Goal: Task Accomplishment & Management: Manage account settings

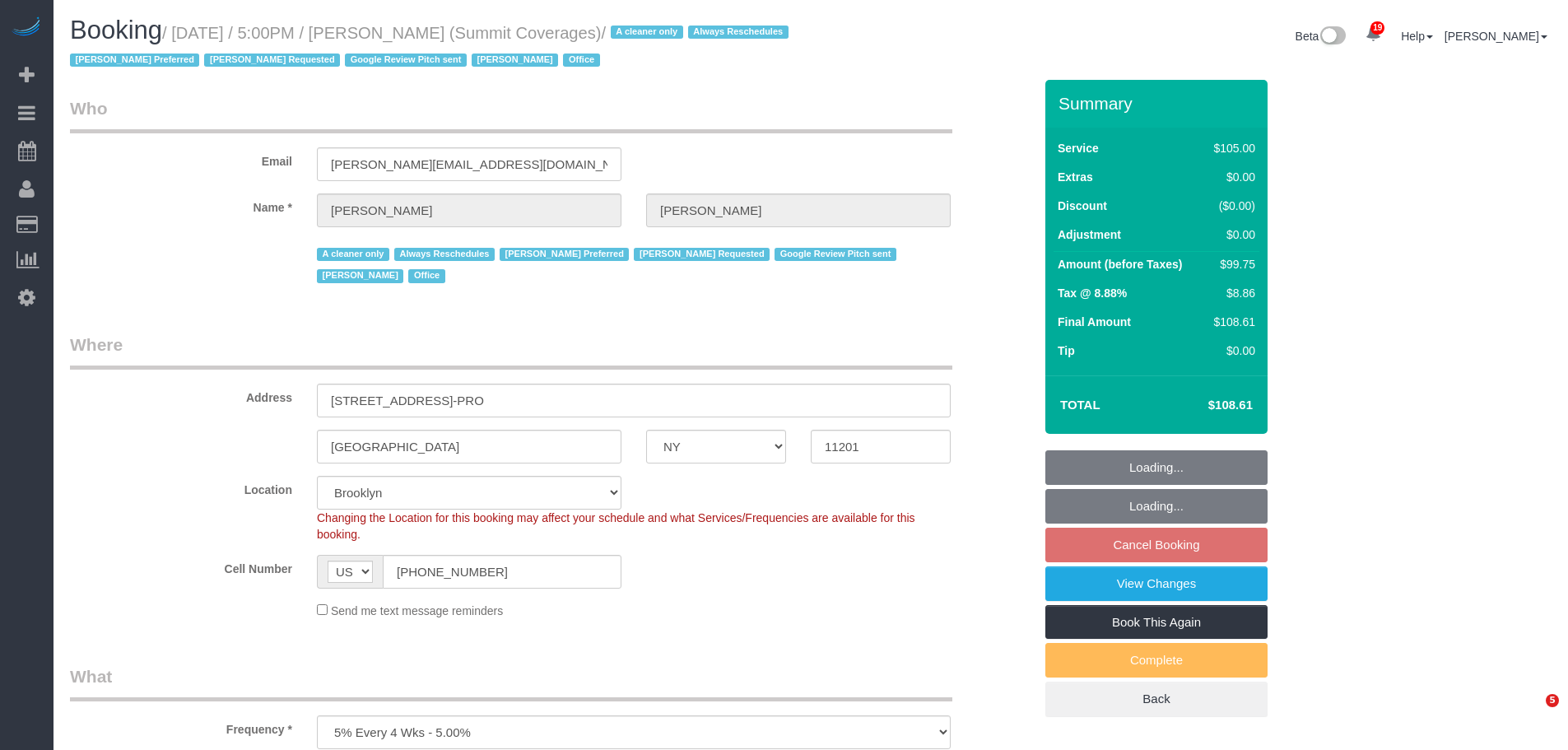
select select "NY"
select select "90"
select select "spot10"
select select "number:89"
select select "number:90"
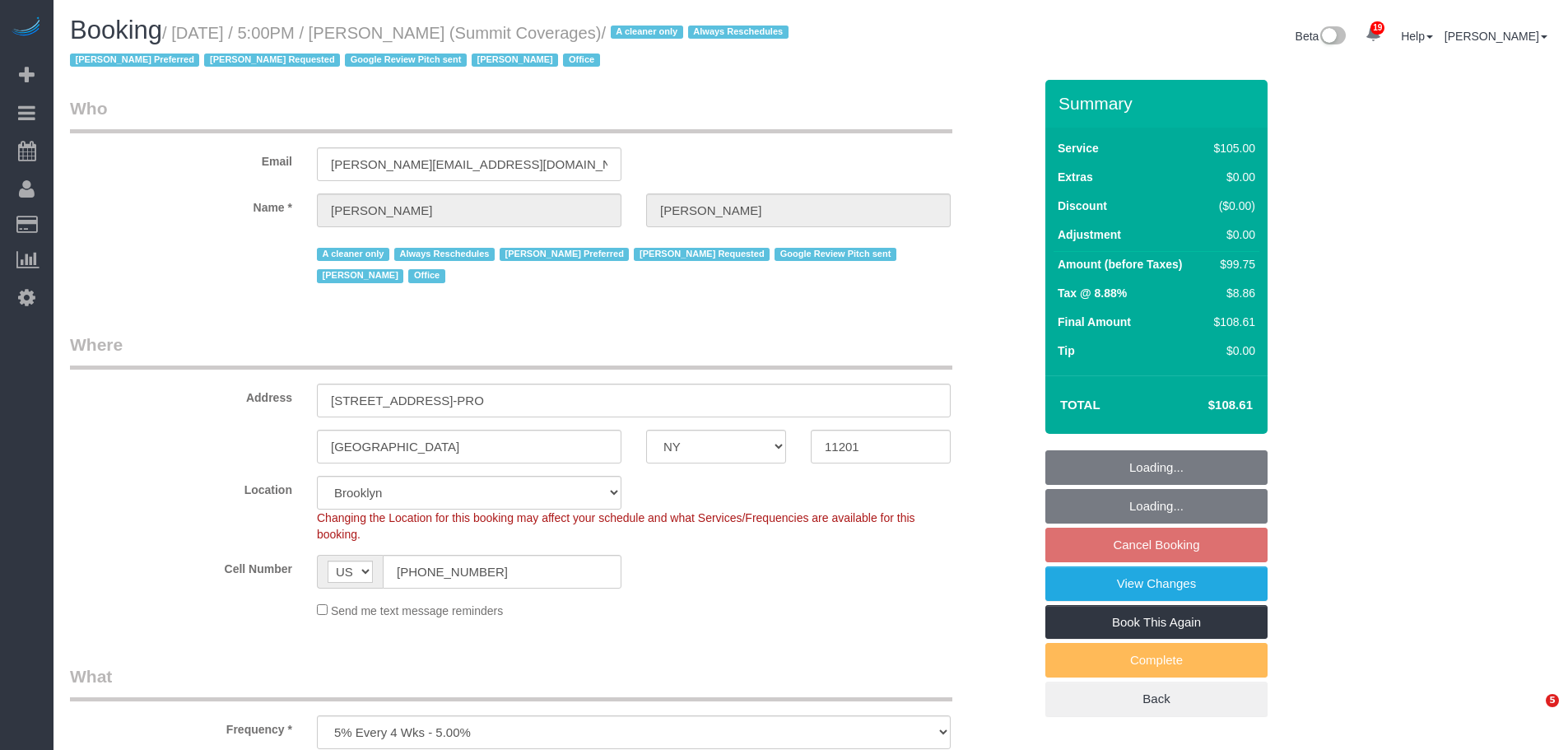
select select "number:15"
select select "number:5"
select select "number:21"
select select "spot70"
select select "object:1506"
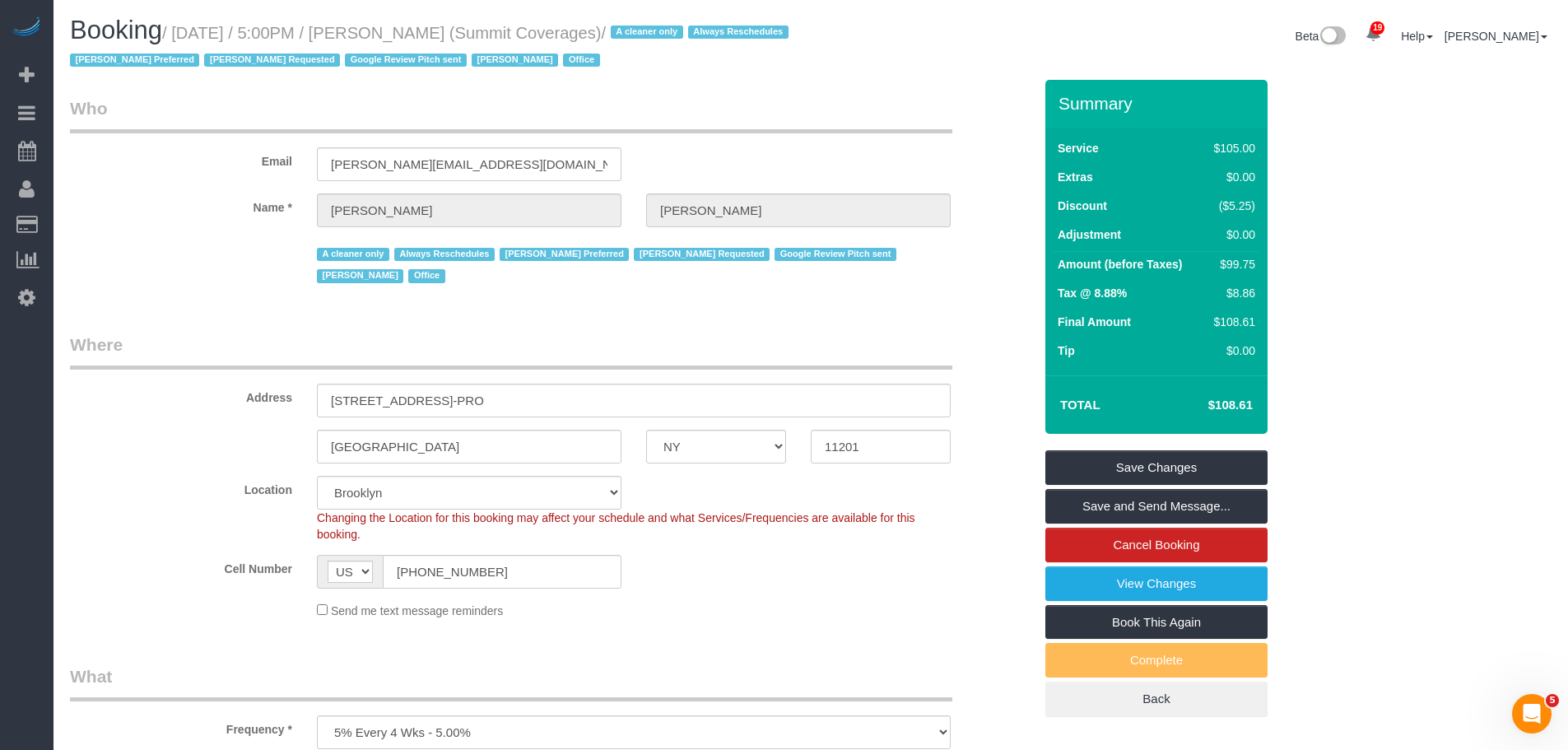
click at [402, 34] on small "/ October 08, 2025 / 5:00PM / Giovanna Pietanza (Summit Coverages) / A cleaner …" at bounding box center [432, 47] width 724 height 46
click at [681, 32] on small "/ October 08, 2025 / 5:00PM / Giovanna Pietanza (Summit Coverages) / A cleaner …" at bounding box center [432, 47] width 724 height 46
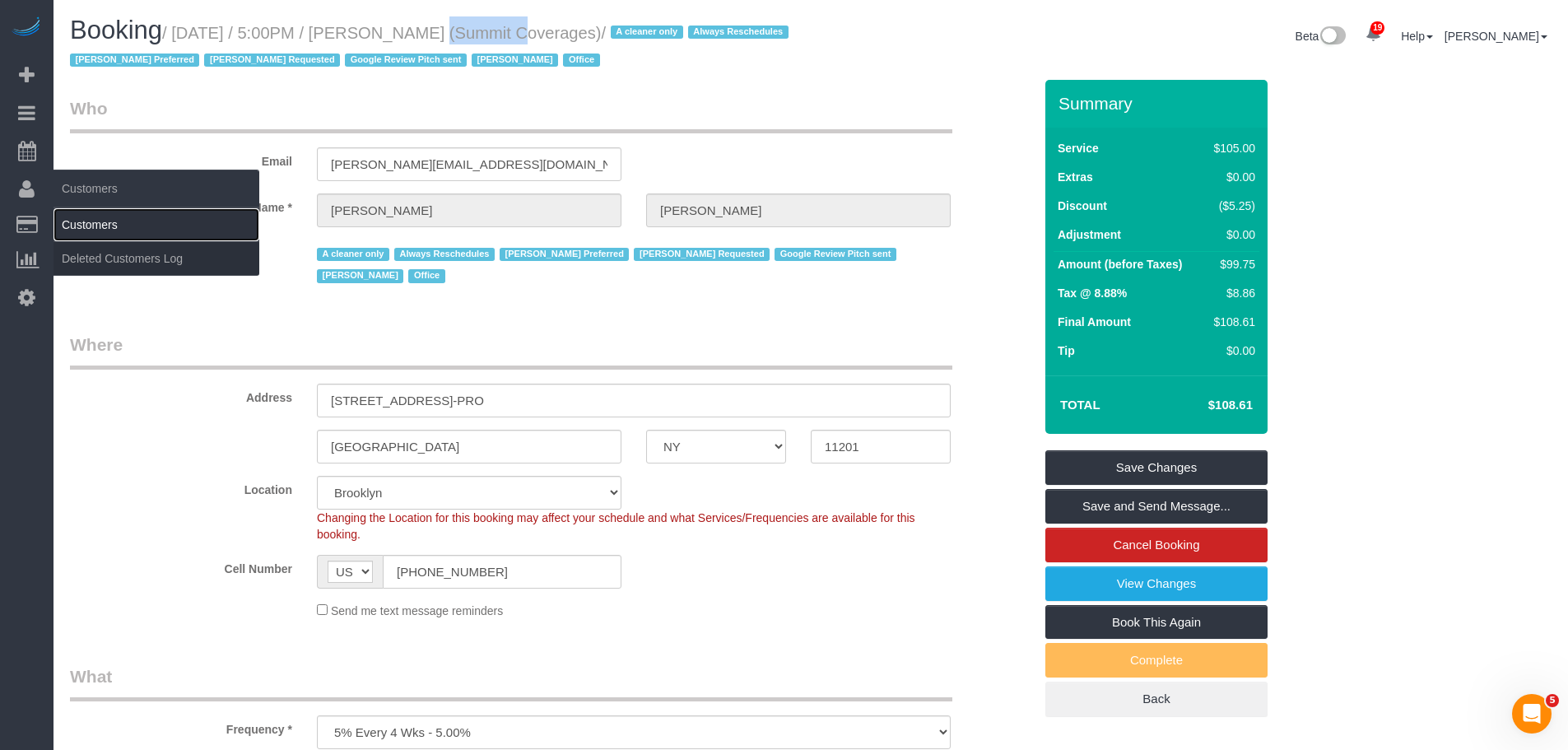
click at [135, 224] on link "Customers" at bounding box center [156, 225] width 206 height 33
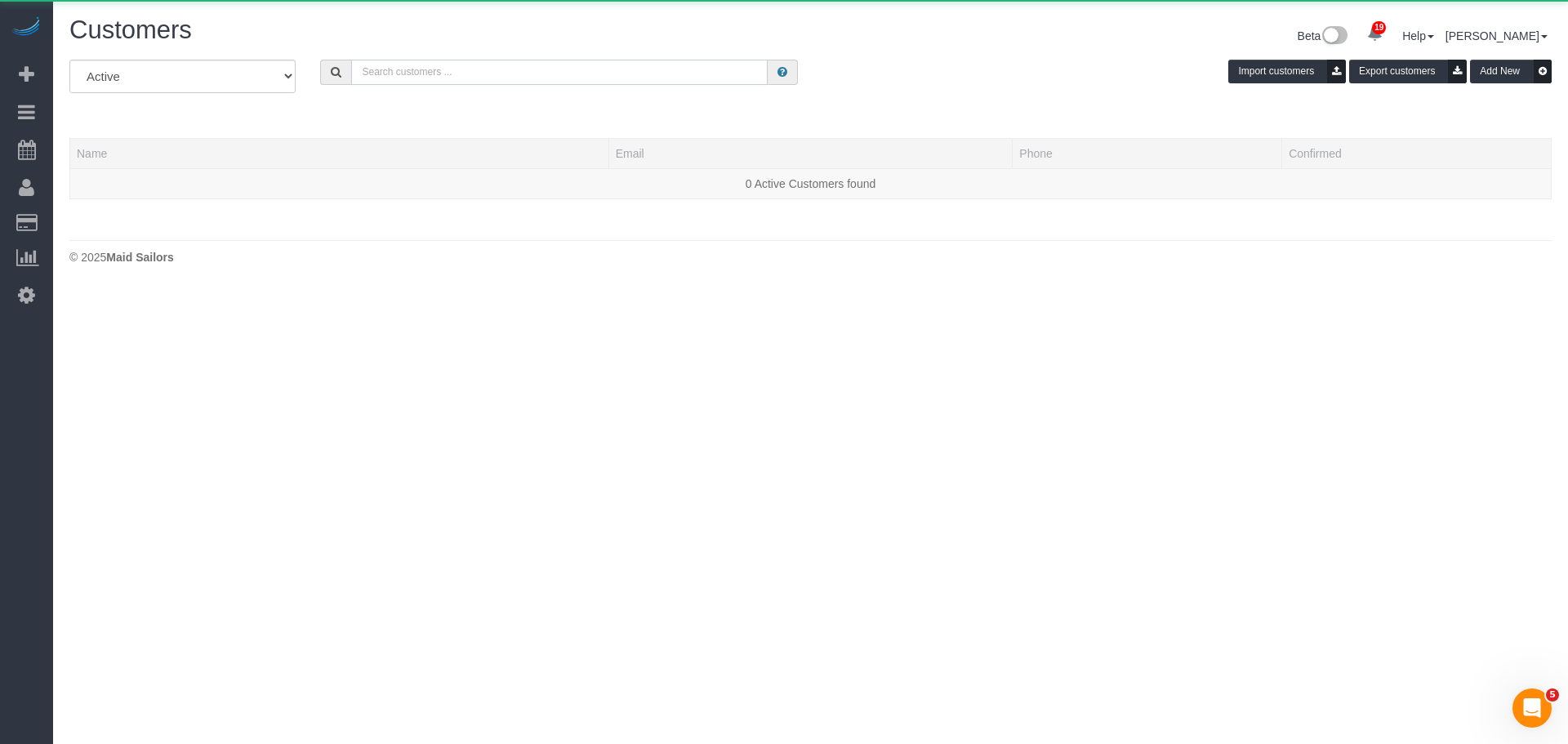
click at [407, 71] on input "text" at bounding box center [559, 72] width 416 height 25
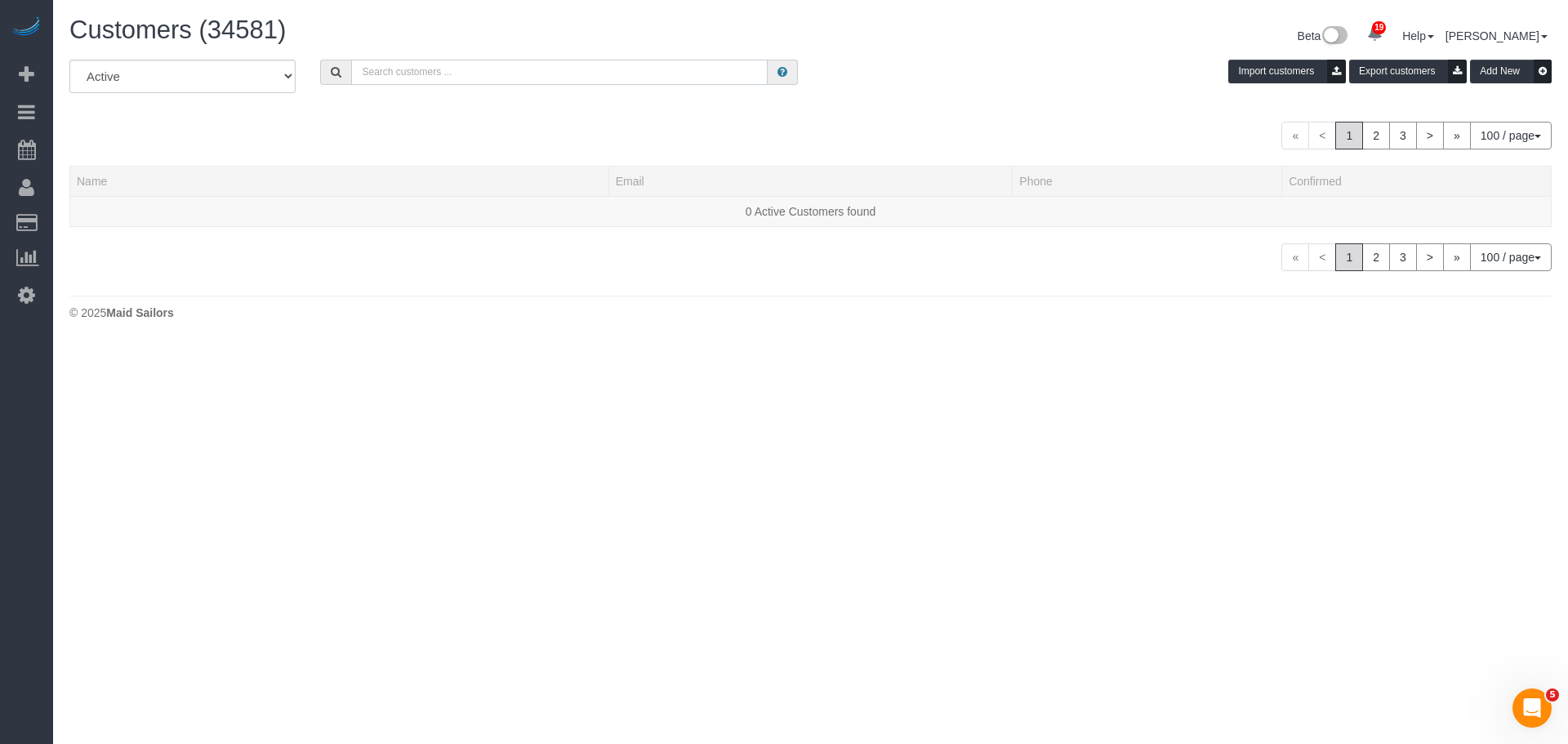
paste input "2 beds 2 baths 1,383"
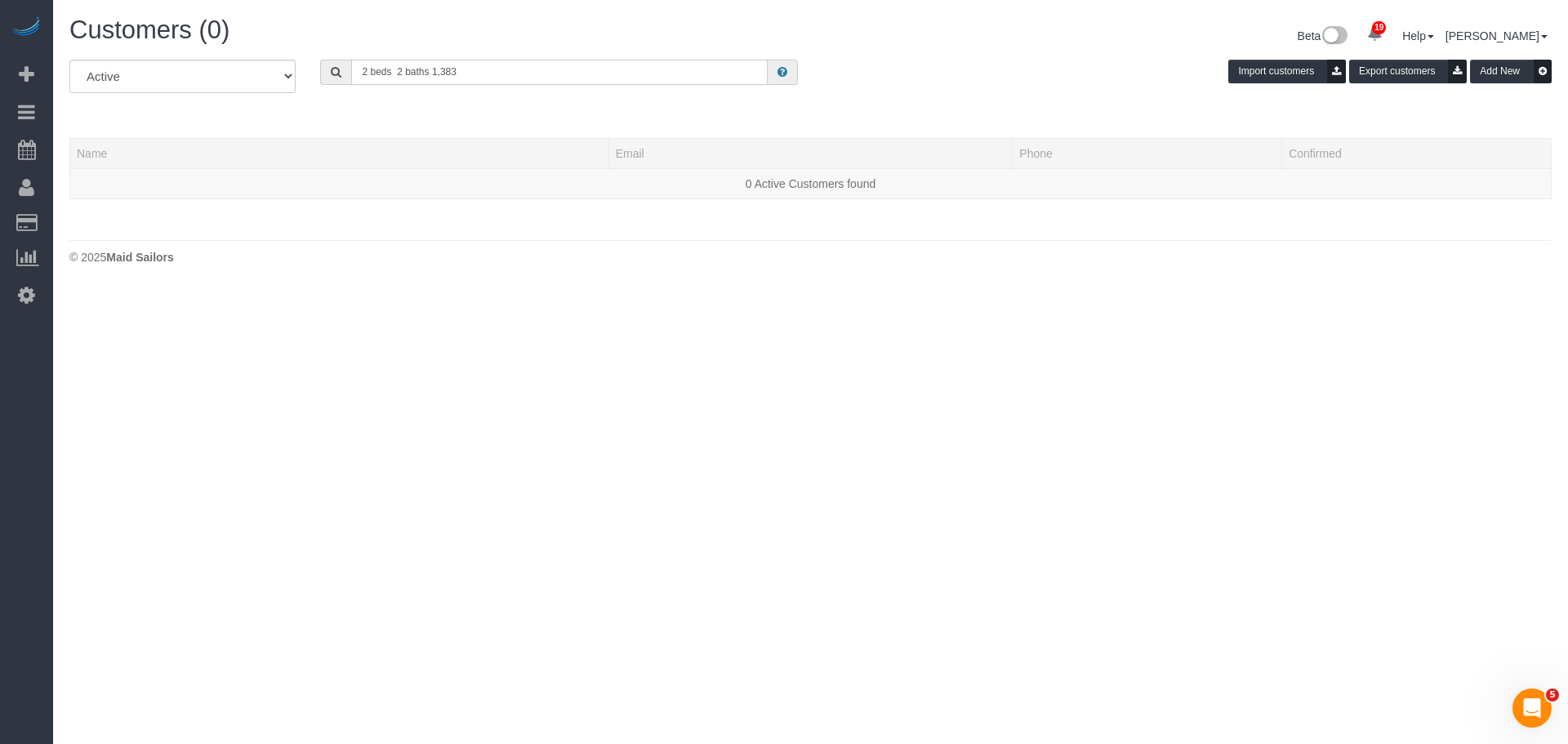
drag, startPoint x: 483, startPoint y: 77, endPoint x: 274, endPoint y: 83, distance: 209.1
click at [274, 83] on div "All Active Archived 2 beds 2 baths 1,383 Import customers Export customers Add …" at bounding box center [811, 83] width 1507 height 46
click at [362, 75] on input "giovanni pietanza" at bounding box center [559, 72] width 416 height 25
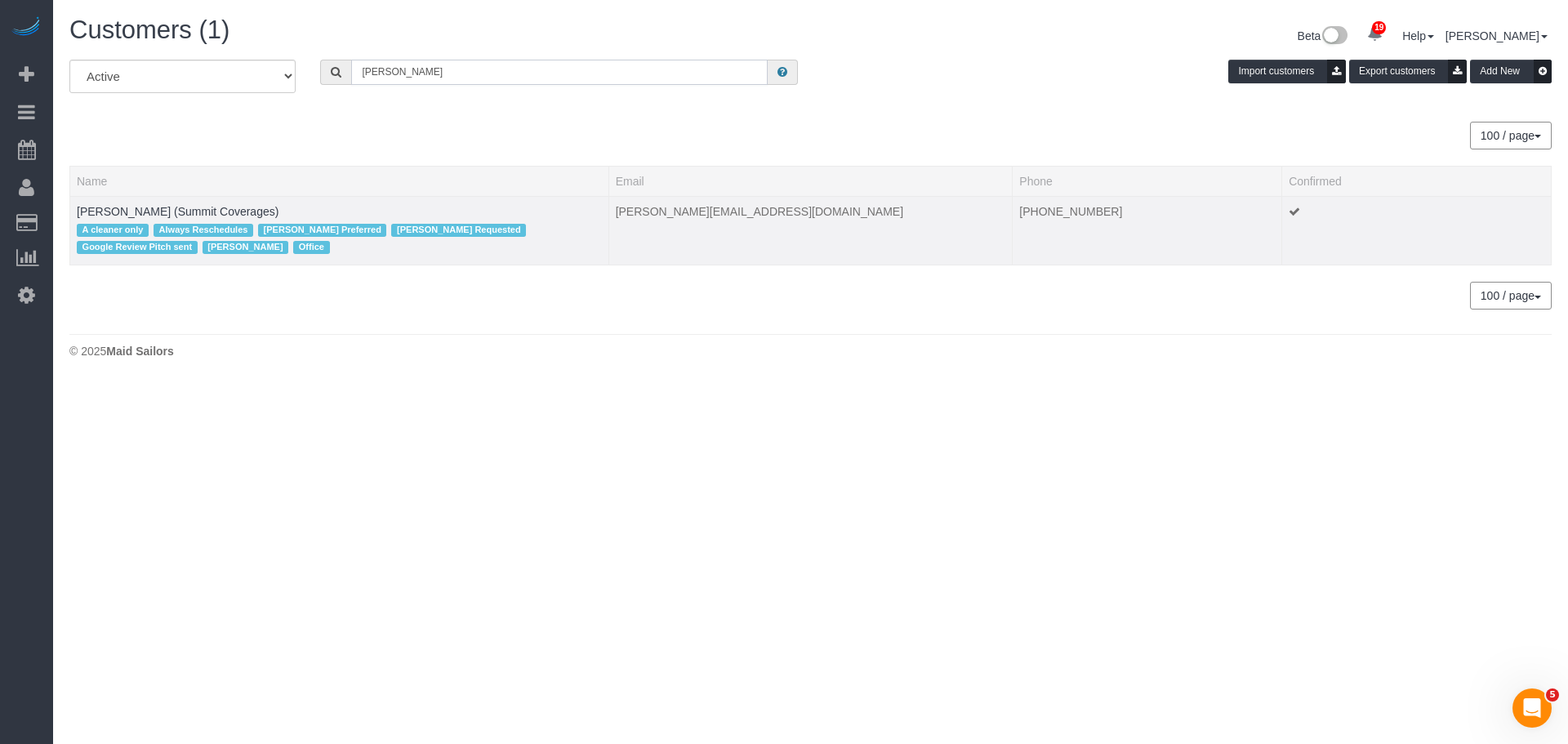
type input "giovanna pietanza"
click at [159, 218] on td "Giovanna Pietanza (Summit Coverages) A cleaner only Always Reschedules Eveling …" at bounding box center [340, 231] width 539 height 70
click at [185, 218] on td "Giovanna Pietanza (Summit Coverages) A cleaner only Always Reschedules Eveling …" at bounding box center [340, 231] width 539 height 70
click at [200, 214] on link "Giovanna Pietanza (Summit Coverages)" at bounding box center [177, 212] width 202 height 13
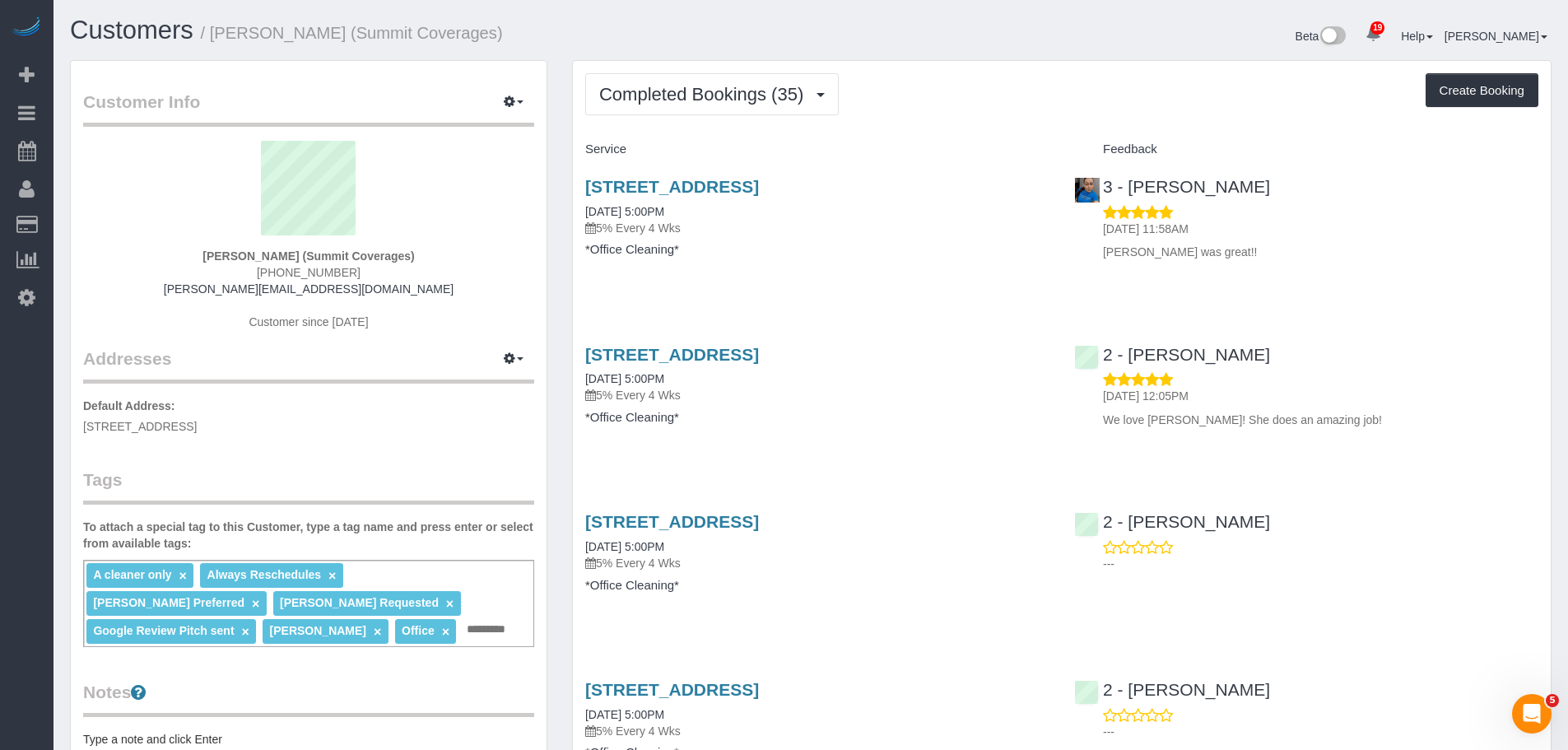
click at [688, 84] on span "Completed Bookings (35)" at bounding box center [705, 94] width 213 height 21
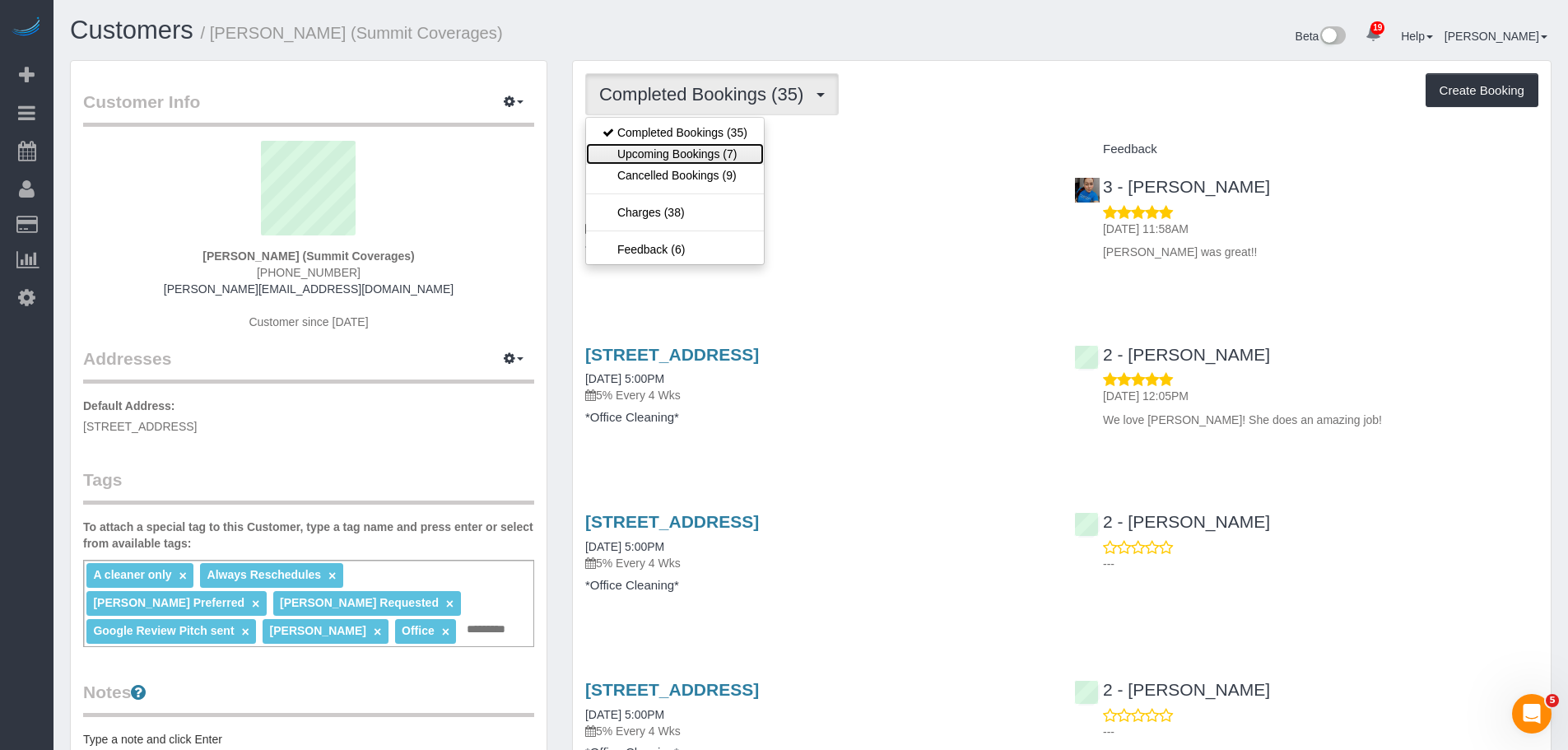
click at [687, 151] on link "Upcoming Bookings (7)" at bounding box center [675, 154] width 178 height 22
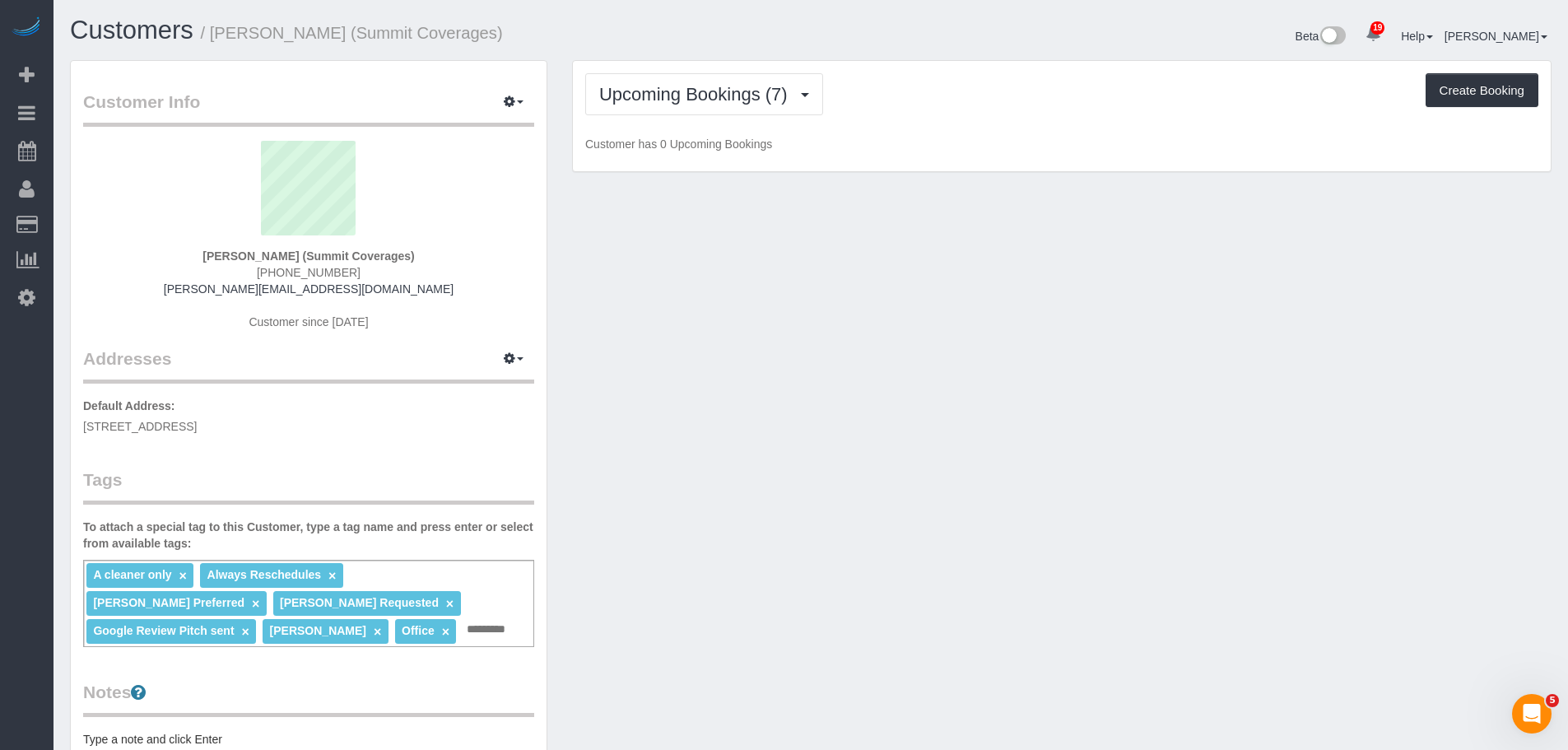
click at [999, 131] on div "Upcoming Bookings (7) Completed Bookings (35) Upcoming Bookings (7) Cancelled B…" at bounding box center [1061, 117] width 978 height 111
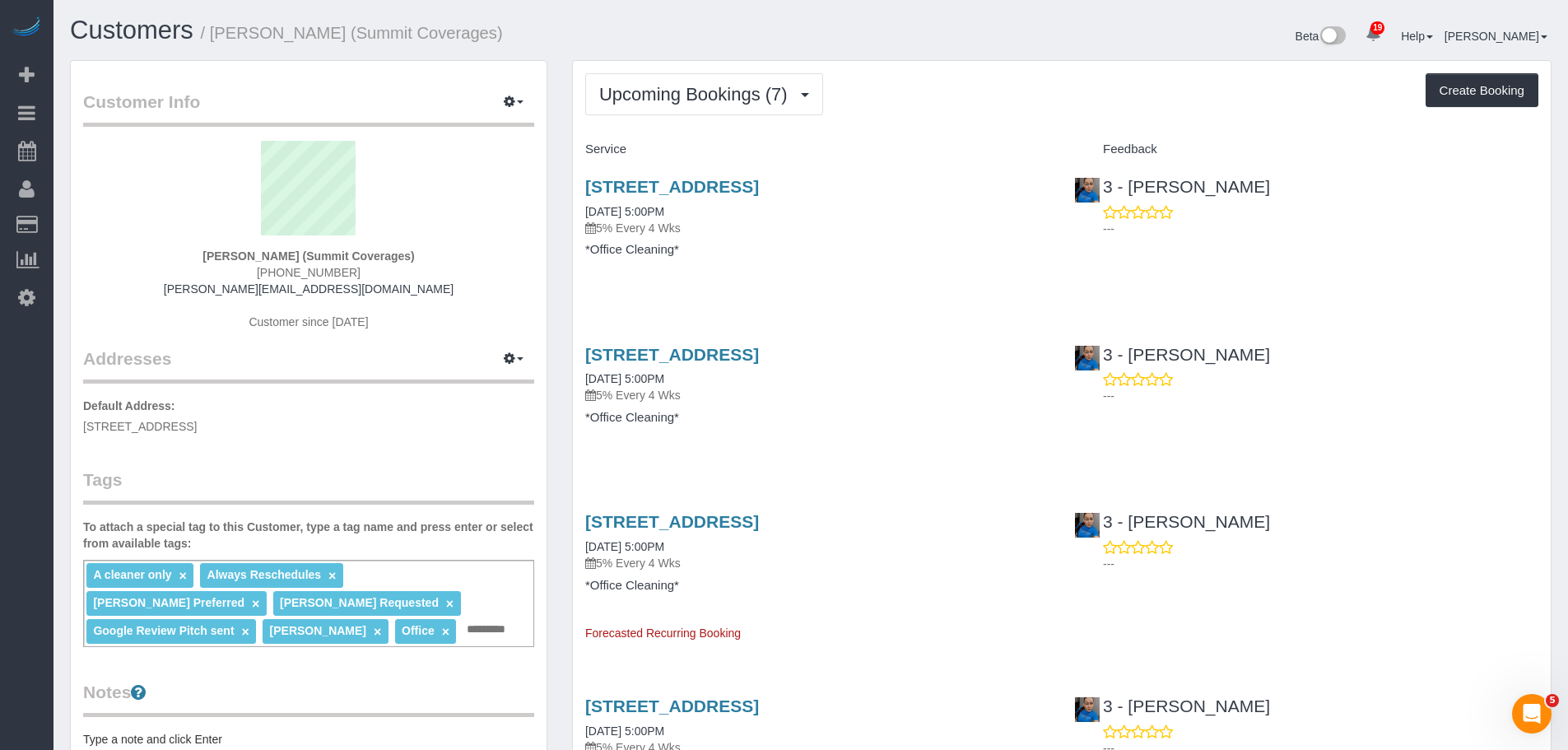
click at [970, 137] on div "Service" at bounding box center [817, 150] width 489 height 28
click at [684, 104] on button "Upcoming Bookings (7)" at bounding box center [704, 94] width 238 height 42
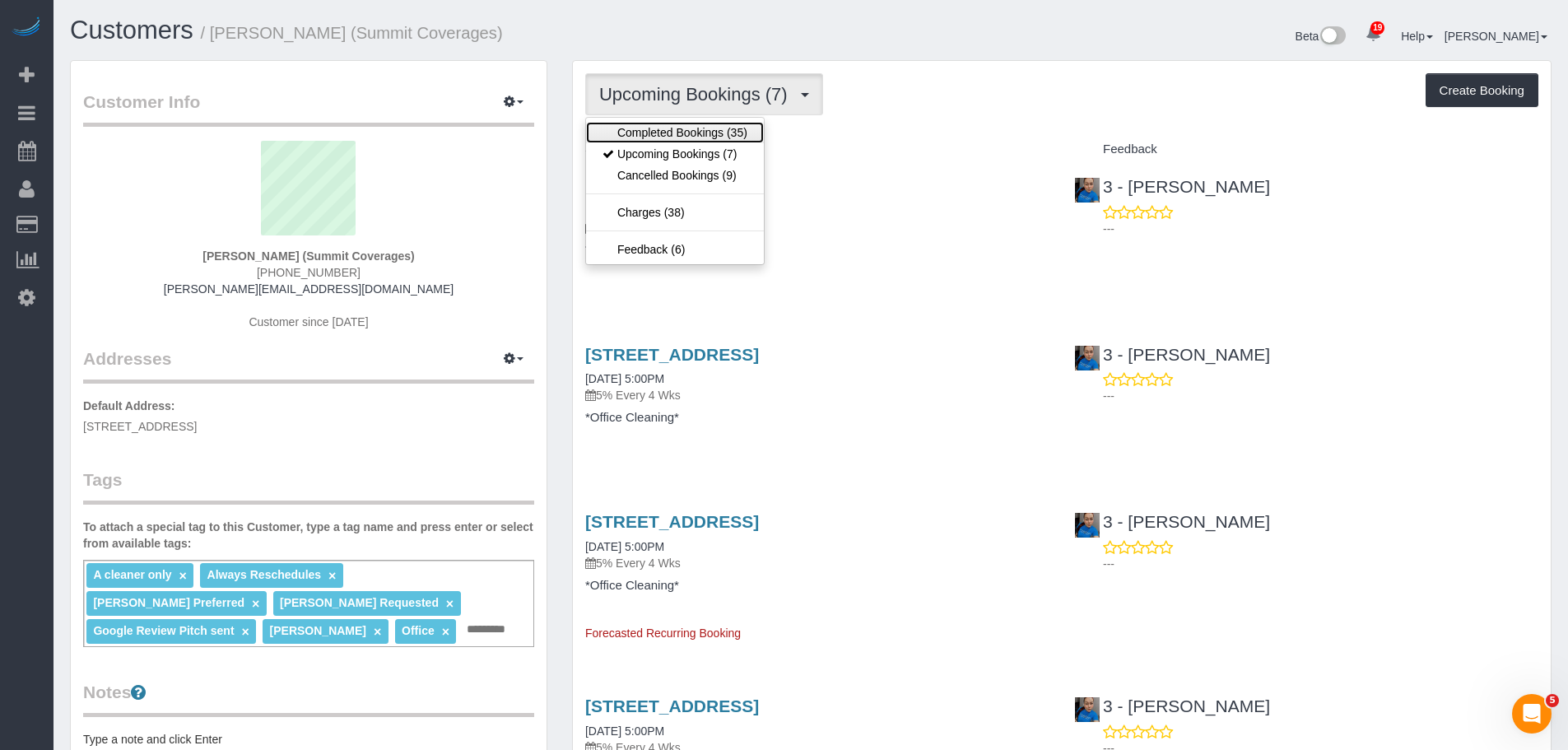
click at [686, 134] on link "Completed Bookings (35)" at bounding box center [675, 132] width 178 height 22
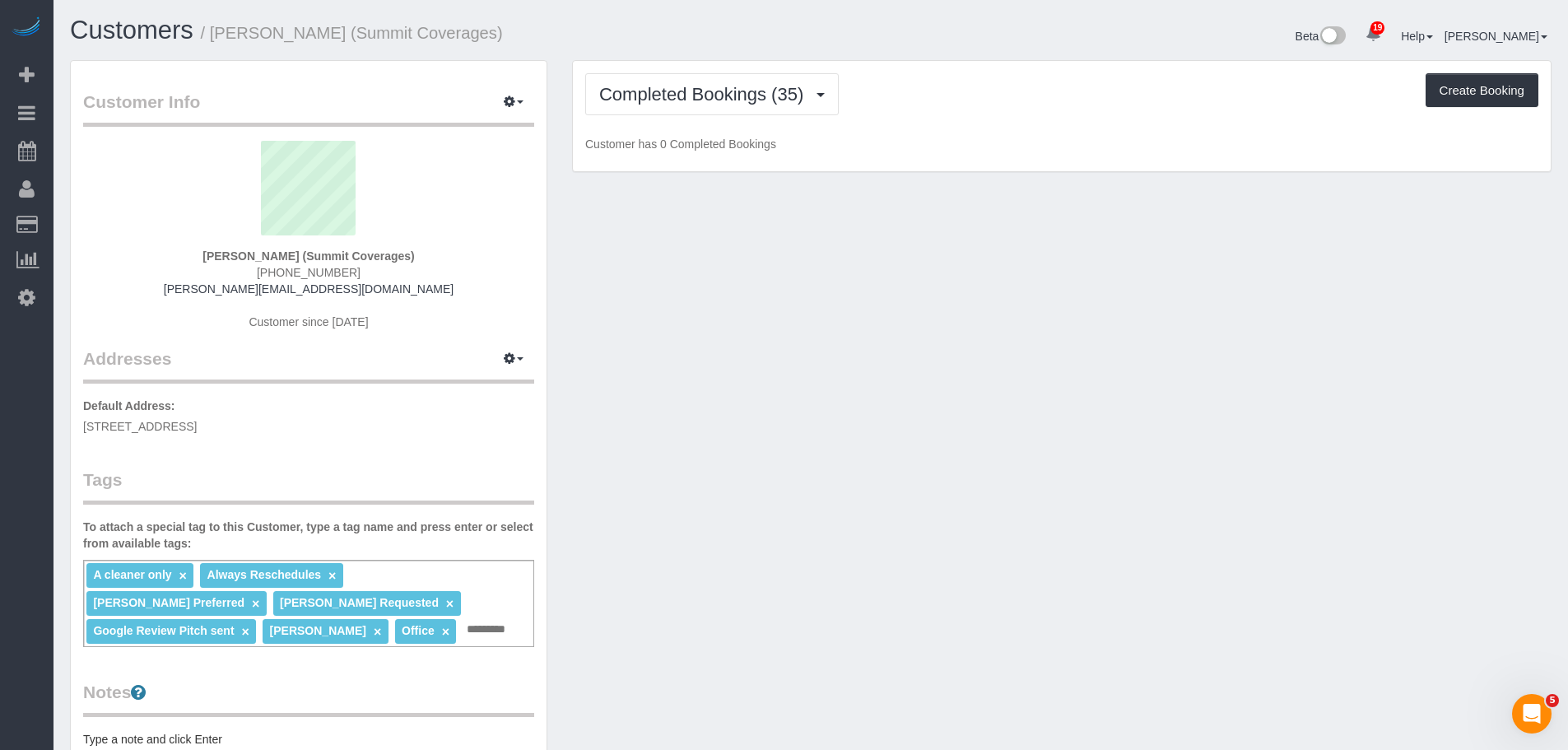
click at [960, 89] on div "Completed Bookings (35) Completed Bookings (35) Upcoming Bookings (7) Cancelled…" at bounding box center [1061, 94] width 953 height 42
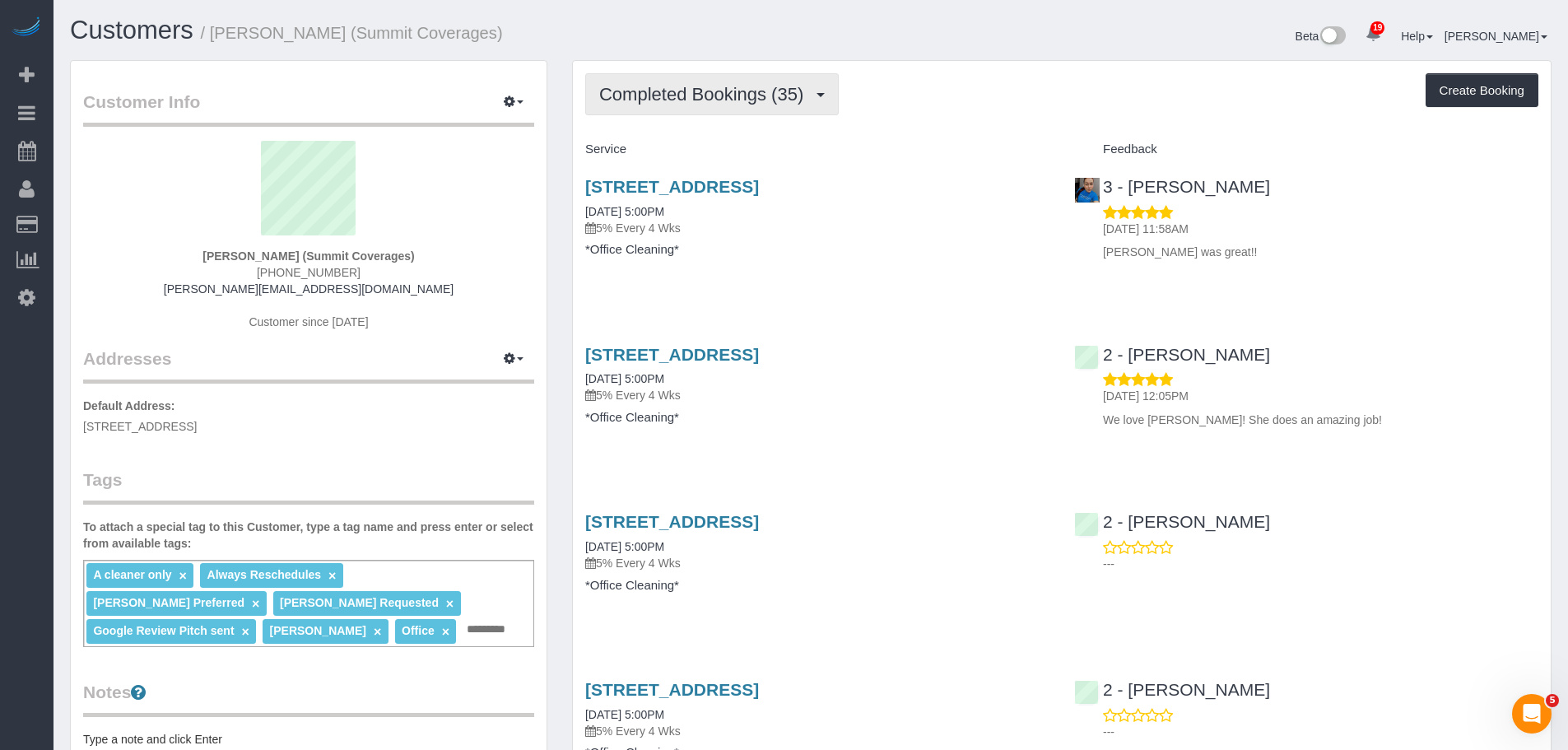
click at [780, 88] on span "Completed Bookings (35)" at bounding box center [705, 94] width 213 height 21
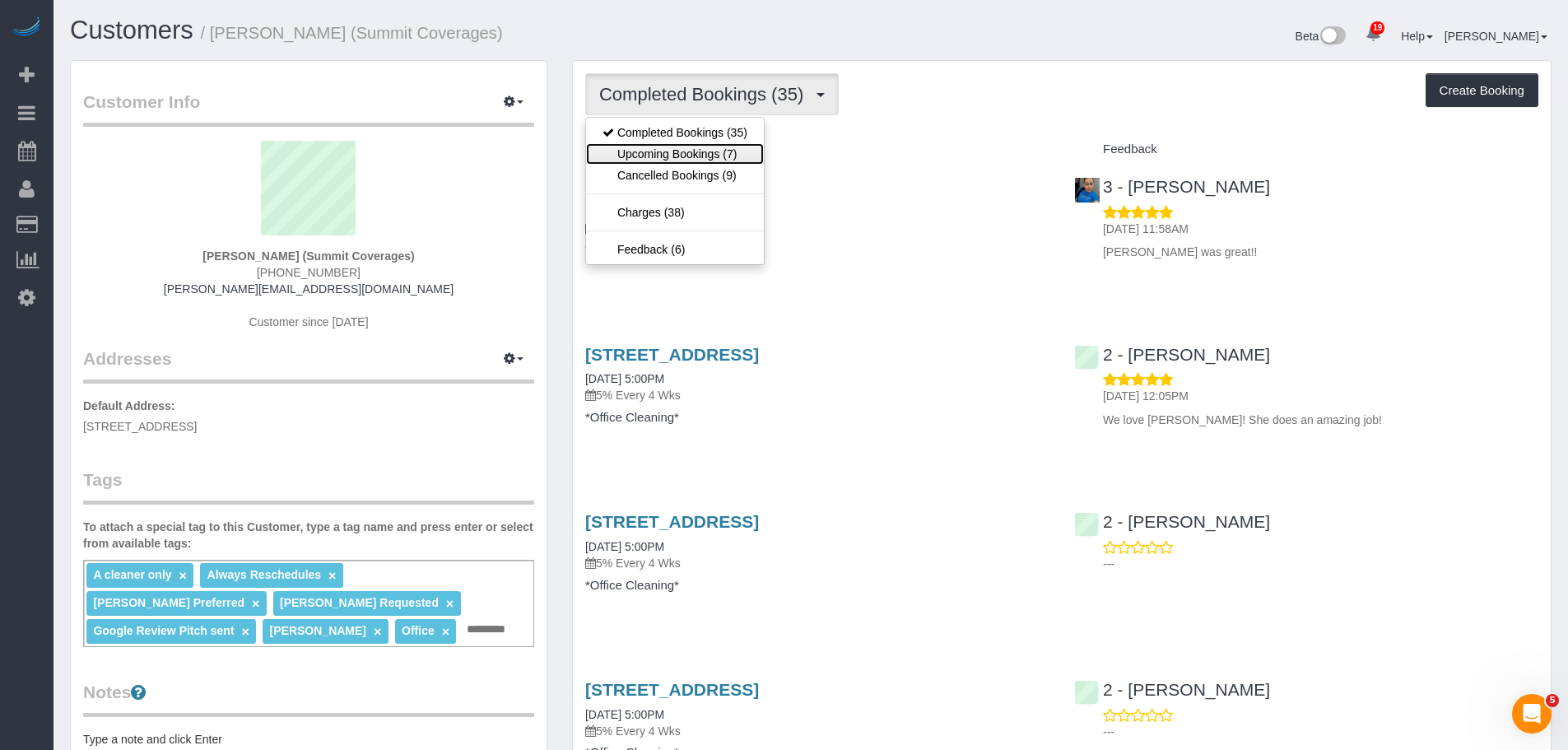
click at [749, 151] on link "Upcoming Bookings (7)" at bounding box center [675, 154] width 178 height 22
click at [973, 113] on div "Completed Bookings (35) Completed Bookings (35) Upcoming Bookings (7) Cancelled…" at bounding box center [1061, 94] width 953 height 42
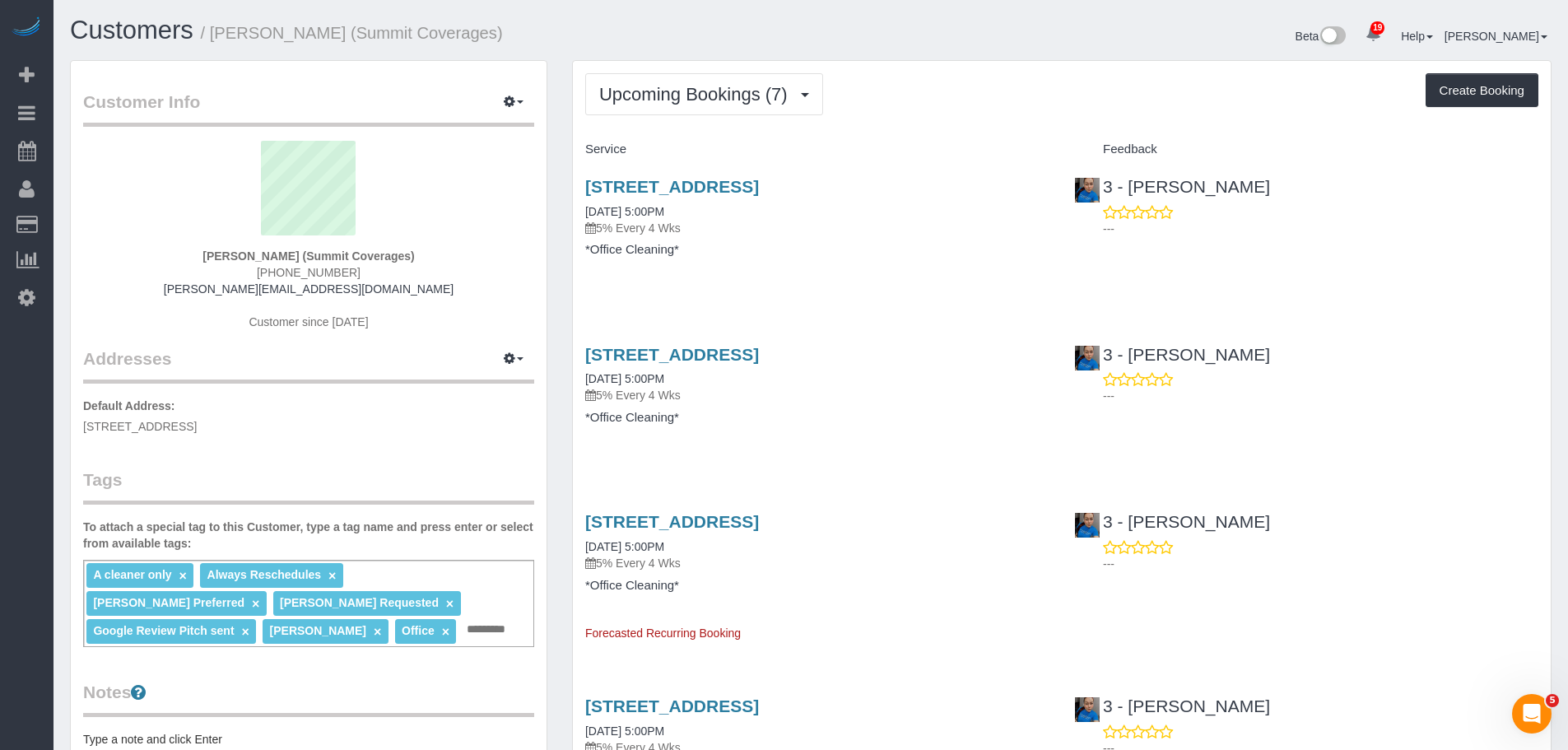
click at [883, 278] on div "365 Bridge Street, Suite 9-Pro, Brooklyn, NY 11201 10/08/2025 5:00PM 5% Every 4…" at bounding box center [817, 226] width 489 height 127
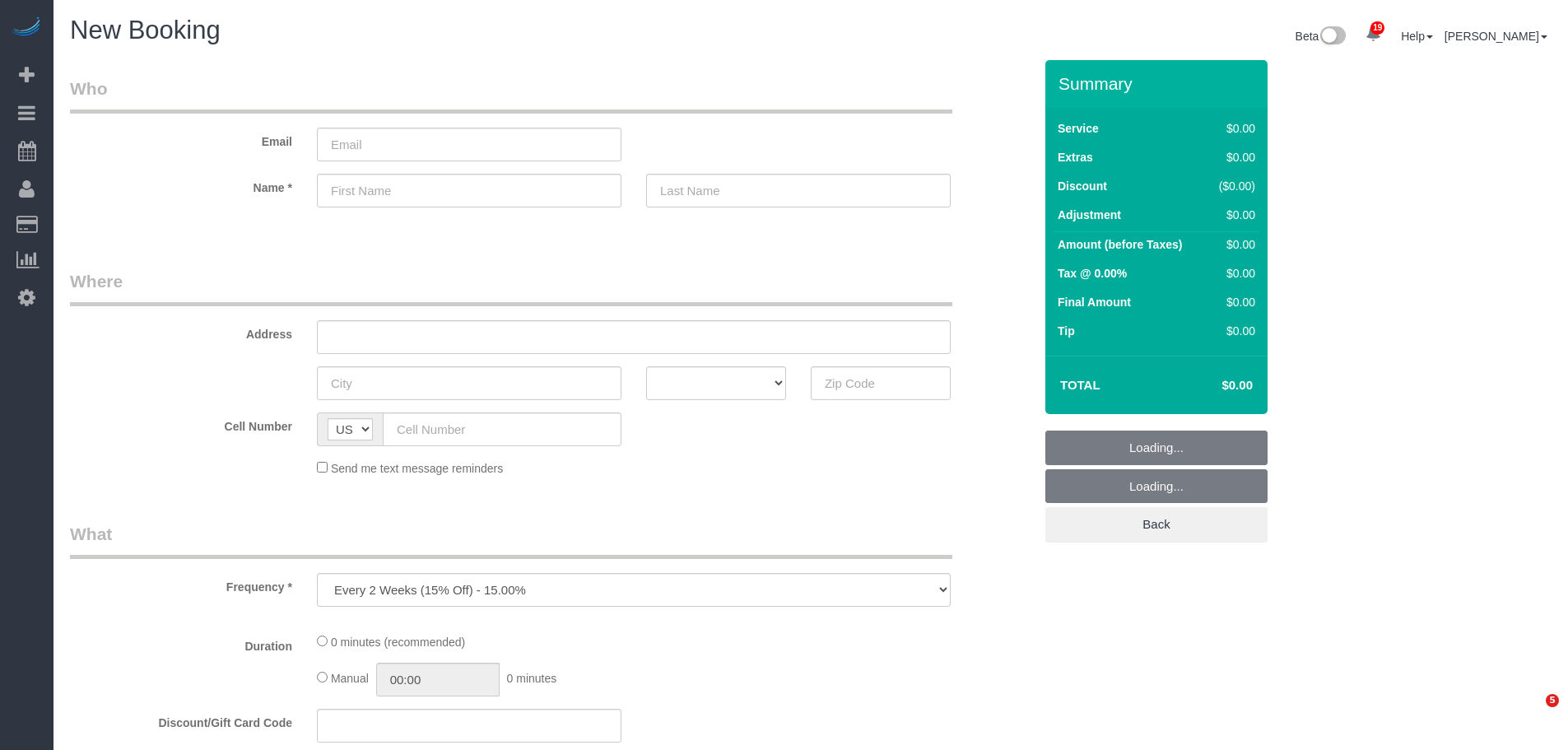
select select "number:89"
select select "number:90"
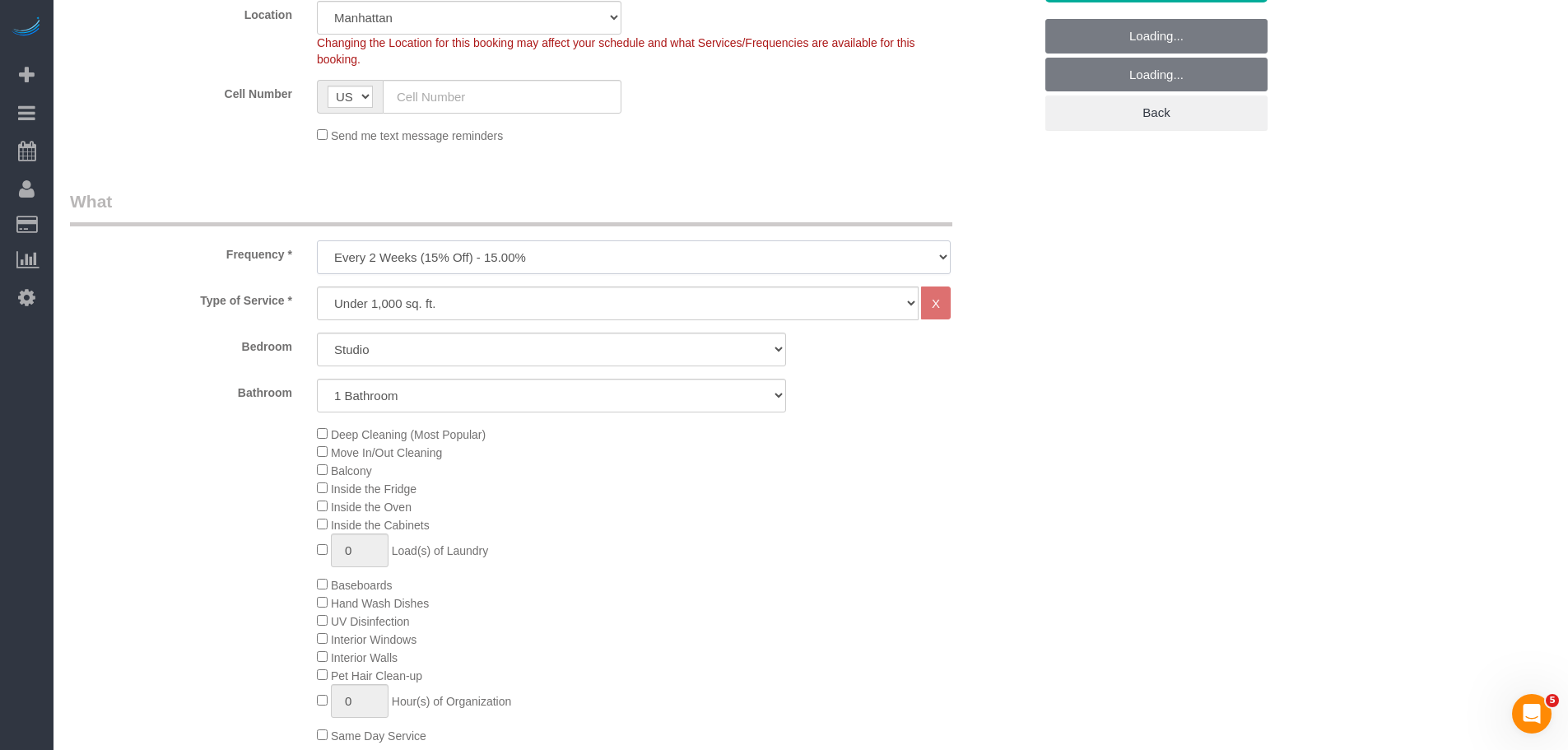
click at [504, 261] on select "One Time Weekly (20% Off) - 20.00% Every 2 Weeks (15% Off) - 15.00% Every 4 Wee…" at bounding box center [634, 257] width 634 height 34
select select "object:1724"
click at [317, 240] on select "One Time Weekly (20% Off) - 20.00% Every 2 Weeks (15% Off) - 15.00% Every 4 Wee…" at bounding box center [634, 257] width 634 height 34
drag, startPoint x: 695, startPoint y: 195, endPoint x: 436, endPoint y: 335, distance: 294.4
click at [695, 198] on legend "What" at bounding box center [512, 208] width 883 height 37
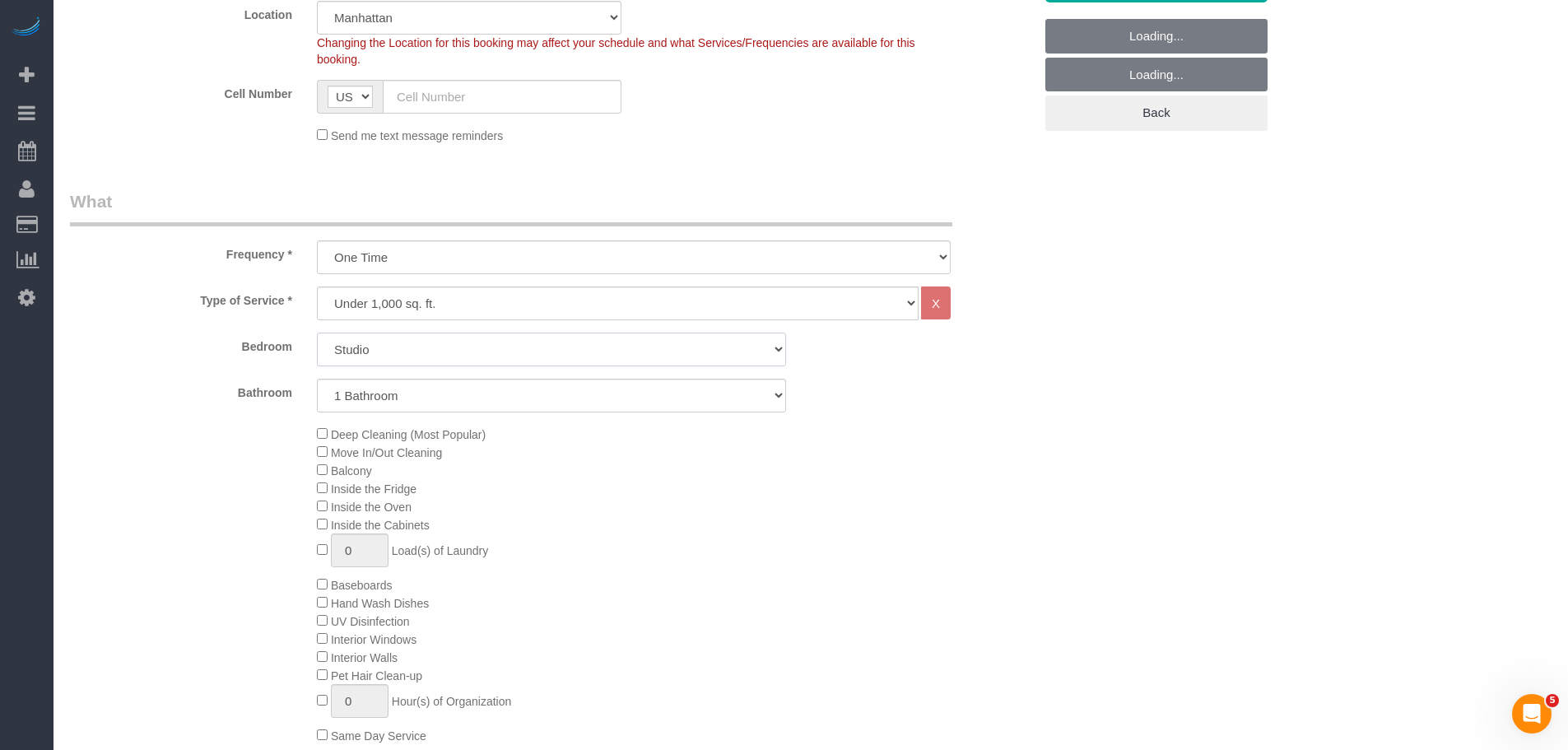
click at [400, 349] on select "Studio 1 Bedroom 2 Bedrooms 3 Bedrooms" at bounding box center [551, 349] width 469 height 34
select select "2"
click at [317, 333] on select "Studio 1 Bedroom 2 Bedrooms 3 Bedrooms" at bounding box center [551, 349] width 469 height 34
click at [421, 394] on select "1 Bathroom 2 Bathrooms" at bounding box center [551, 395] width 469 height 34
select select "2"
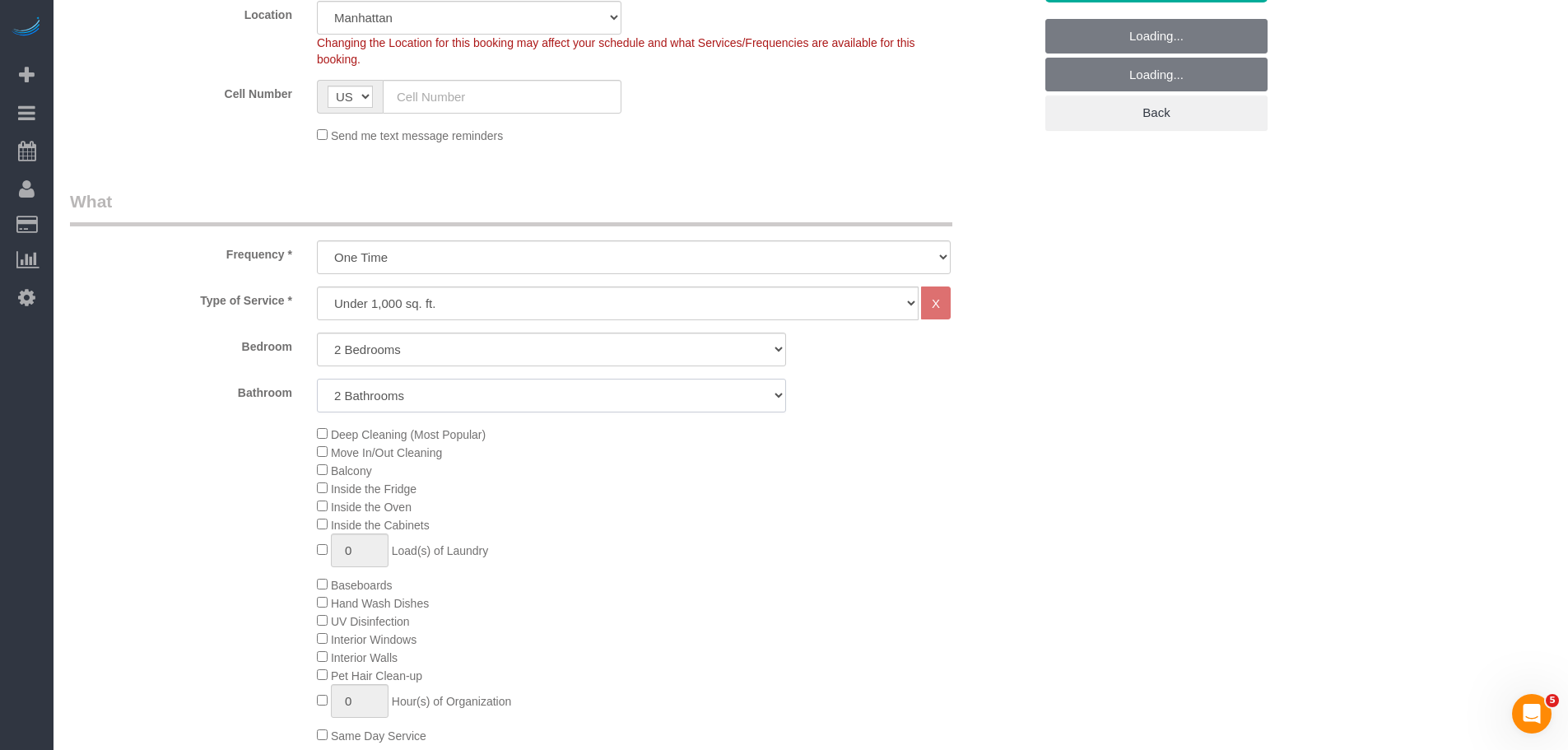
click at [317, 378] on select "1 Bathroom 2 Bathrooms" at bounding box center [551, 395] width 469 height 34
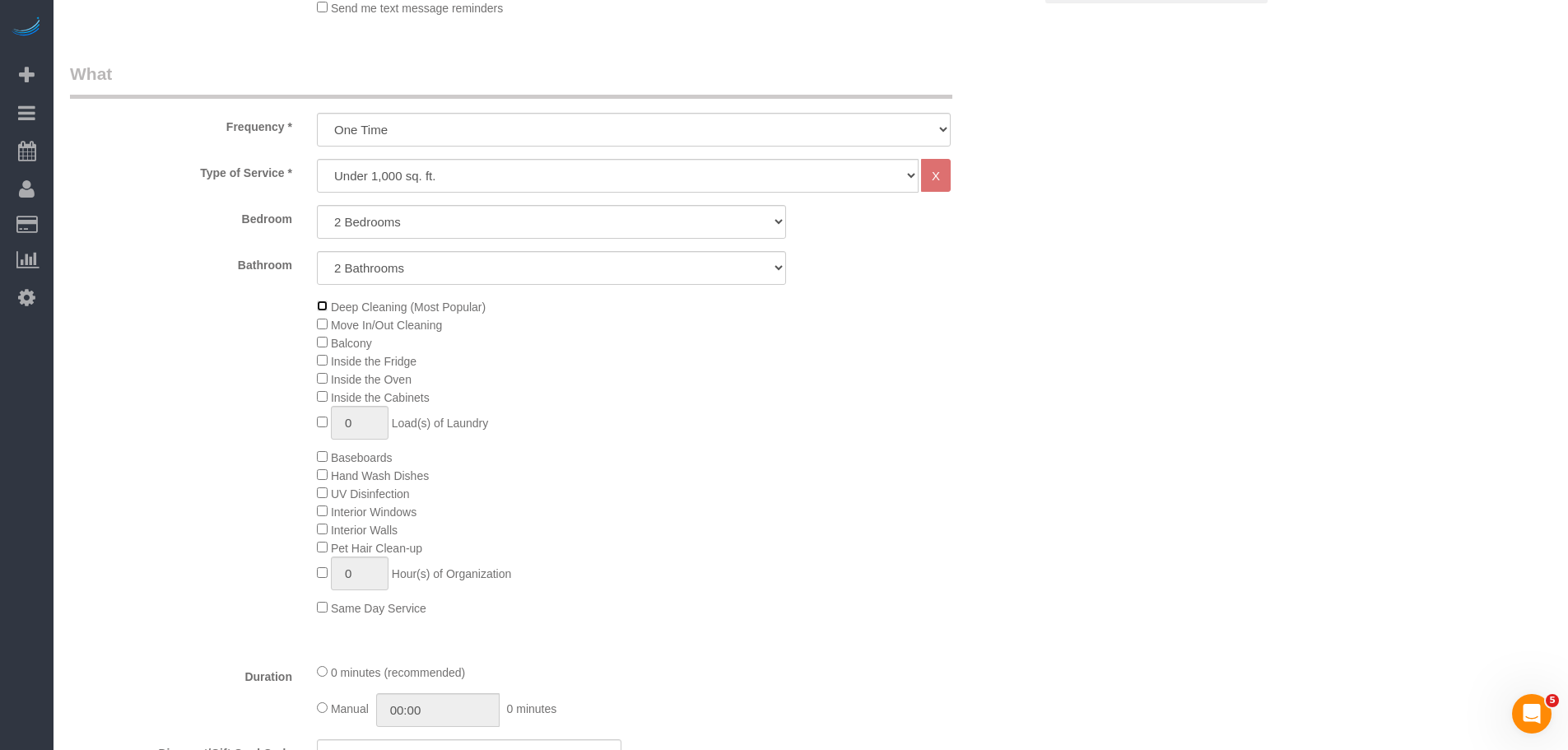
scroll to position [659, 0]
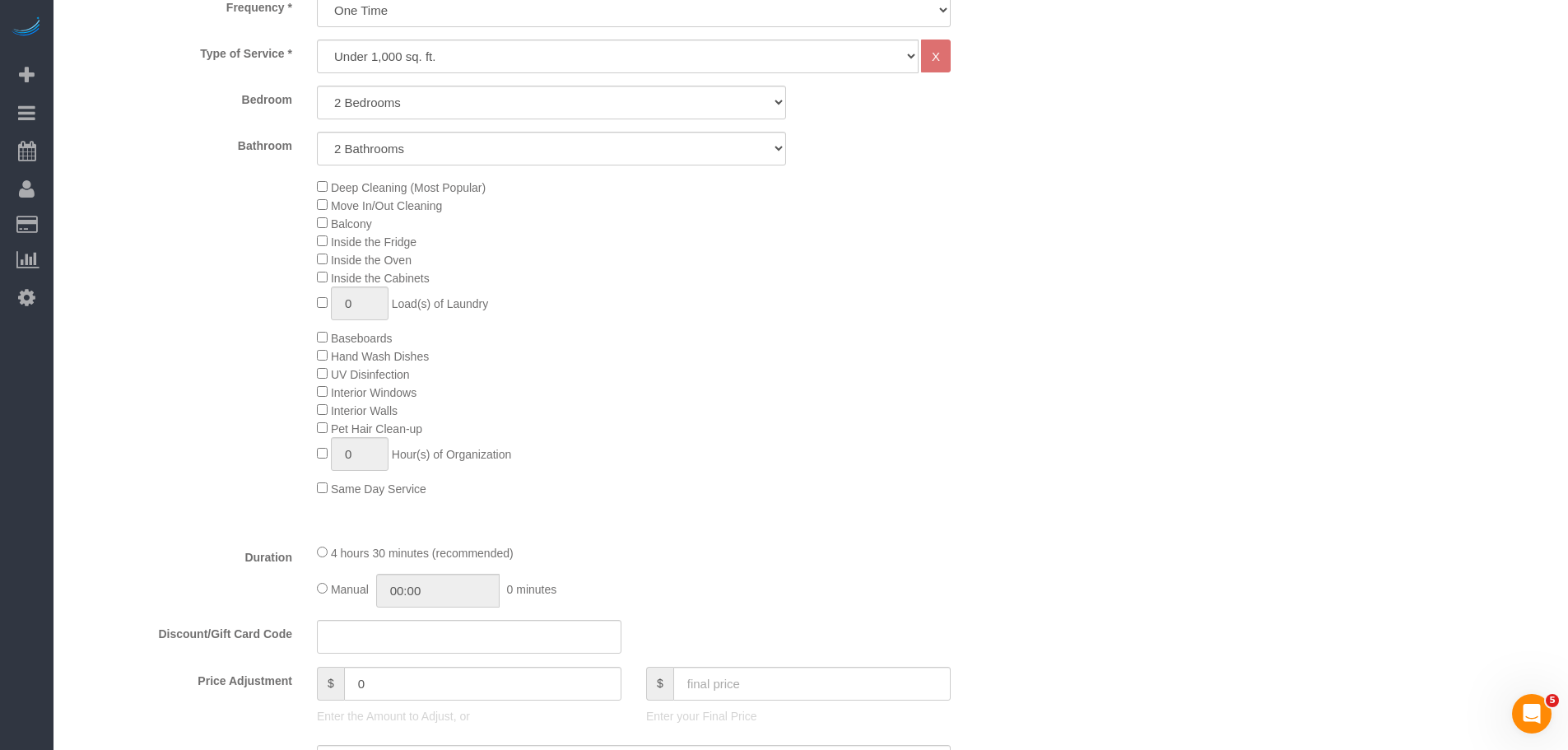
click at [787, 504] on div "Type of Service * Under 1,000 sq. ft. 1,001 - 1,500 sq. ft. 1,500+ sq. ft. Cust…" at bounding box center [551, 285] width 963 height 491
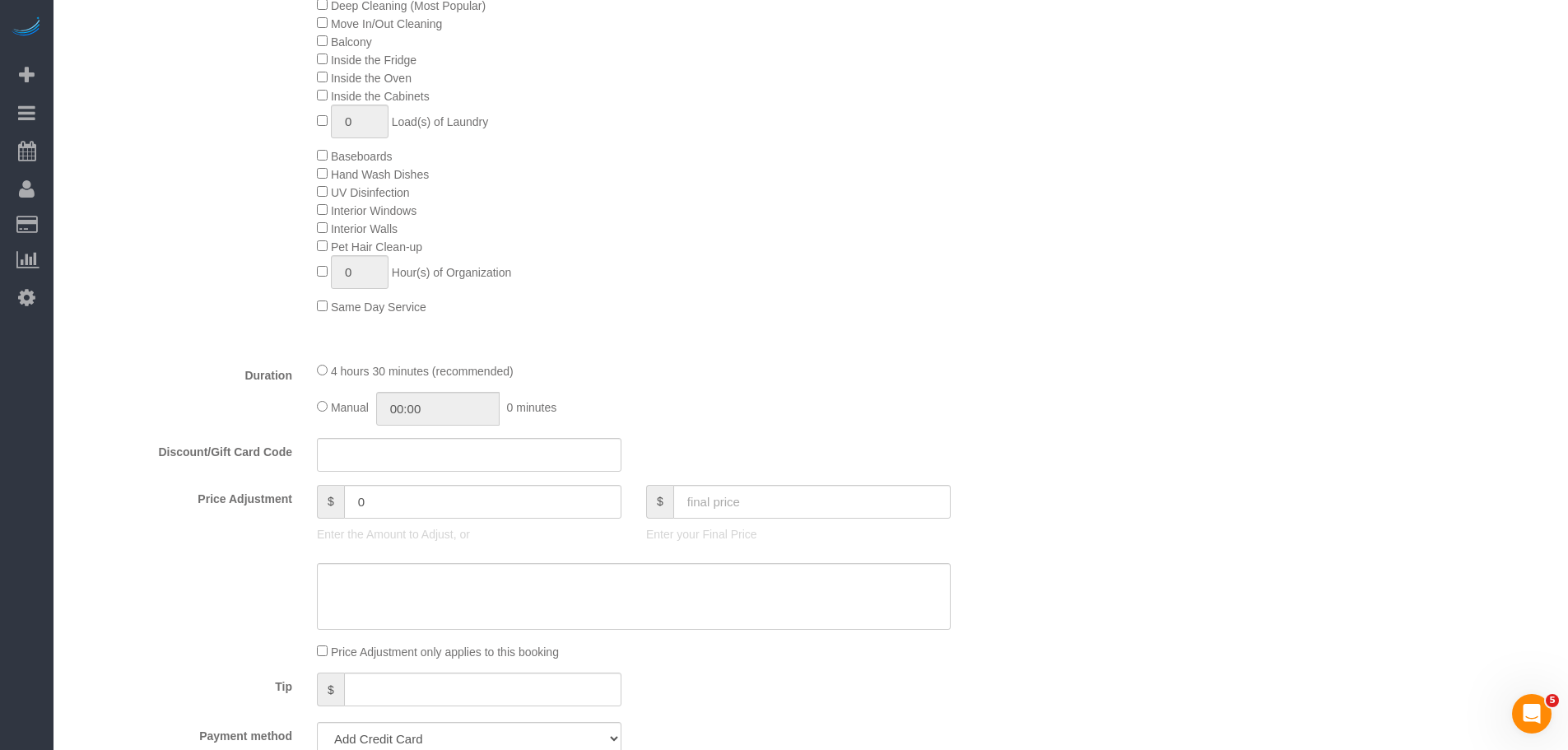
scroll to position [988, 0]
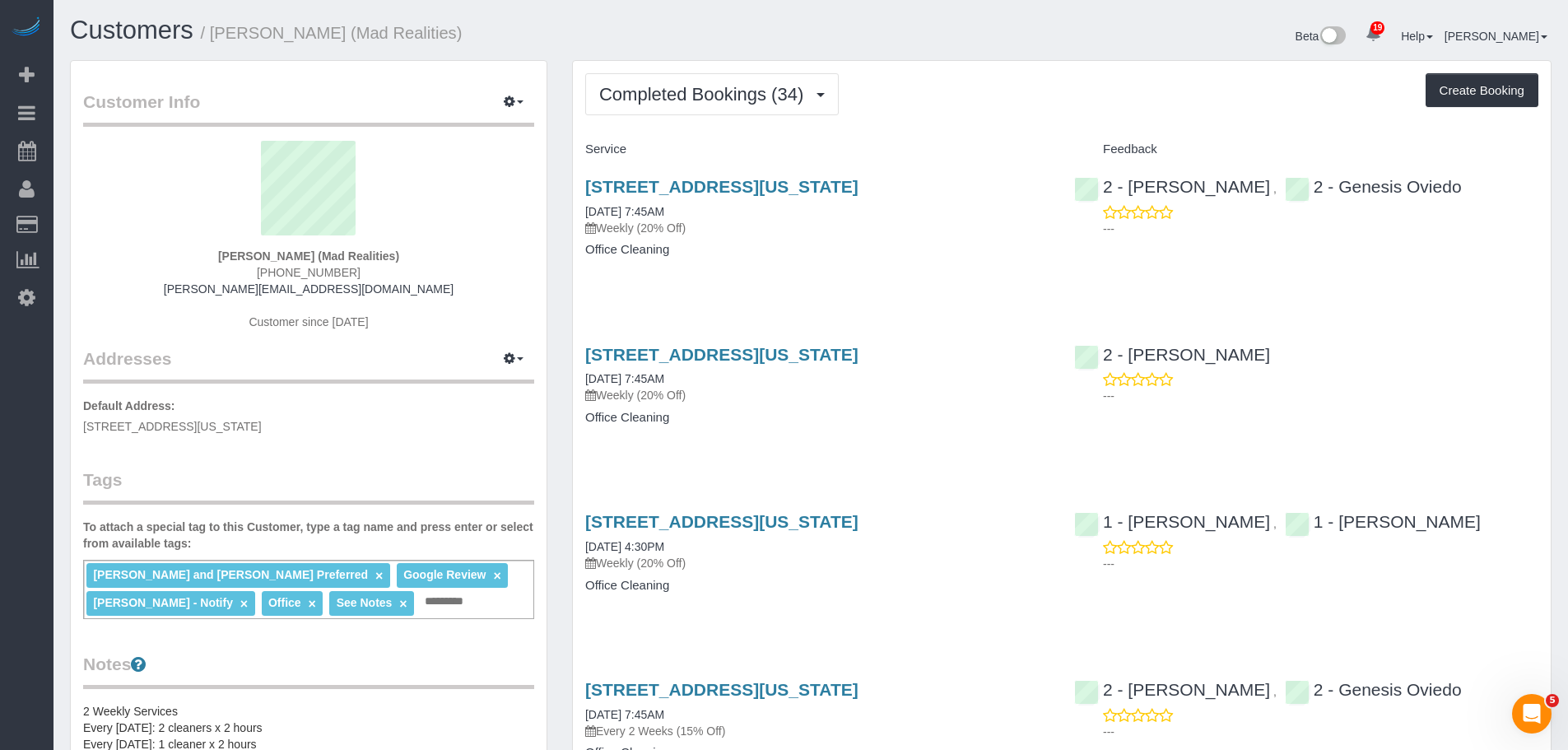
click at [1005, 109] on div "Completed Bookings (34) Completed Bookings (34) Upcoming Bookings (12) Cancelle…" at bounding box center [1061, 94] width 953 height 42
click at [985, 78] on div "Completed Bookings (34) Completed Bookings (34) Upcoming Bookings (12) Cancelle…" at bounding box center [1061, 94] width 953 height 42
click at [936, 103] on div "Completed Bookings (34) Completed Bookings (34) Upcoming Bookings (12) Cancelle…" at bounding box center [1061, 94] width 953 height 42
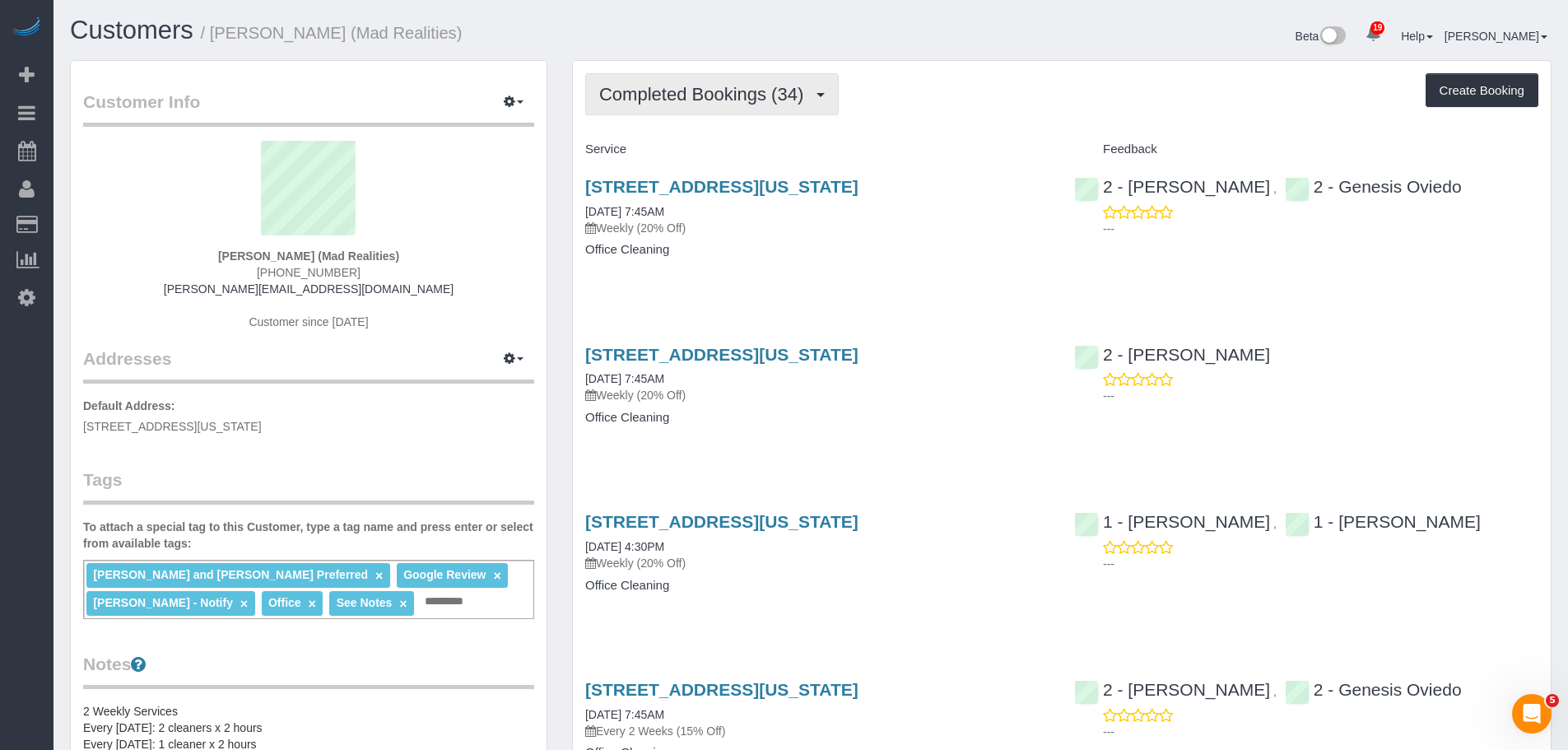
click at [741, 94] on span "Completed Bookings (34)" at bounding box center [705, 94] width 213 height 21
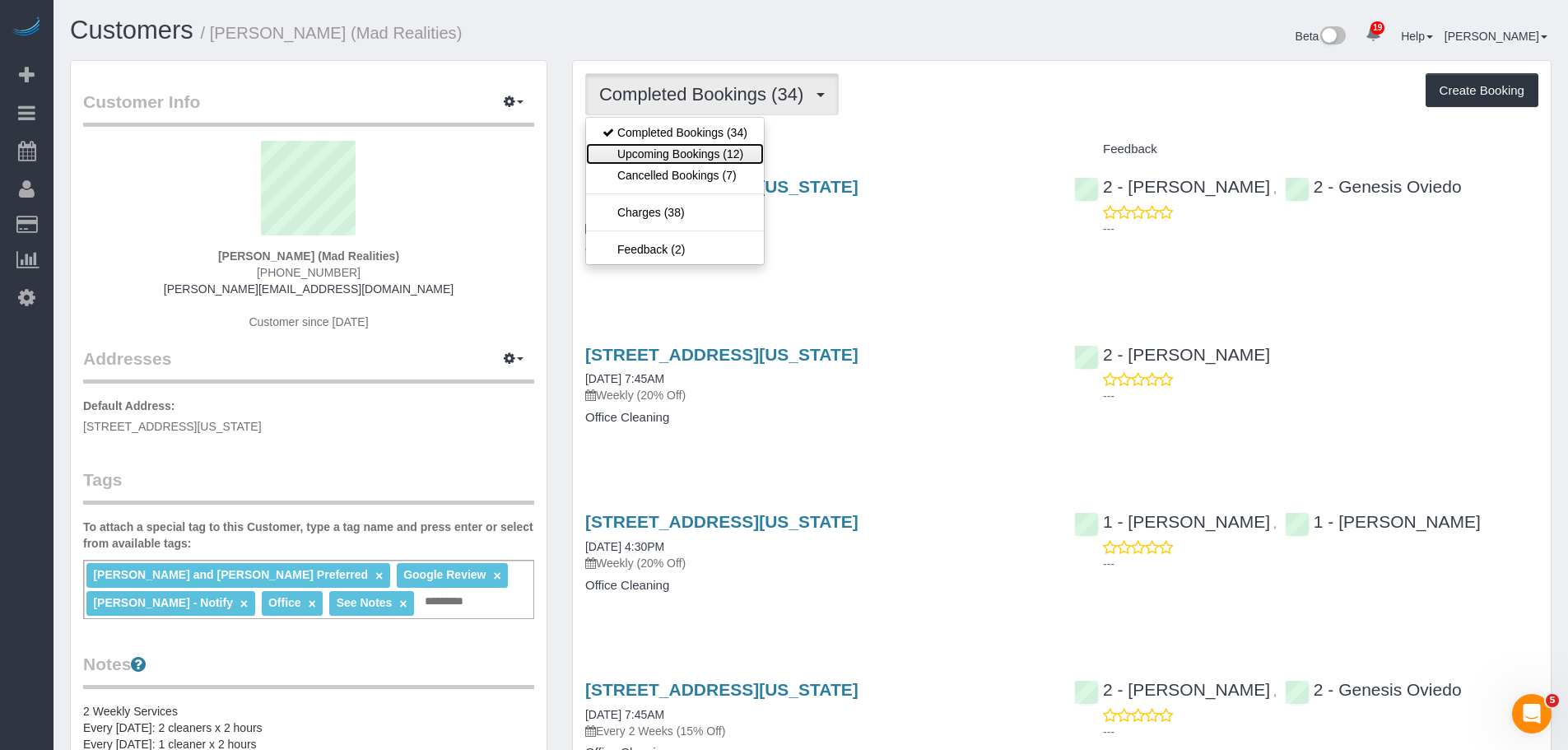
click at [733, 156] on link "Upcoming Bookings (12)" at bounding box center [675, 154] width 178 height 22
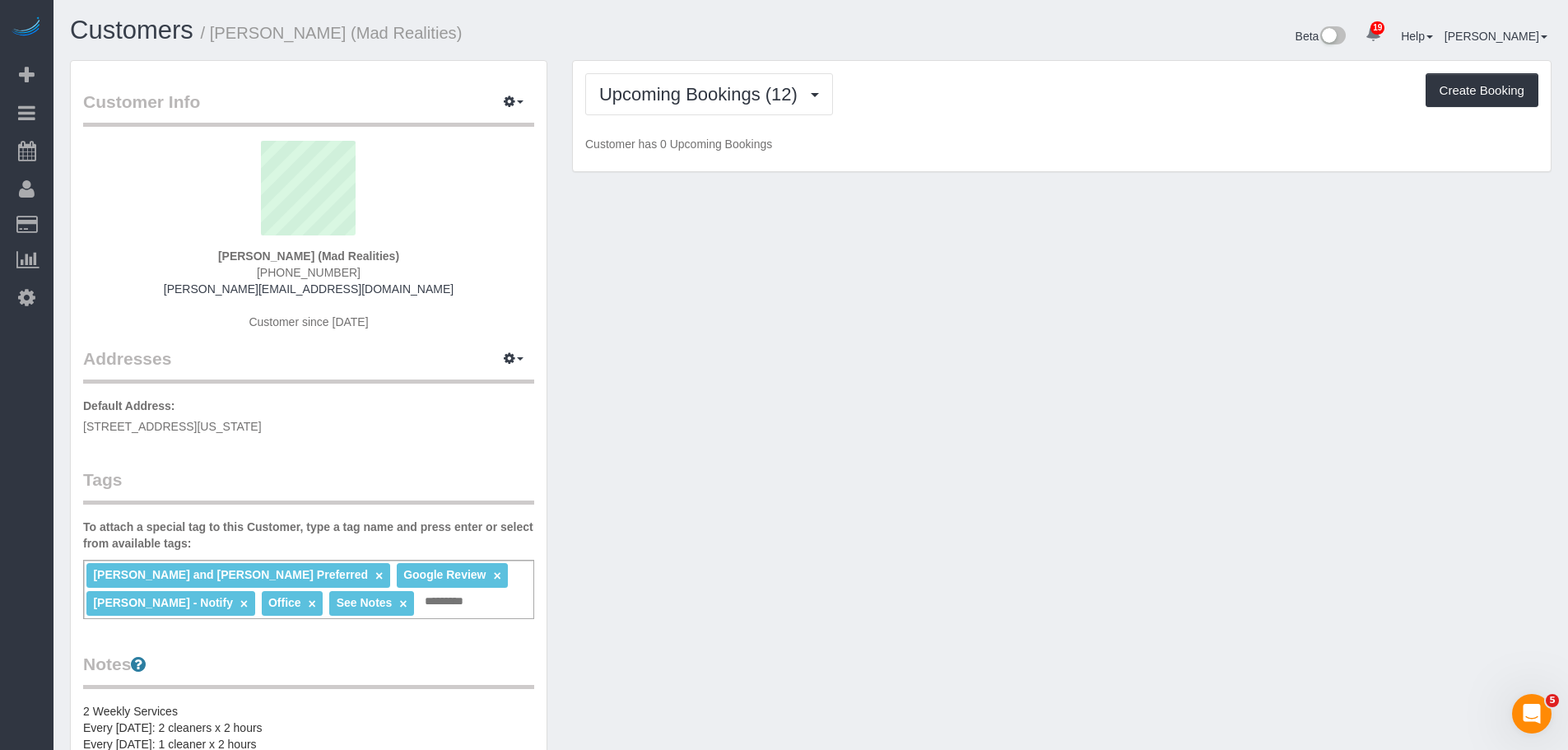
click at [981, 116] on div "Upcoming Bookings (12) Completed Bookings (34) Upcoming Bookings (12) Cancelled…" at bounding box center [1061, 117] width 978 height 111
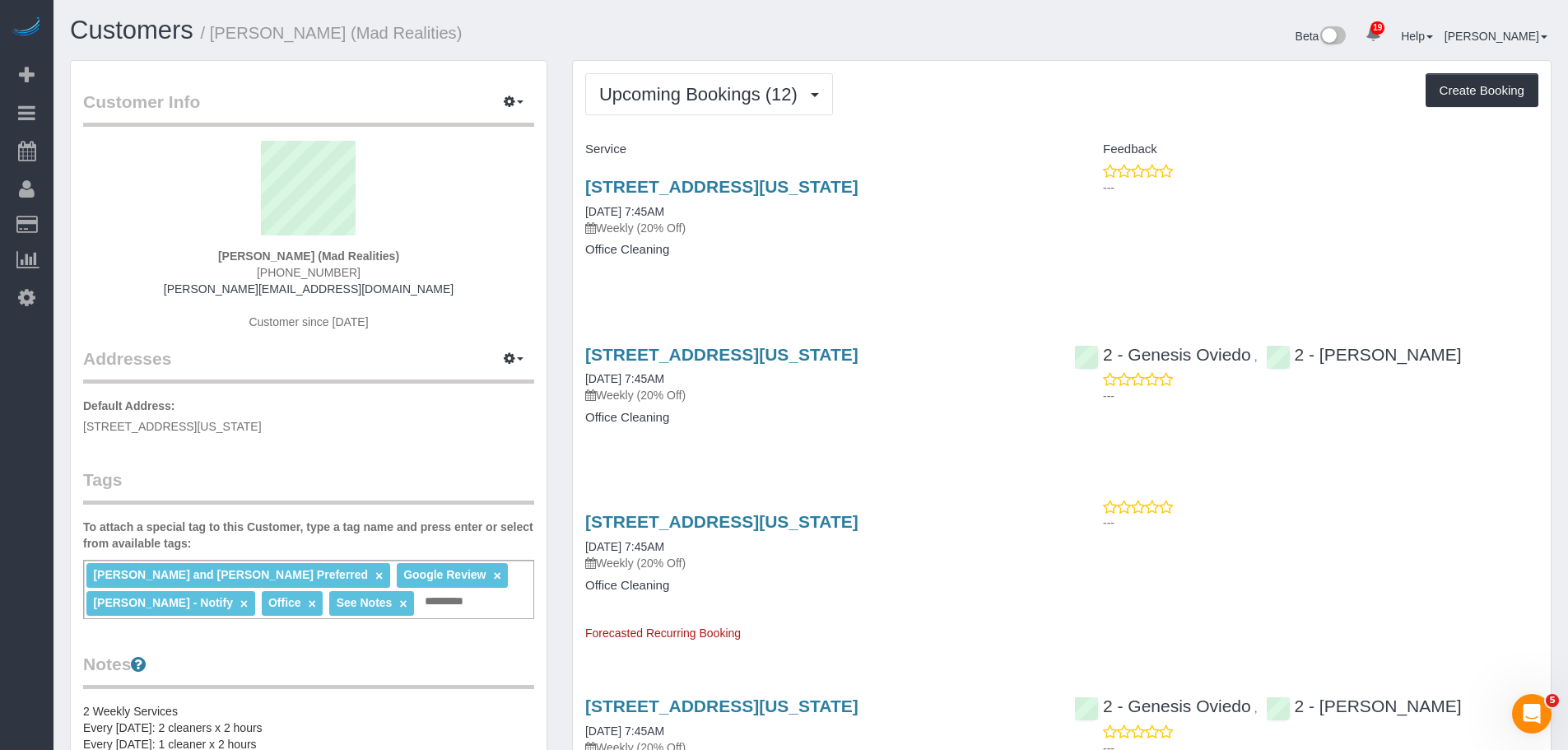
click at [1022, 275] on div "425 Broadway, Suite 2, New York, NY 10013 09/17/2025 7:45AM Weekly (20% Off) Of…" at bounding box center [817, 226] width 489 height 127
click at [982, 139] on div "Service" at bounding box center [817, 150] width 489 height 28
click at [751, 102] on span "Upcoming Bookings (12)" at bounding box center [703, 94] width 207 height 21
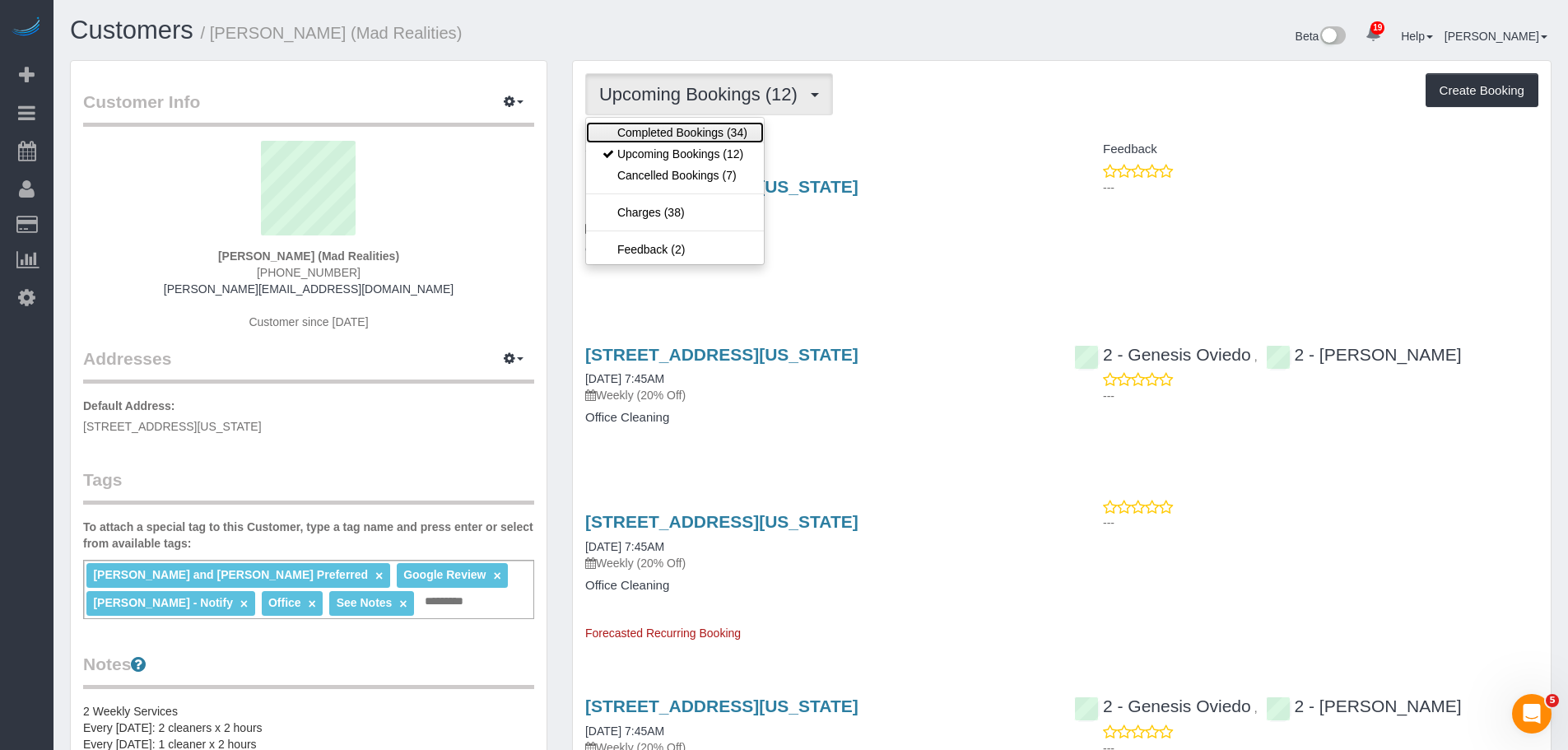
click at [733, 142] on link "Completed Bookings (34)" at bounding box center [675, 132] width 178 height 22
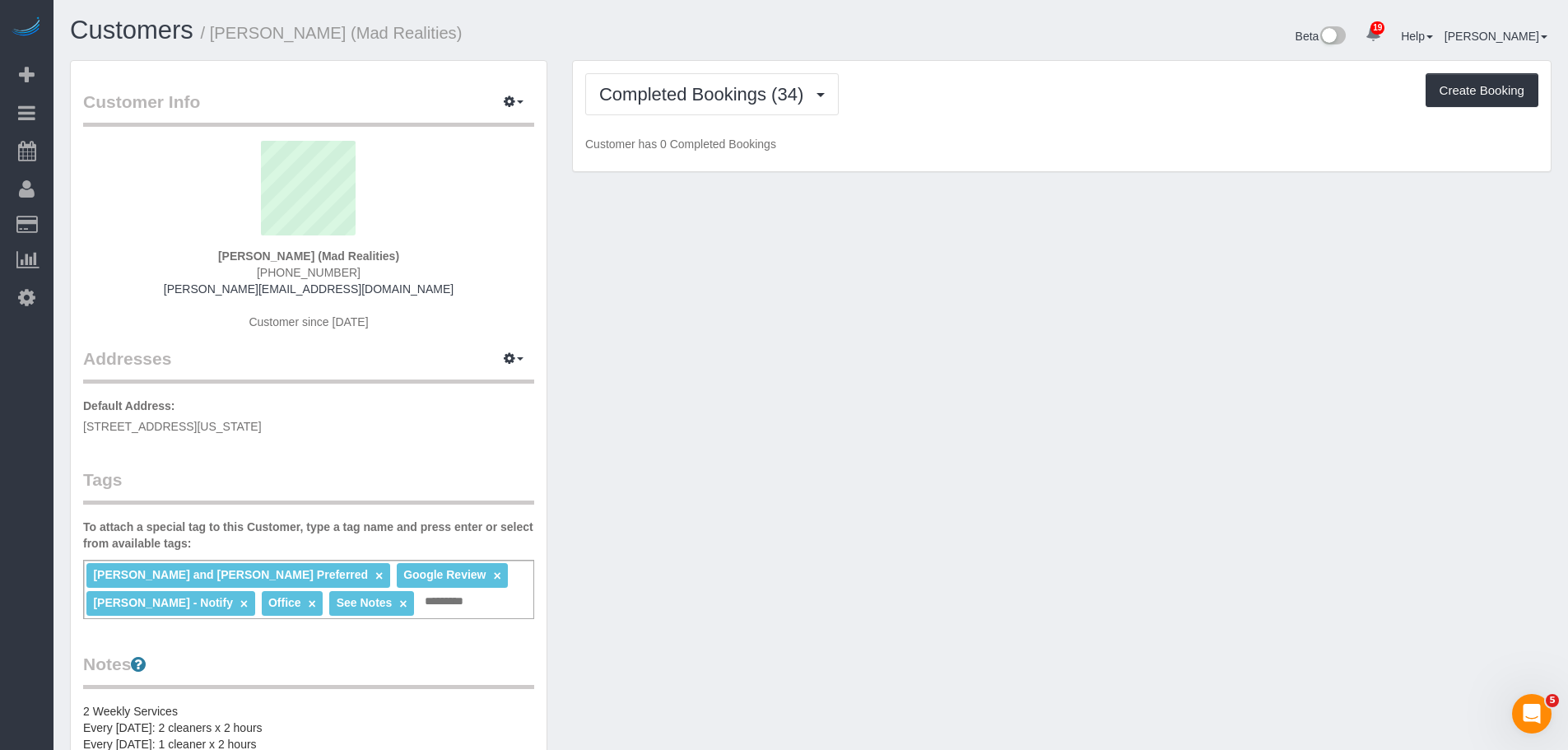
click at [1114, 136] on p "Customer has 0 Completed Bookings" at bounding box center [1061, 144] width 953 height 17
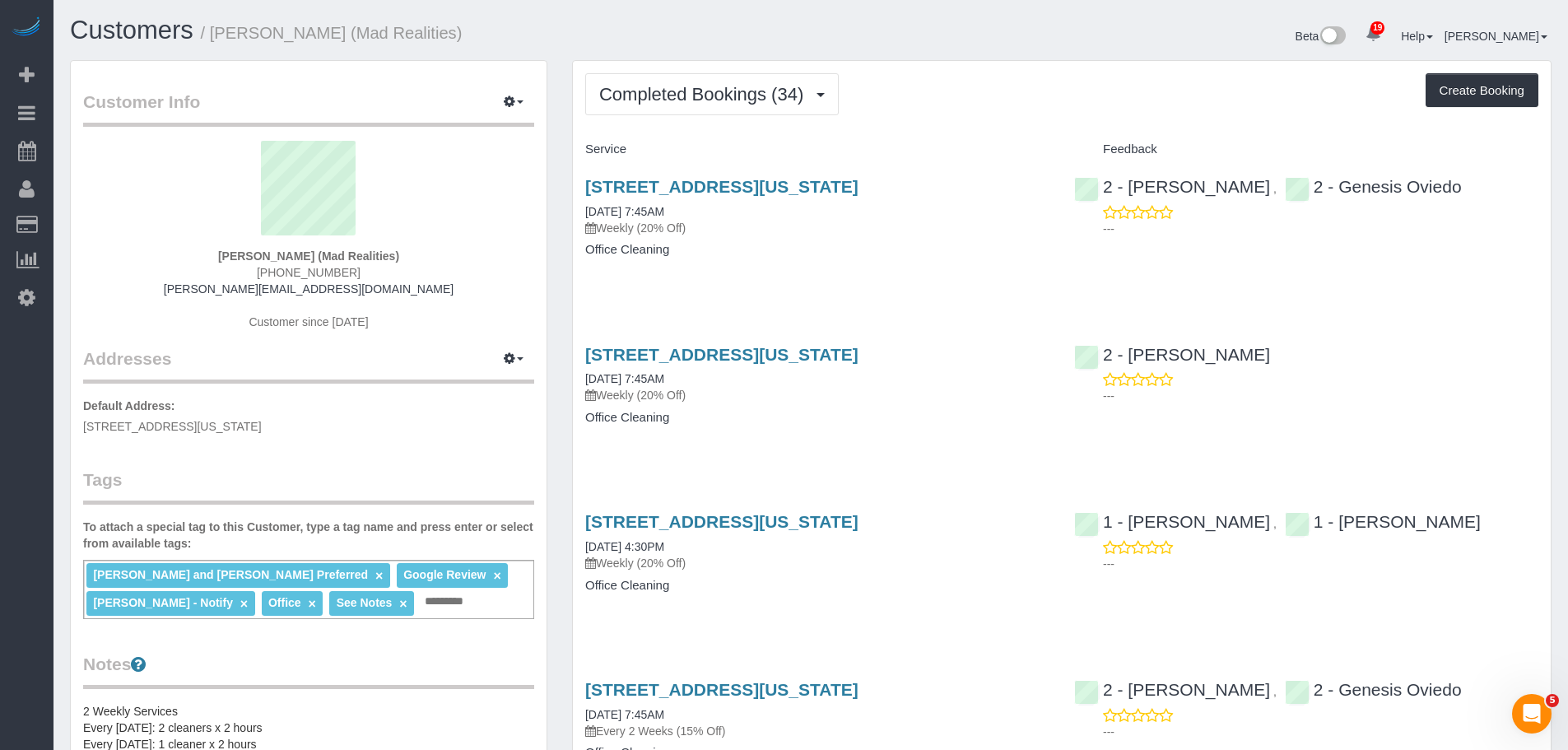
click at [878, 235] on p "Weekly (20% Off)" at bounding box center [817, 228] width 464 height 17
click at [937, 103] on div "Completed Bookings (34) Completed Bookings (34) Upcoming Bookings (12) Cancelle…" at bounding box center [1061, 94] width 953 height 42
click at [937, 113] on div "Completed Bookings (34) Completed Bookings (34) Upcoming Bookings (12) Cancelle…" at bounding box center [1061, 94] width 953 height 42
click at [956, 113] on div "Completed Bookings (34) Completed Bookings (34) Upcoming Bookings (12) Cancelle…" at bounding box center [1061, 94] width 953 height 42
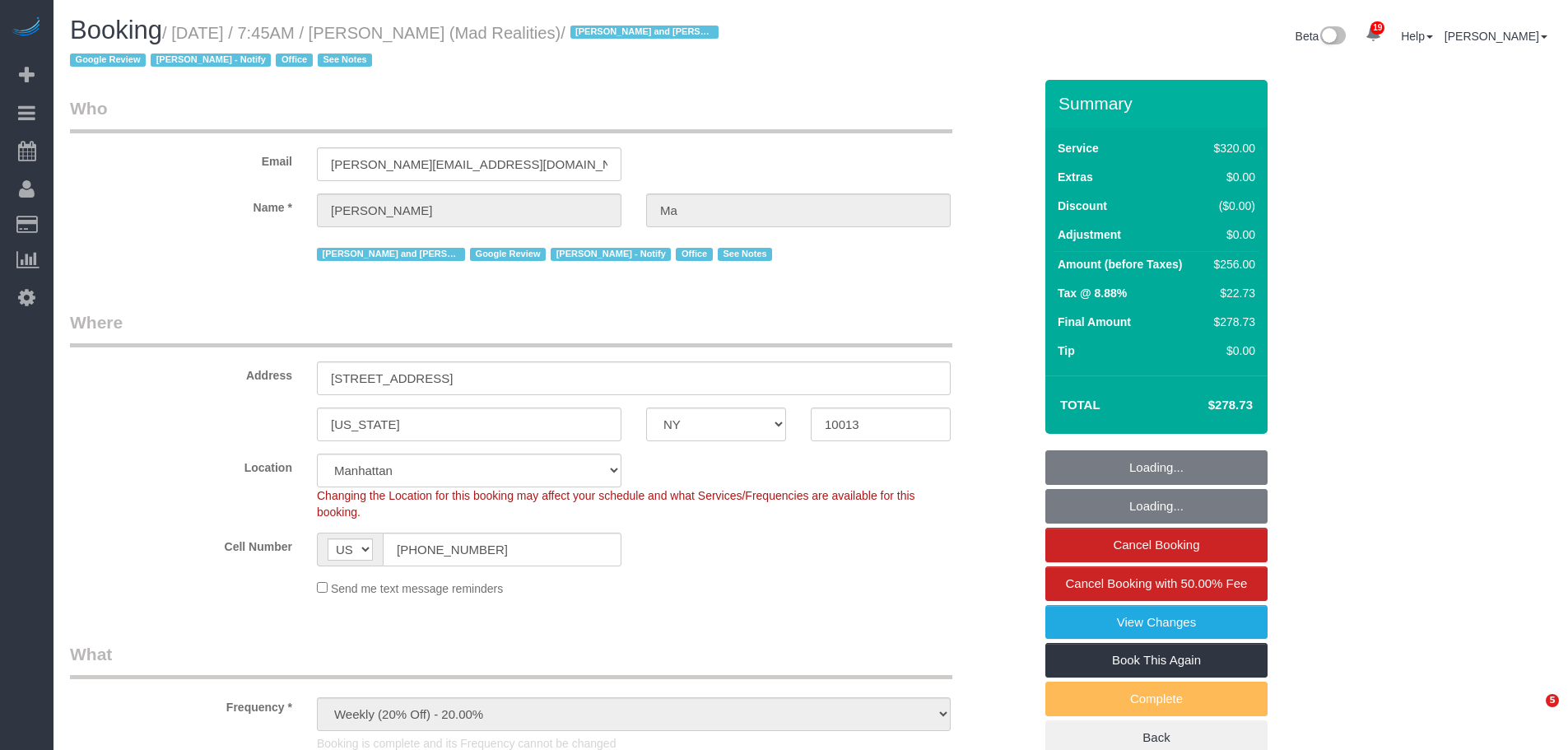
select select "NY"
select select "2"
select select "number:89"
select select "number:90"
select select "number:15"
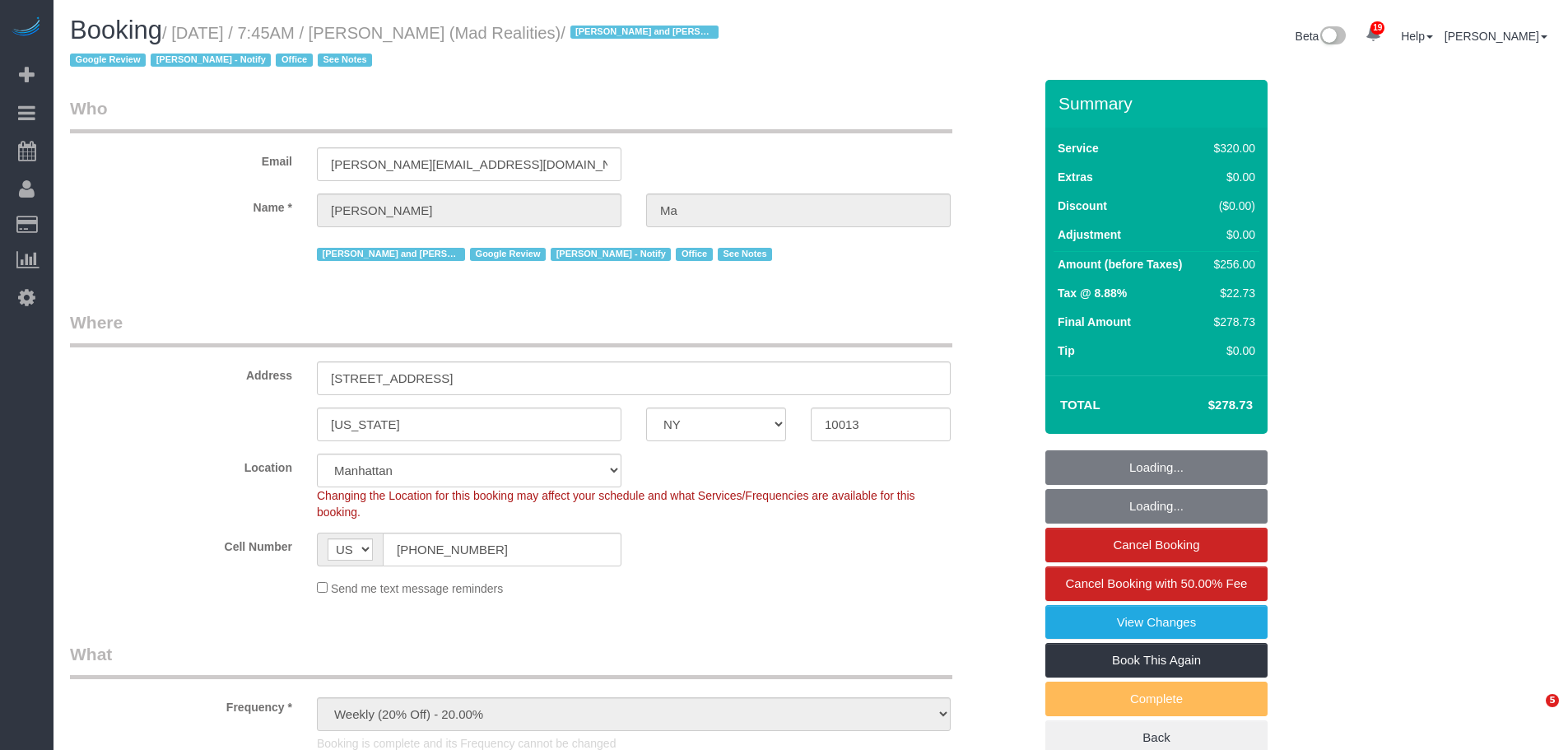
select select "number:7"
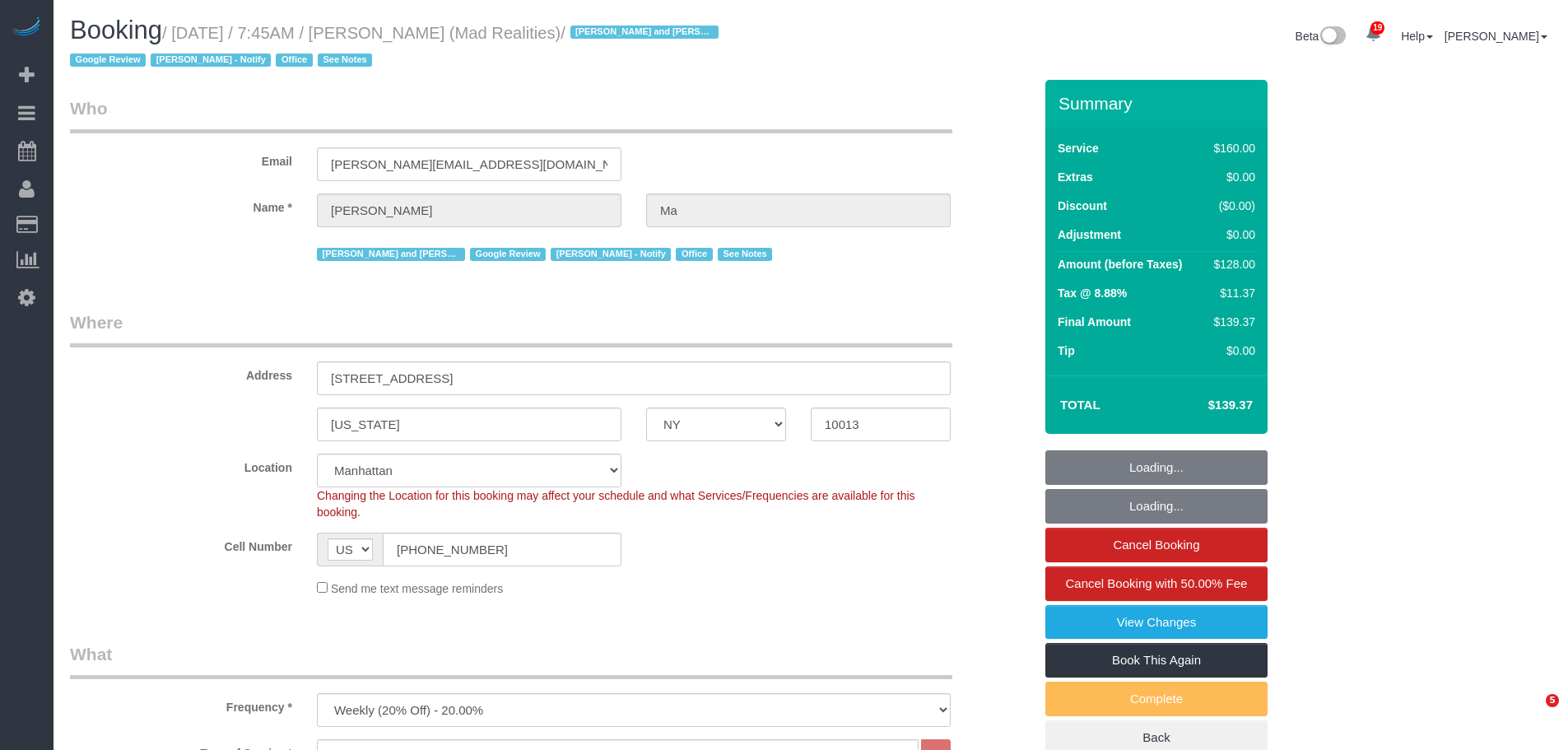
select select "NY"
select select "number:89"
select select "number:90"
select select "number:15"
select select "number:7"
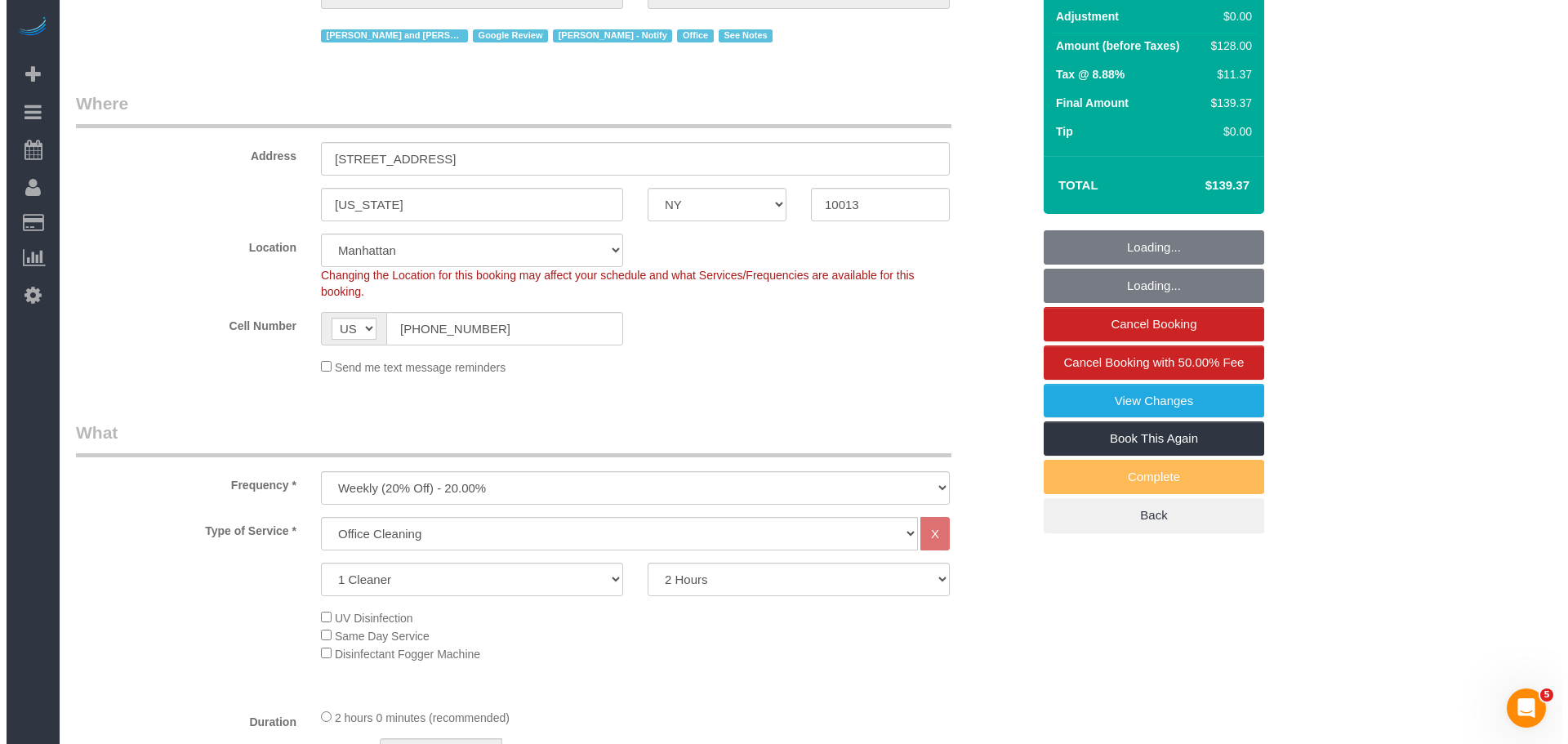
scroll to position [408, 0]
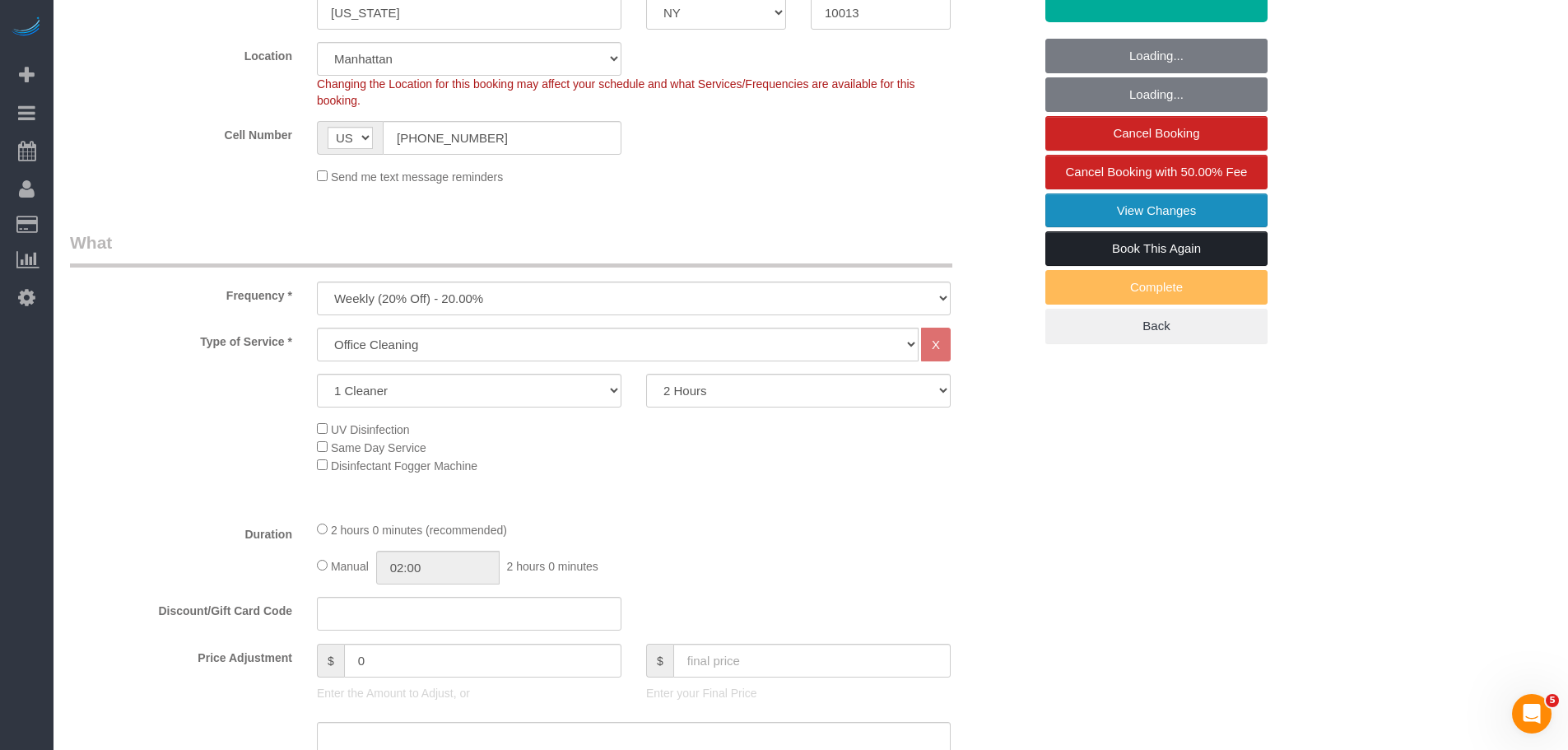
click at [1195, 219] on link "View Changes" at bounding box center [1157, 211] width 222 height 35
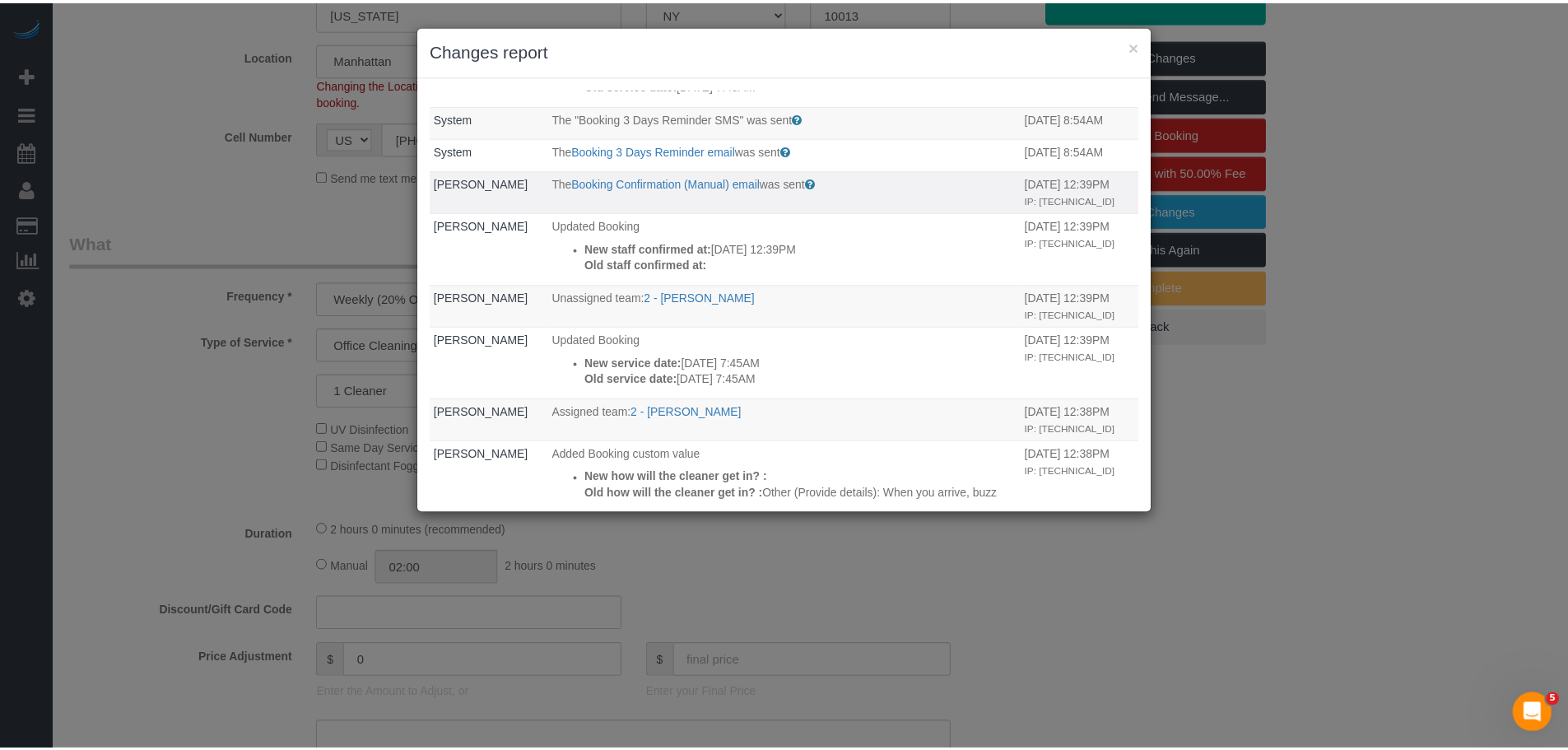
scroll to position [0, 0]
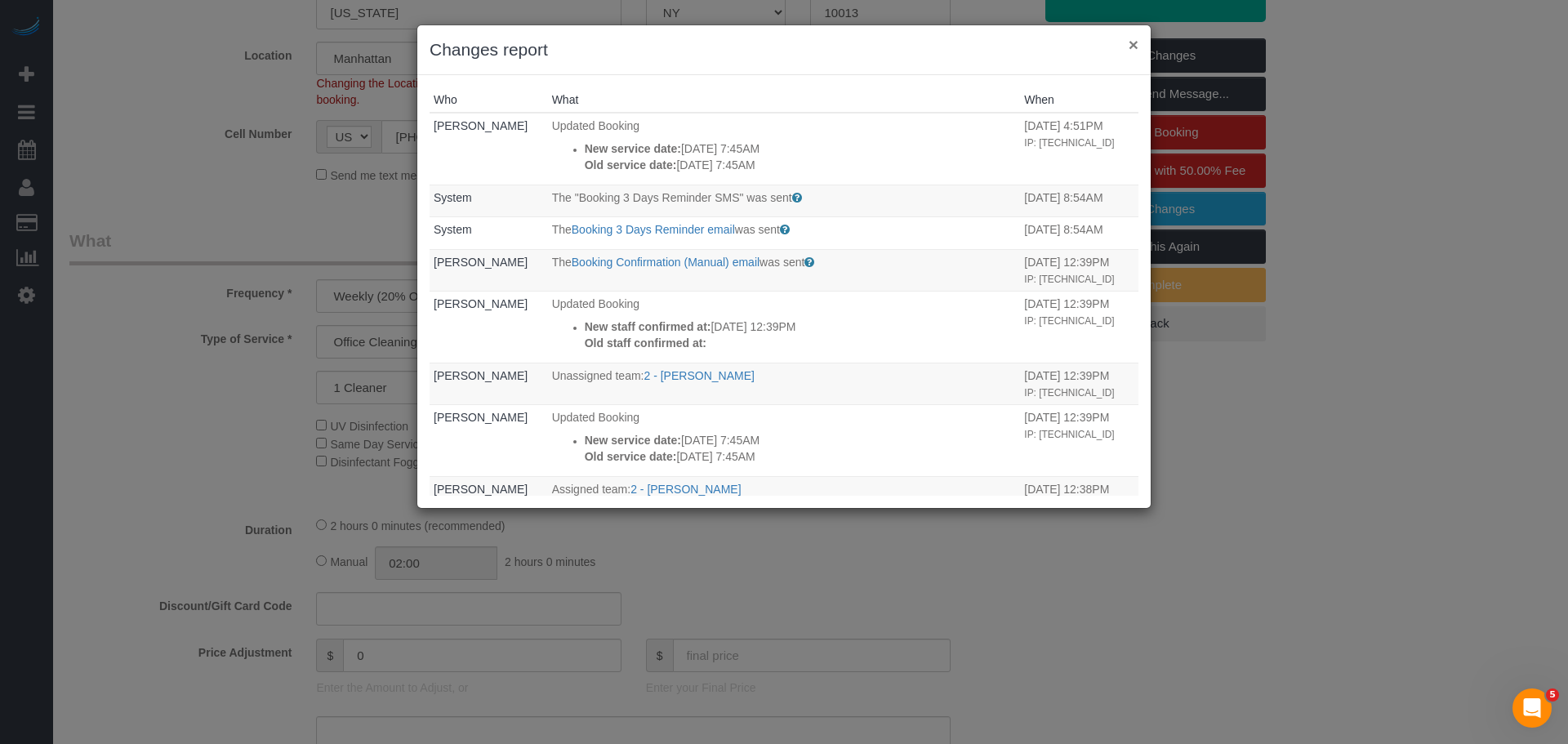
click at [1130, 44] on button "×" at bounding box center [1133, 44] width 10 height 17
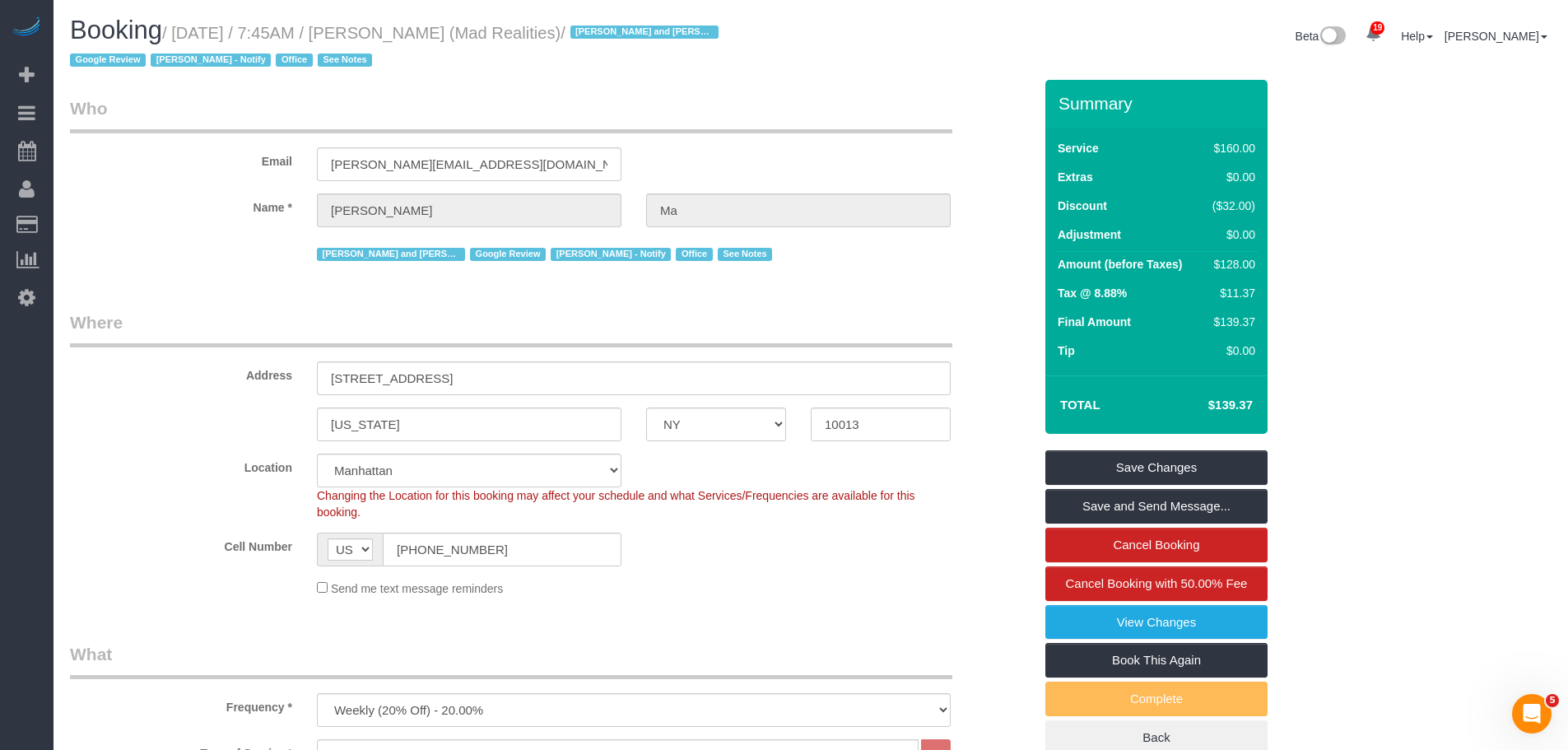
click at [431, 34] on small "/ [DATE] / 7:45AM / [PERSON_NAME] (Mad Realities) / [PERSON_NAME] and Amidatou …" at bounding box center [397, 47] width 654 height 46
click at [467, 33] on small "/ [DATE] / 7:45AM / [PERSON_NAME] (Mad Realities) / [PERSON_NAME] and Amidatou …" at bounding box center [397, 47] width 654 height 46
copy small "[PERSON_NAME]"
click at [784, 138] on div "Email [PERSON_NAME][EMAIL_ADDRESS][DOMAIN_NAME]" at bounding box center [551, 138] width 988 height 84
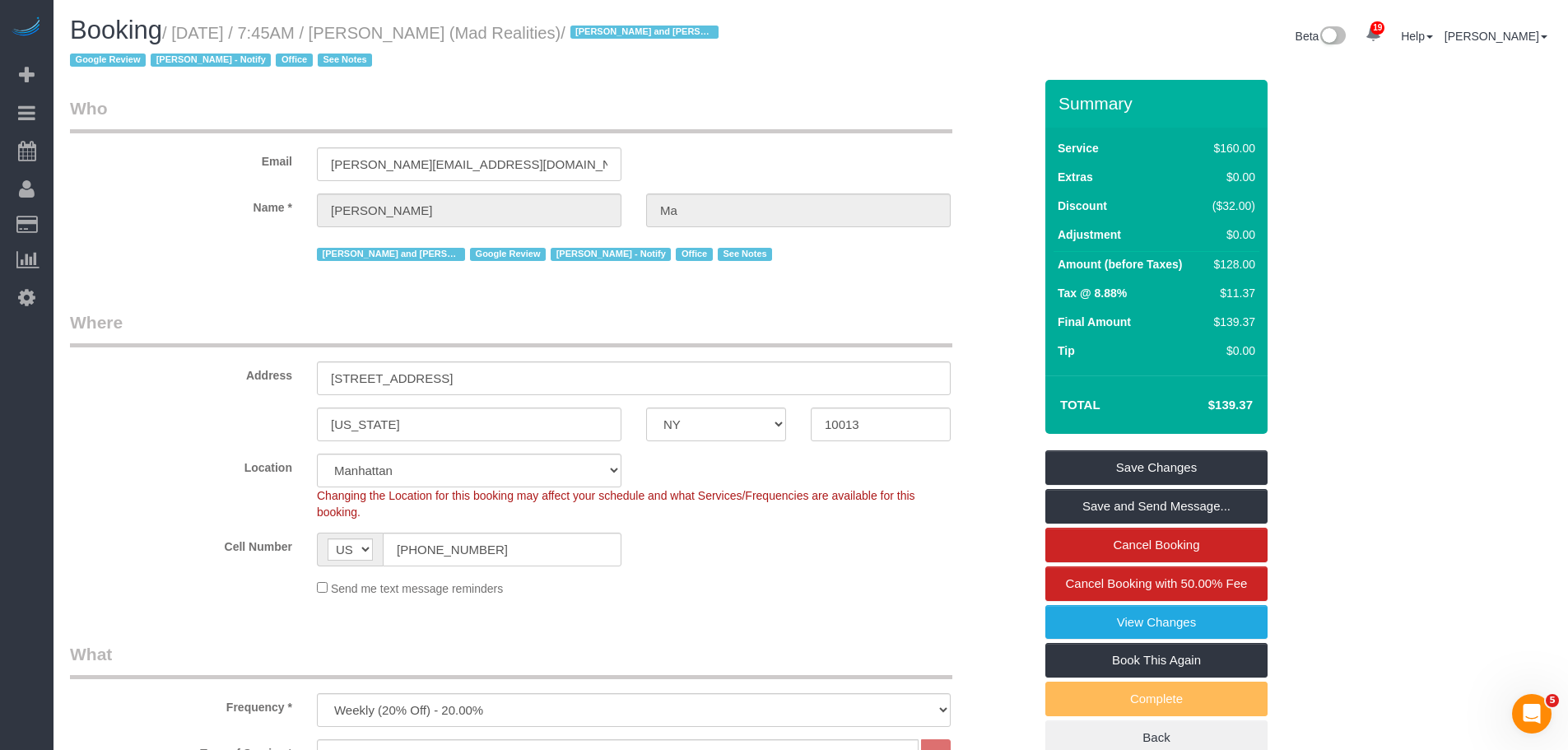
click at [425, 33] on small "/ [DATE] / 7:45AM / [PERSON_NAME] (Mad Realities) / [PERSON_NAME] and Amidatou …" at bounding box center [397, 47] width 654 height 46
click at [457, 28] on small "/ [DATE] / 7:45AM / [PERSON_NAME] (Mad Realities) / [PERSON_NAME] and Amidatou …" at bounding box center [397, 47] width 654 height 46
copy small "[PERSON_NAME]"
click at [859, 98] on legend "Who" at bounding box center [512, 114] width 883 height 37
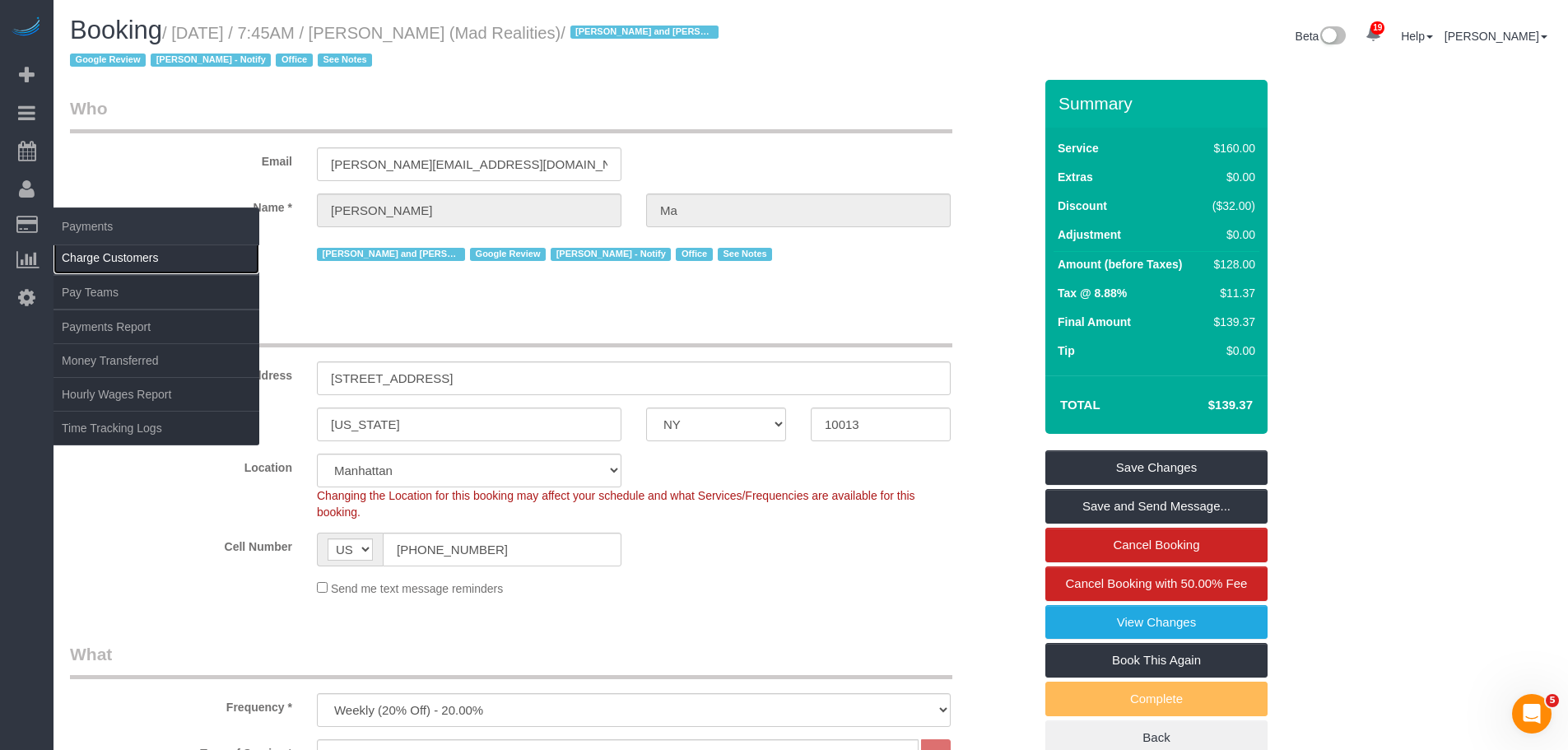
drag, startPoint x: 122, startPoint y: 253, endPoint x: 301, endPoint y: 314, distance: 189.1
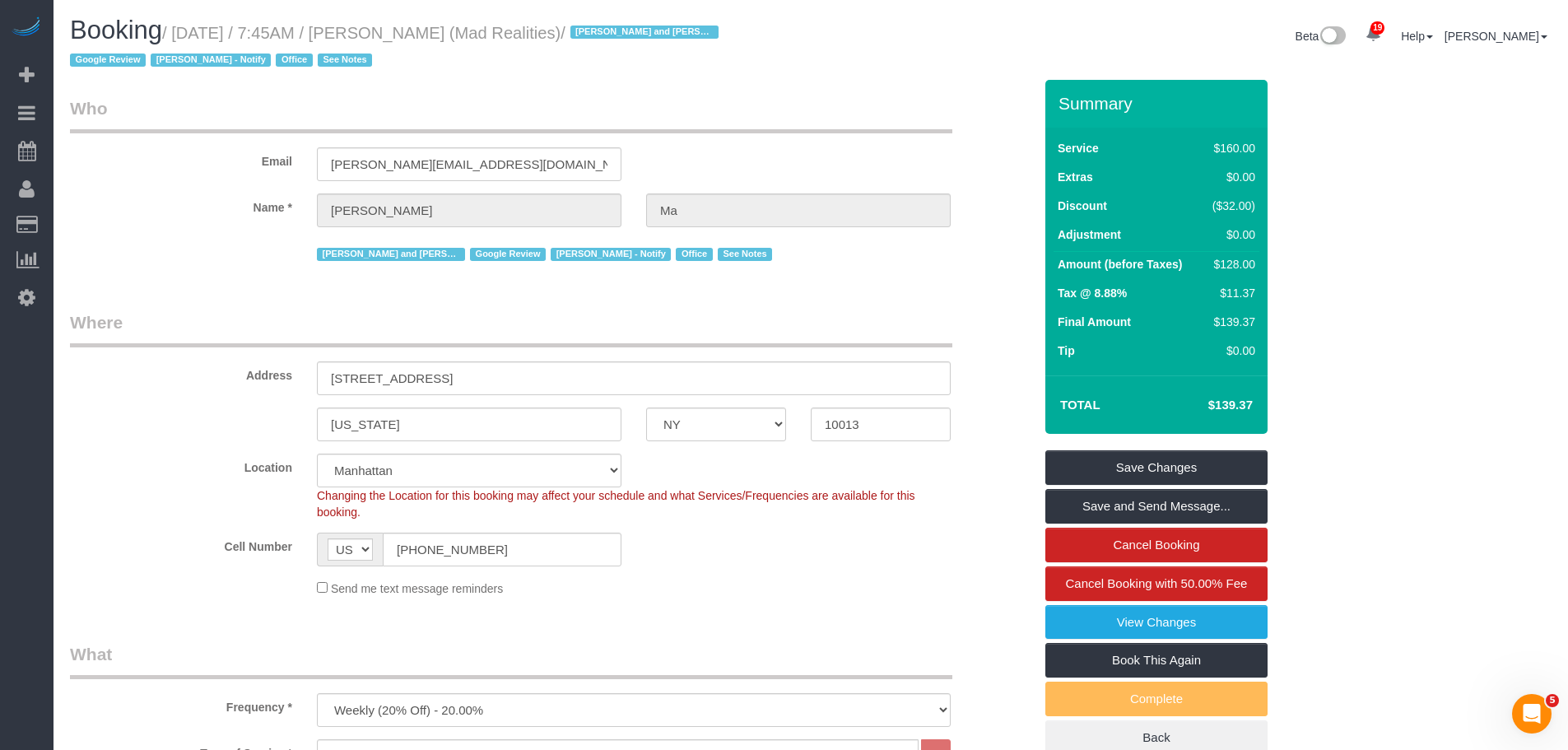
click at [122, 253] on link "Charge Customers" at bounding box center [156, 257] width 206 height 33
select select
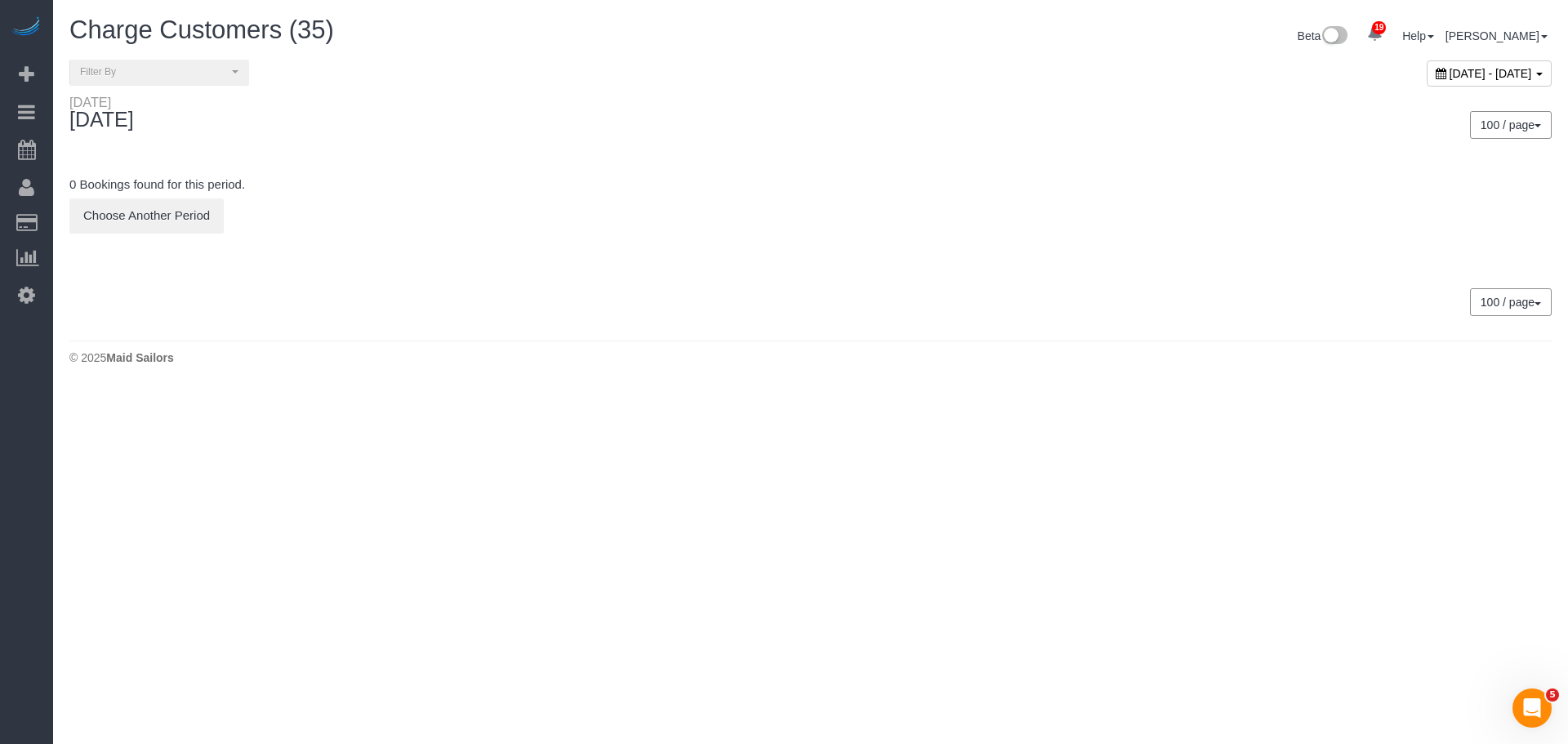
click at [1427, 80] on div "[DATE] - [DATE]" at bounding box center [1489, 74] width 125 height 26
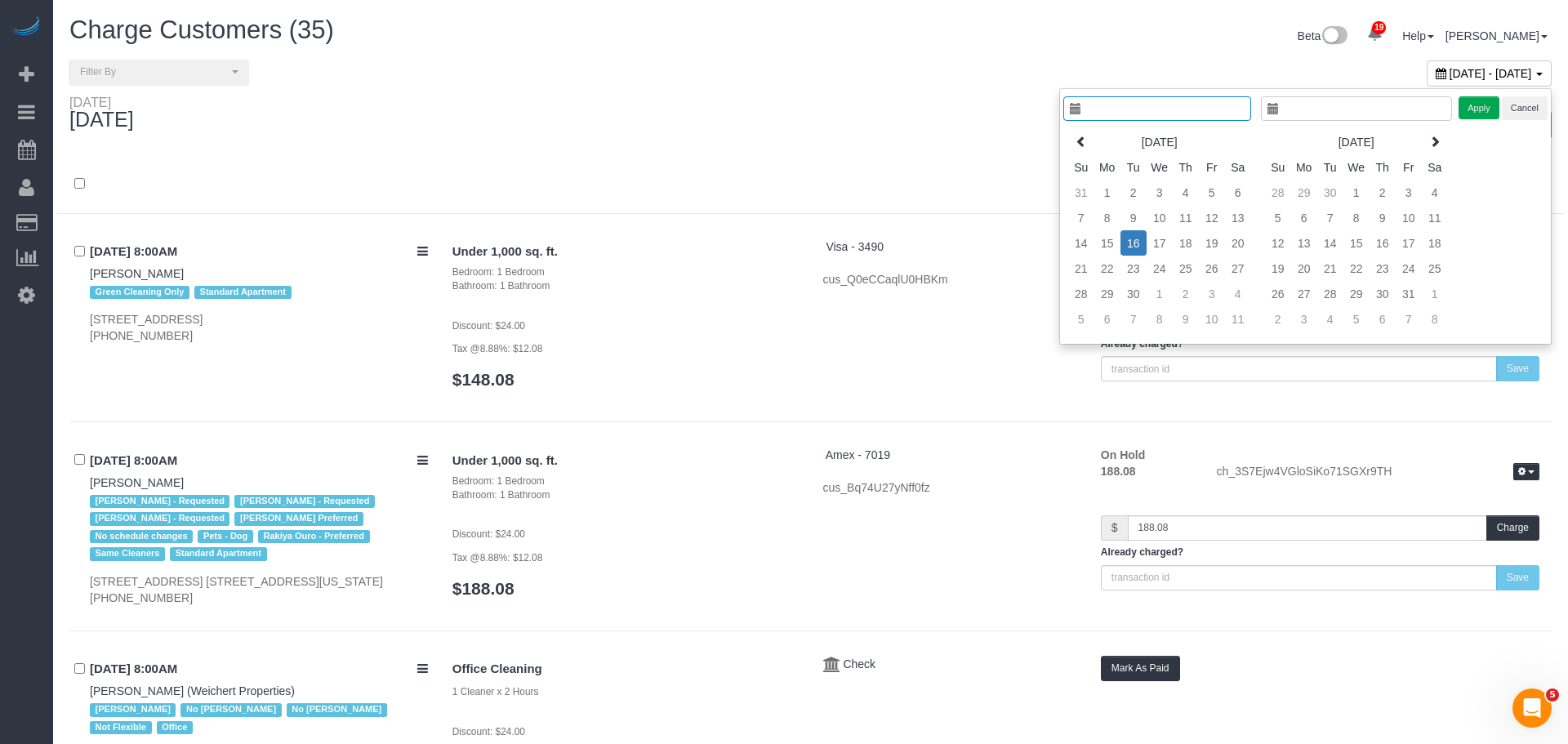
type input "**********"
click at [1150, 242] on td "17" at bounding box center [1147, 242] width 26 height 25
type input "**********"
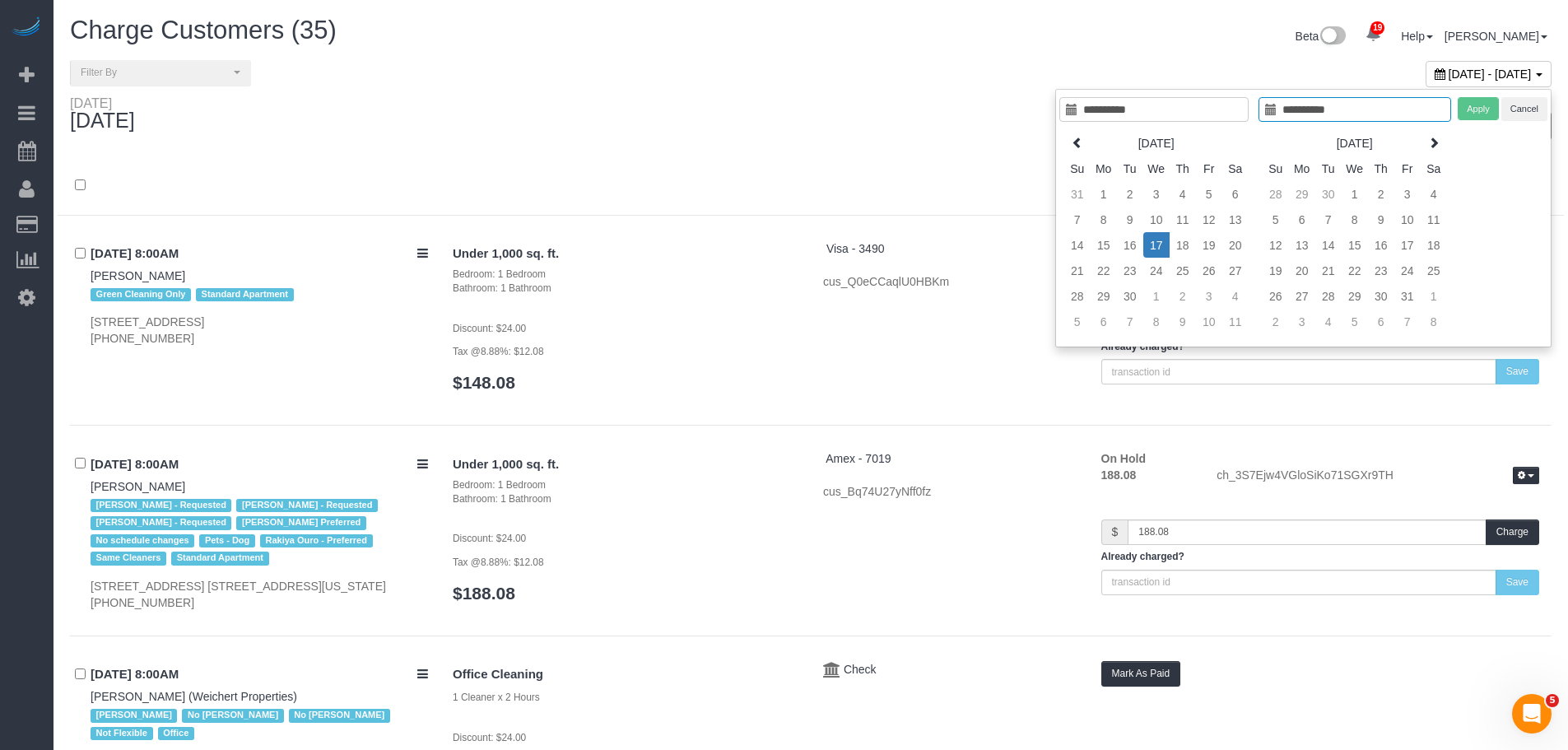
click at [1159, 247] on td "17" at bounding box center [1157, 244] width 26 height 26
type input "**********"
click at [1488, 116] on button "Apply" at bounding box center [1479, 108] width 41 height 24
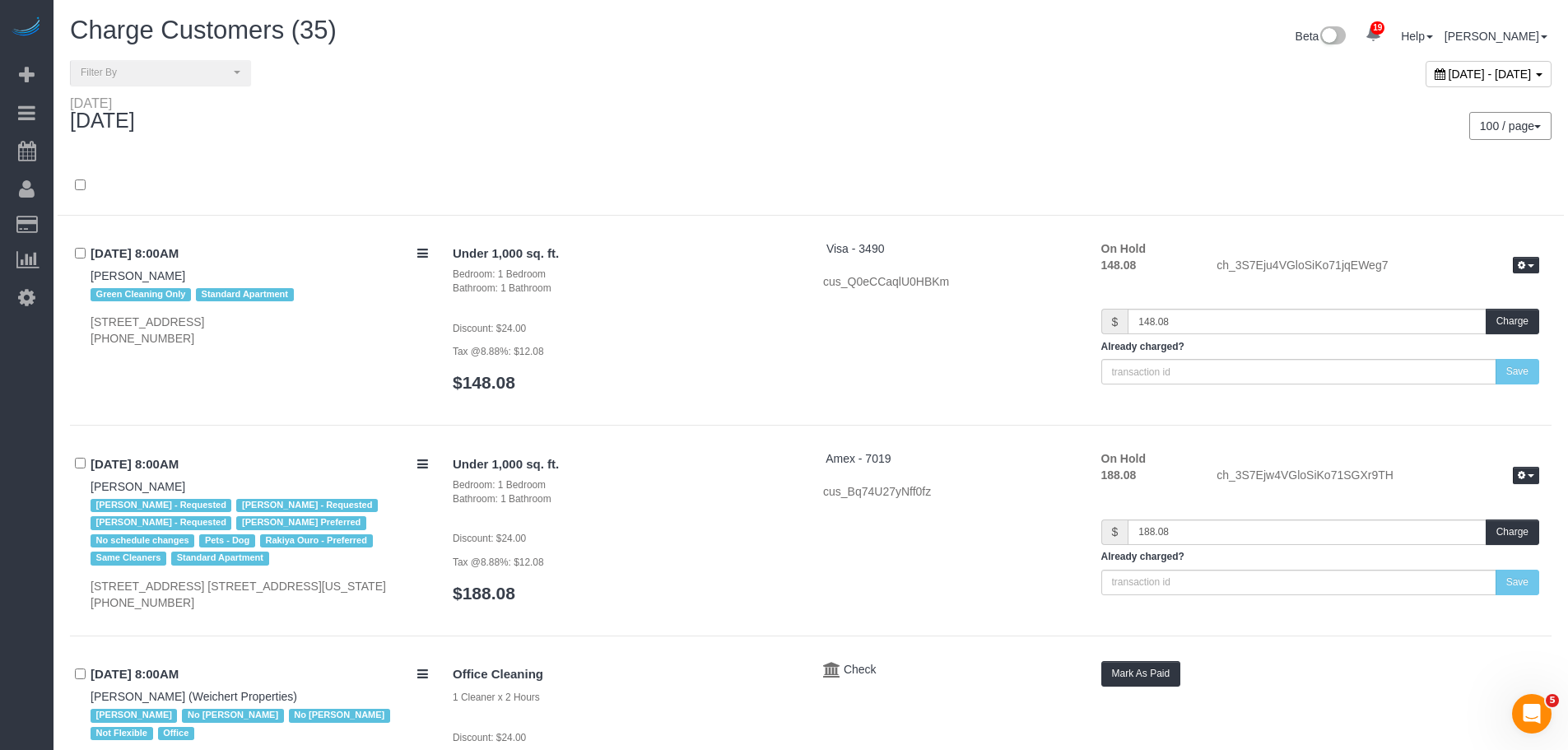
click at [570, 173] on div at bounding box center [811, 195] width 1507 height 43
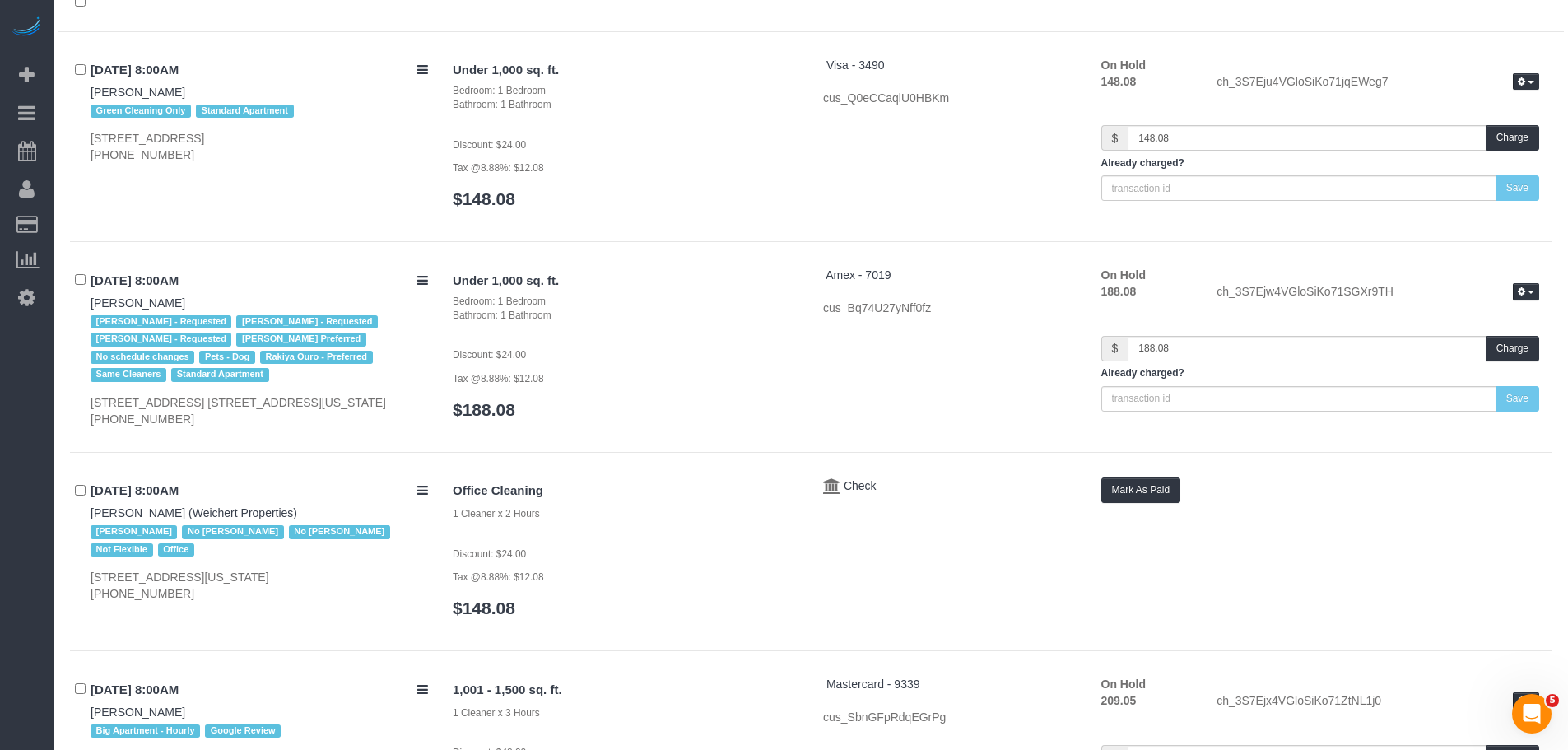
scroll to position [329, 0]
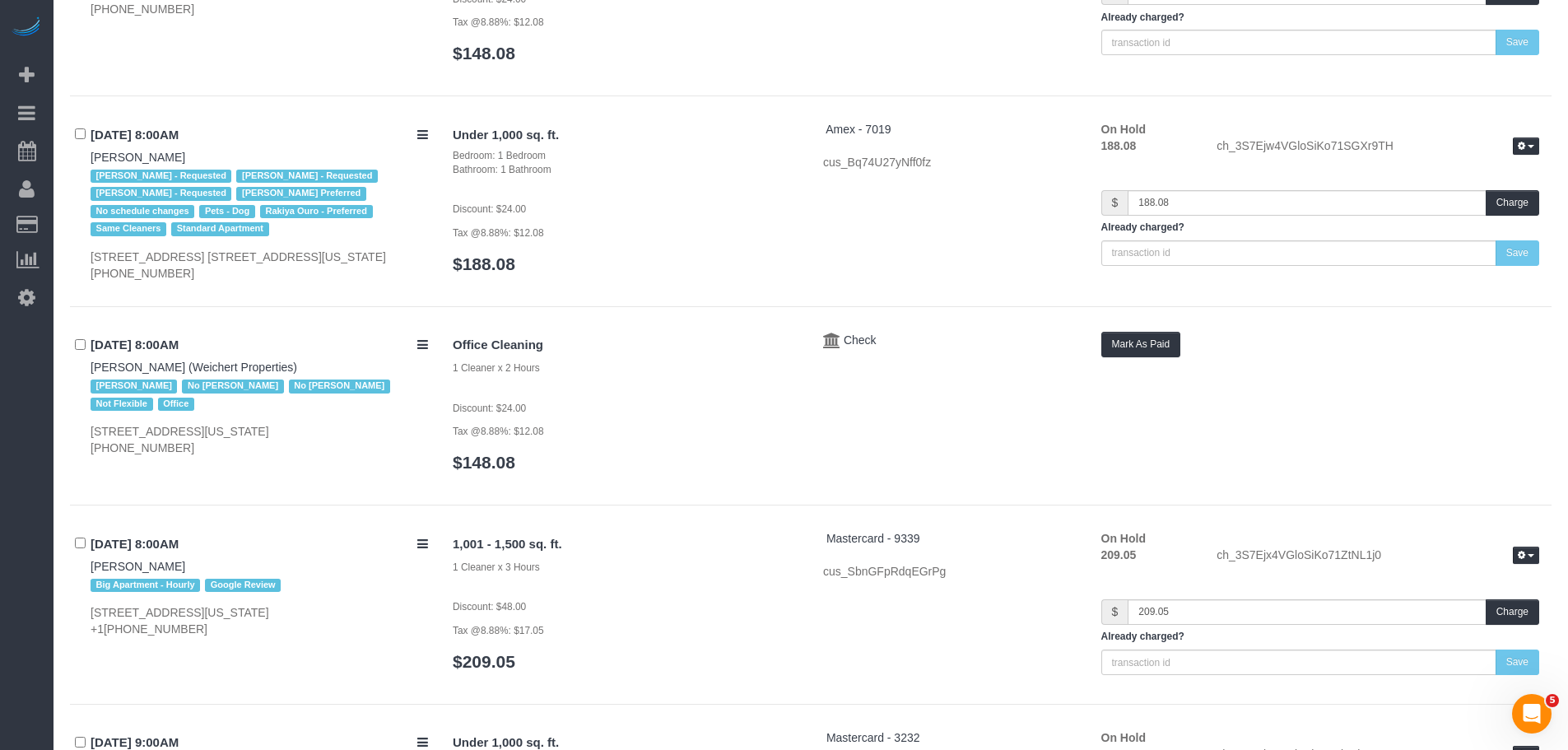
click at [636, 139] on h4 "Under 1,000 sq. ft." at bounding box center [626, 135] width 346 height 14
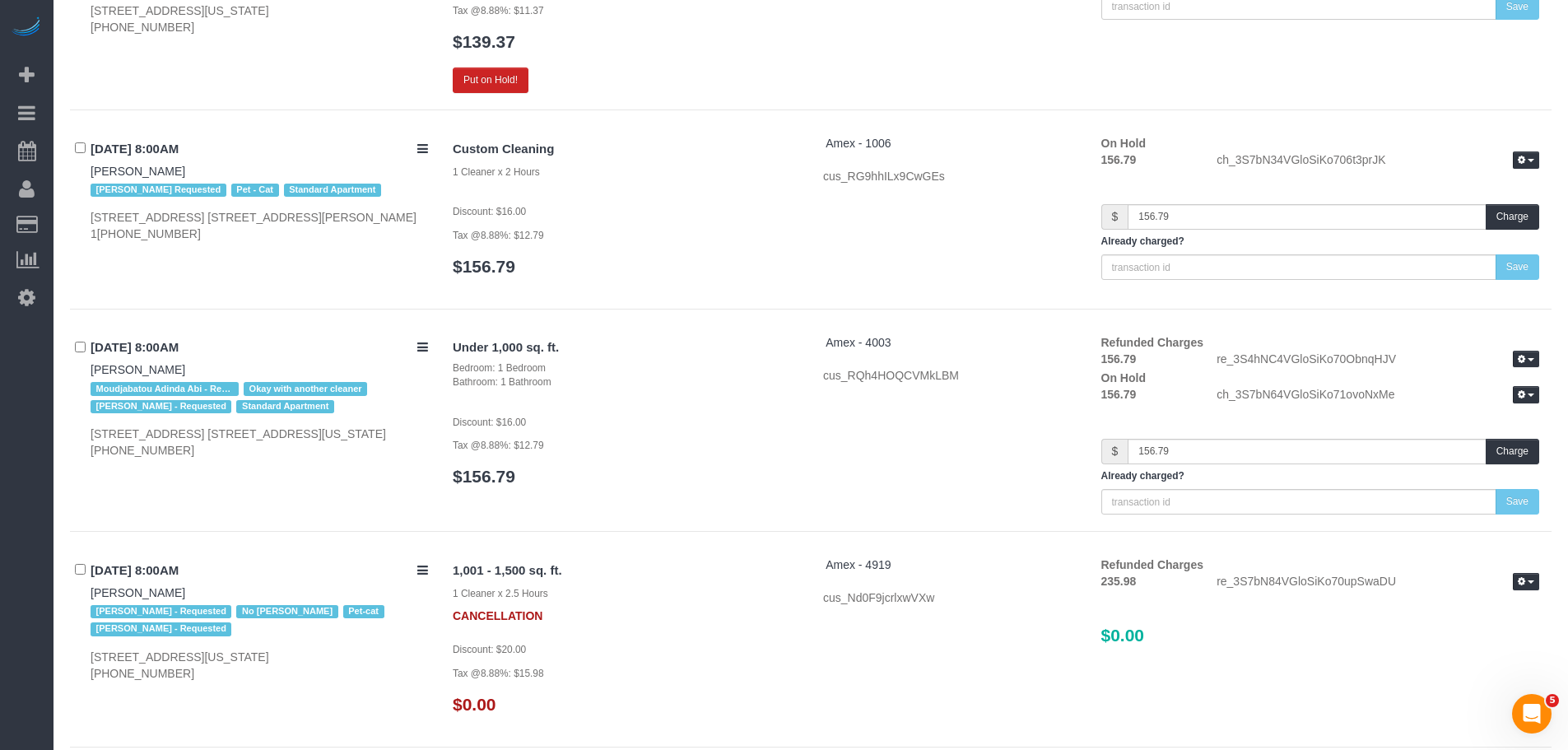
scroll to position [0, 0]
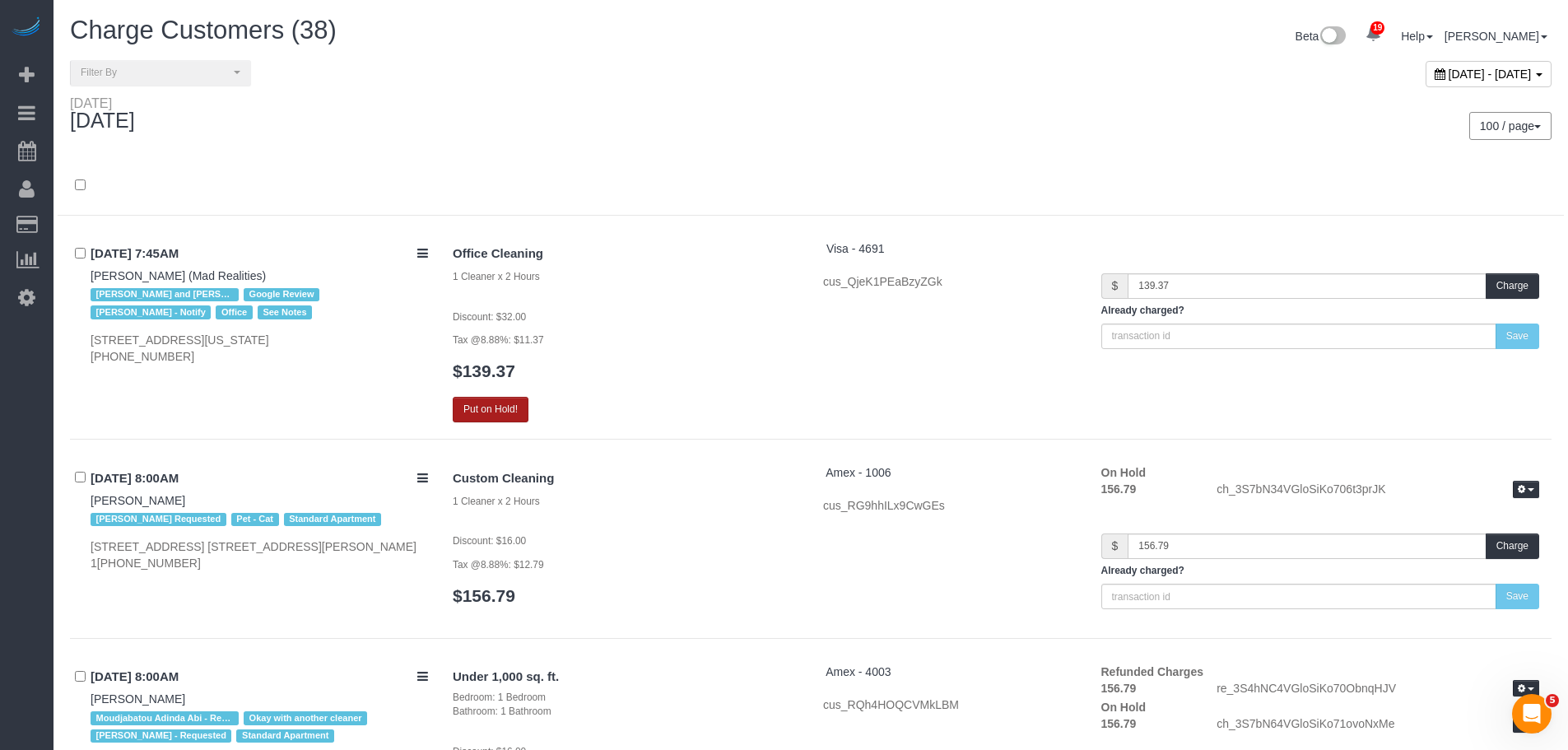
click at [513, 420] on button "Put on Hold!" at bounding box center [490, 409] width 75 height 26
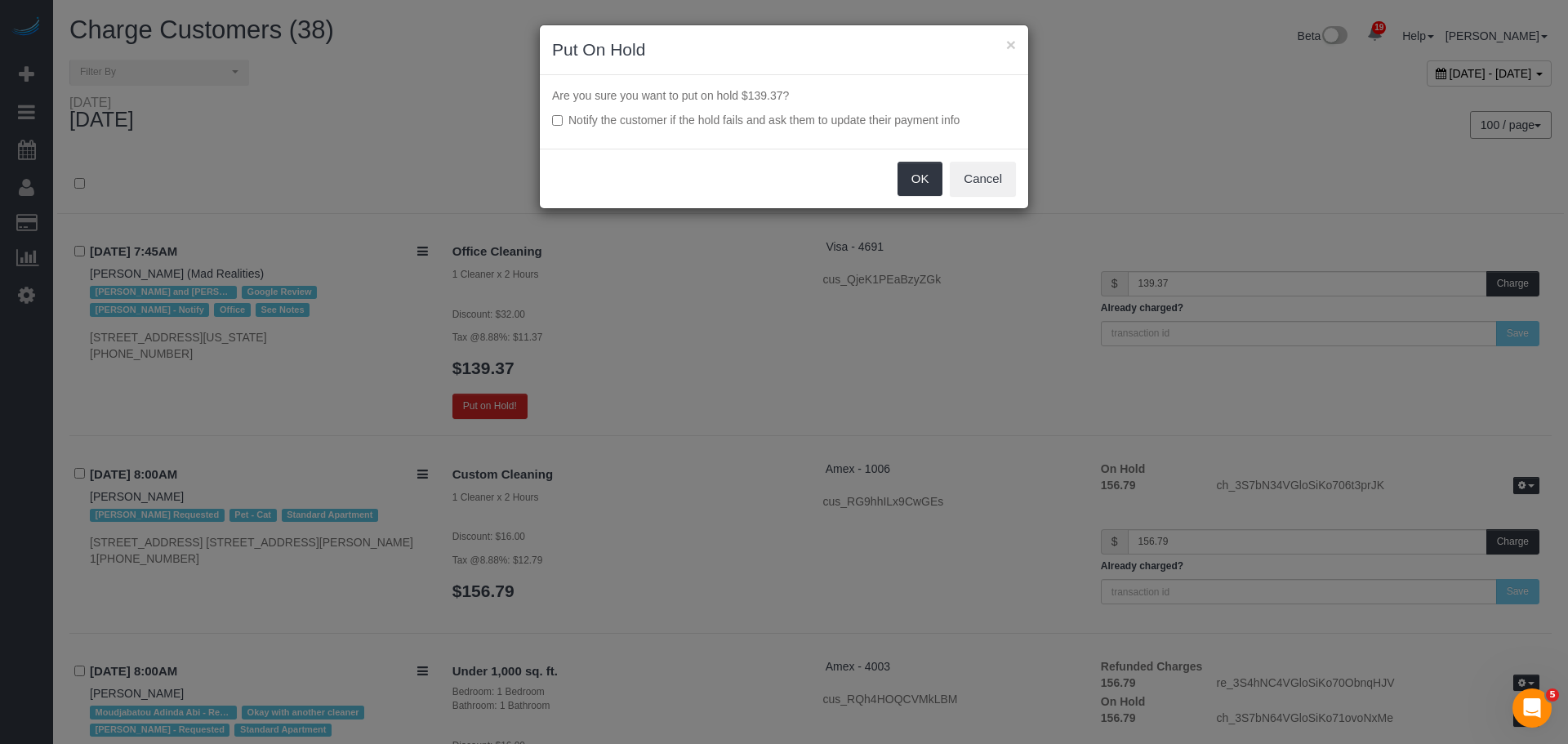
click at [923, 204] on div "OK Cancel" at bounding box center [784, 178] width 489 height 60
click at [923, 193] on button "OK" at bounding box center [921, 179] width 46 height 34
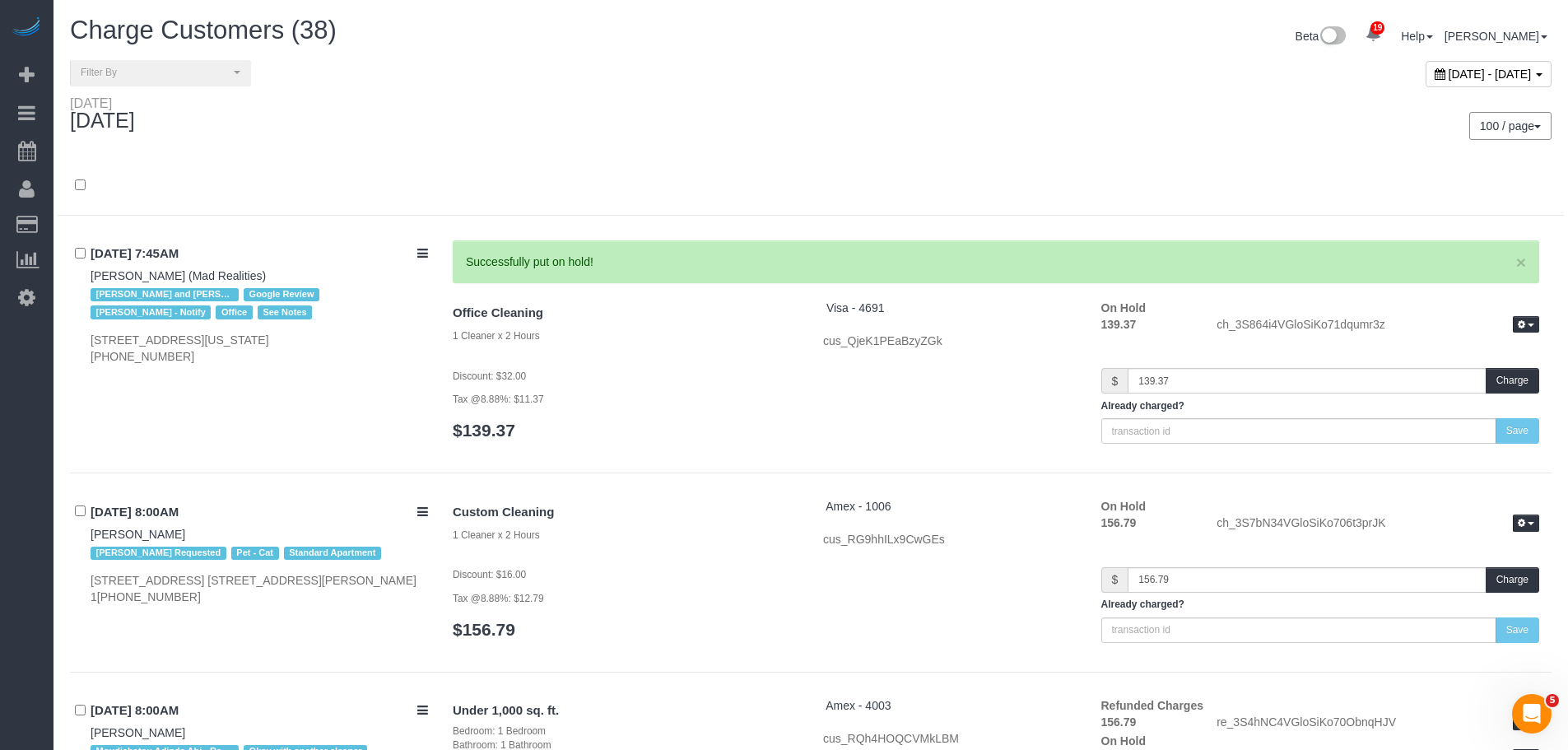
click at [809, 204] on div at bounding box center [811, 195] width 1507 height 43
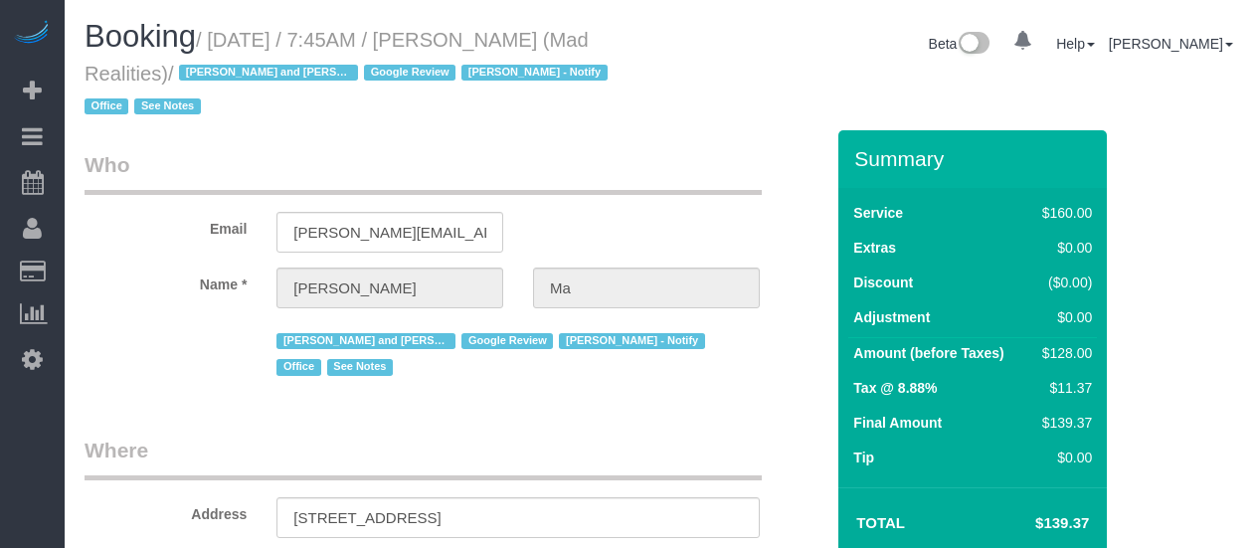
select select "NY"
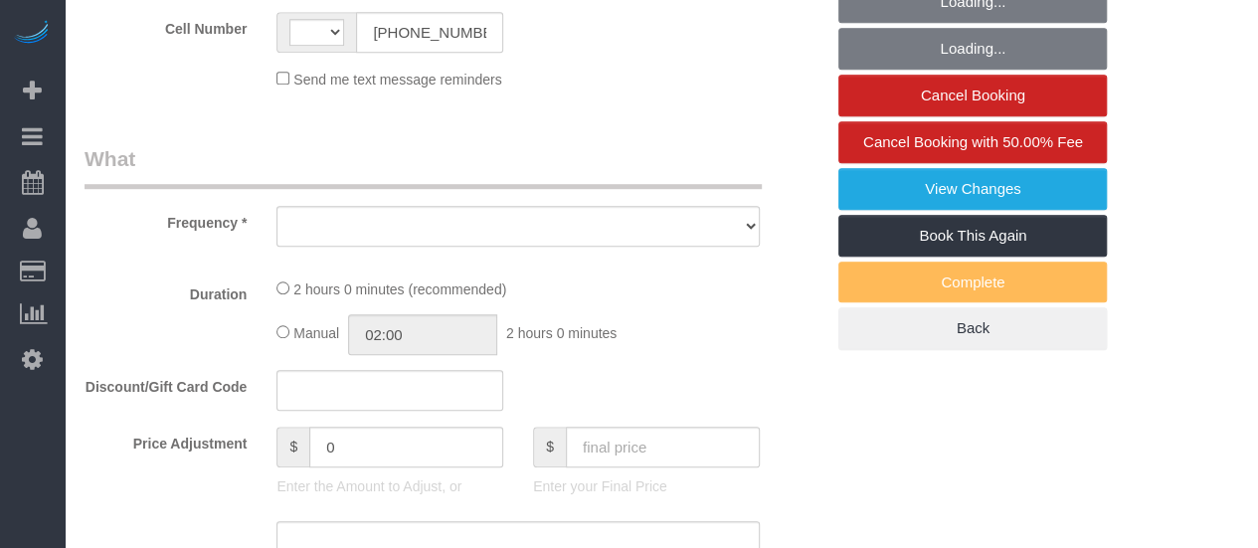
scroll to position [943, 0]
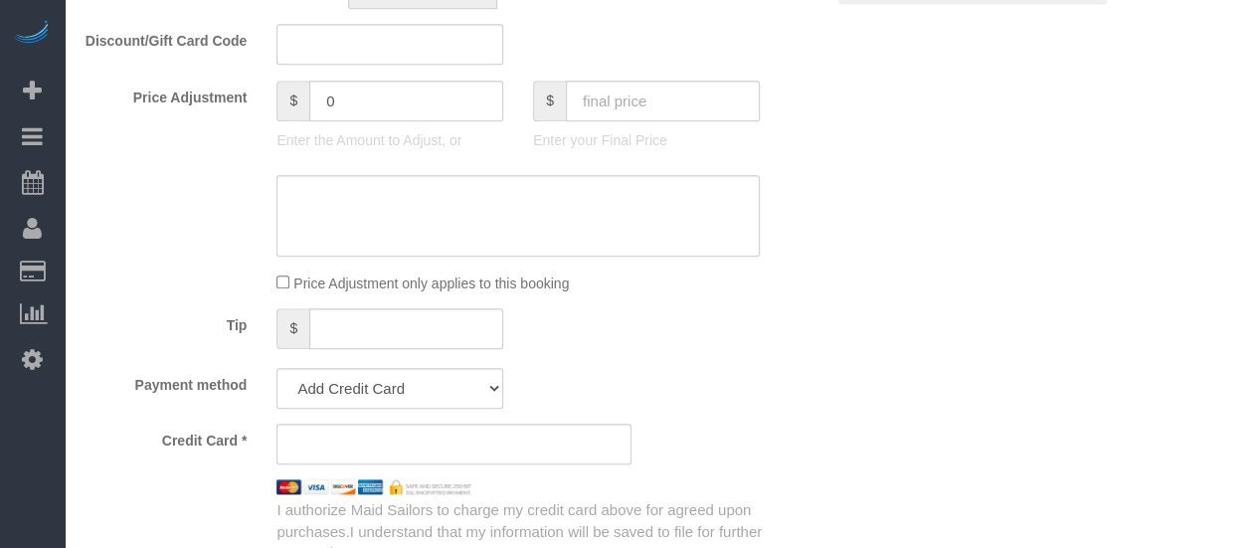
select select "string:[GEOGRAPHIC_DATA]"
select select "object:560"
select select "string:stripe-pm_1PsB1j4VGloSiKo7cb06islp"
select select "number:89"
select select "number:90"
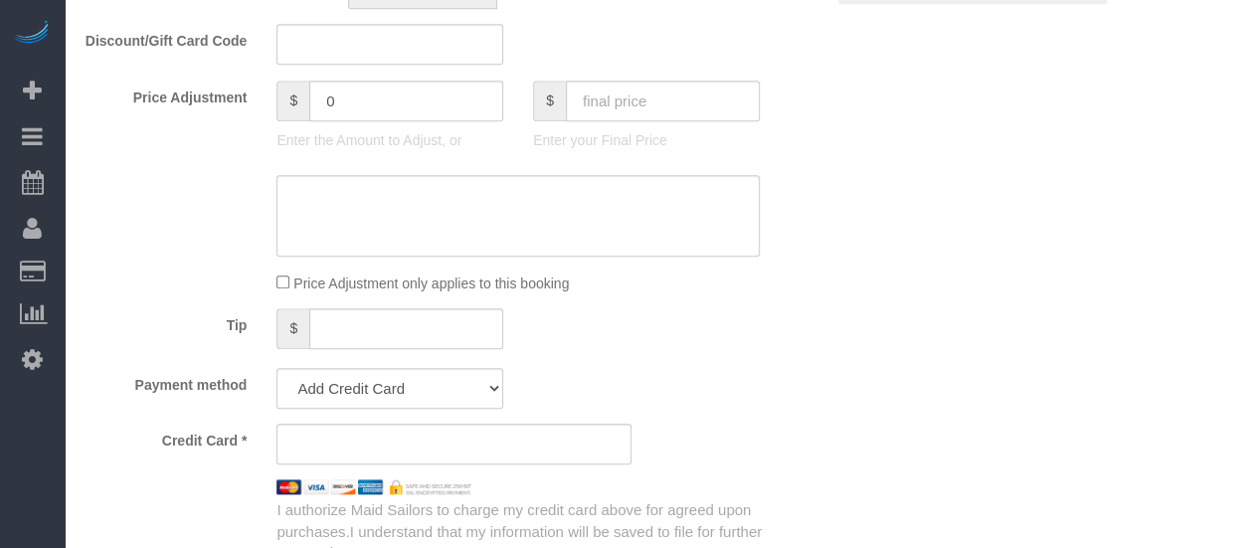
select select "number:15"
select select "number:7"
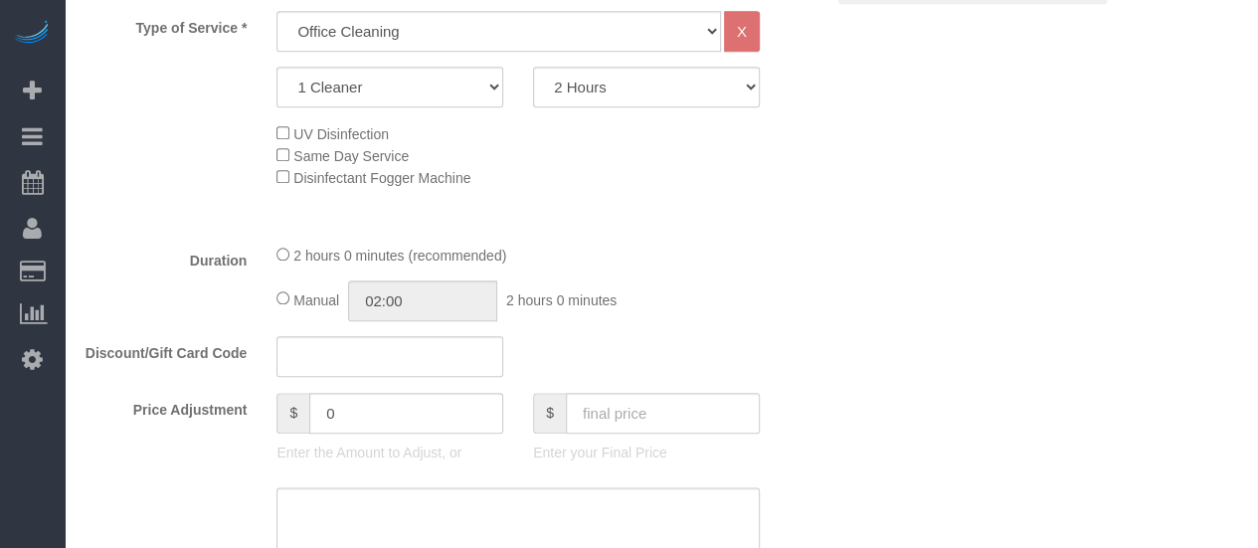
select select "object:1475"
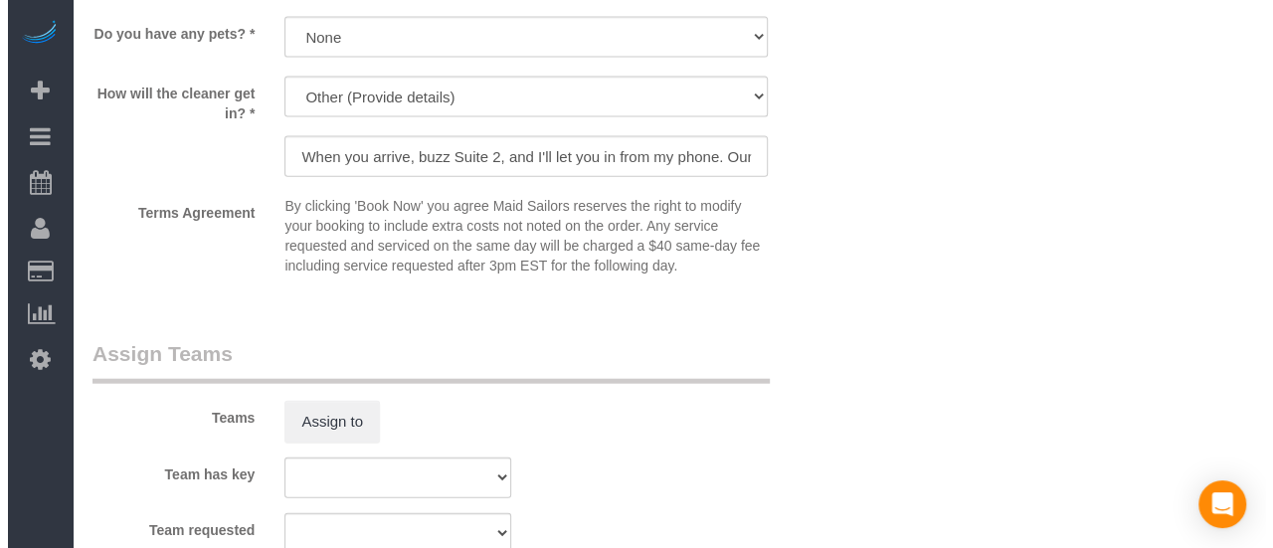
scroll to position [2401, 0]
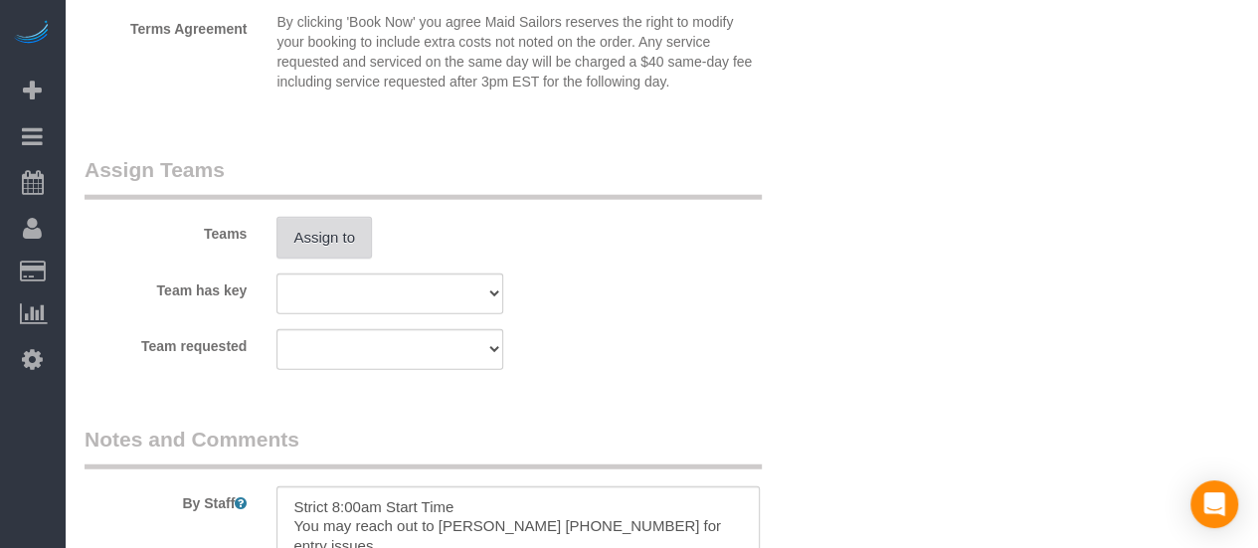
click at [340, 230] on button "Assign to" at bounding box center [323, 238] width 95 height 42
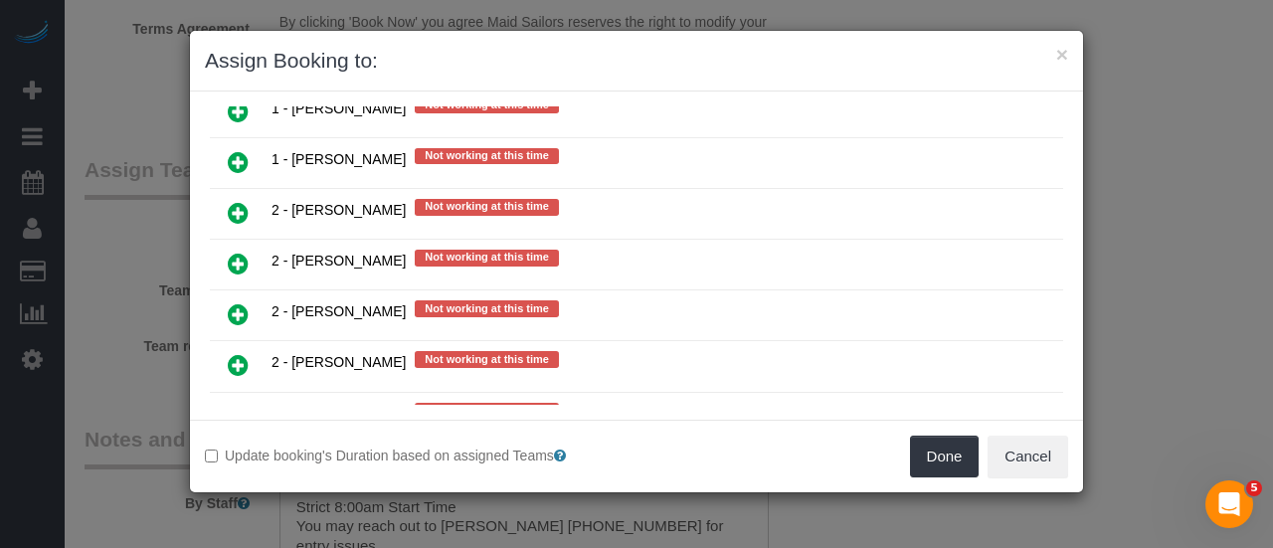
scroll to position [2387, 0]
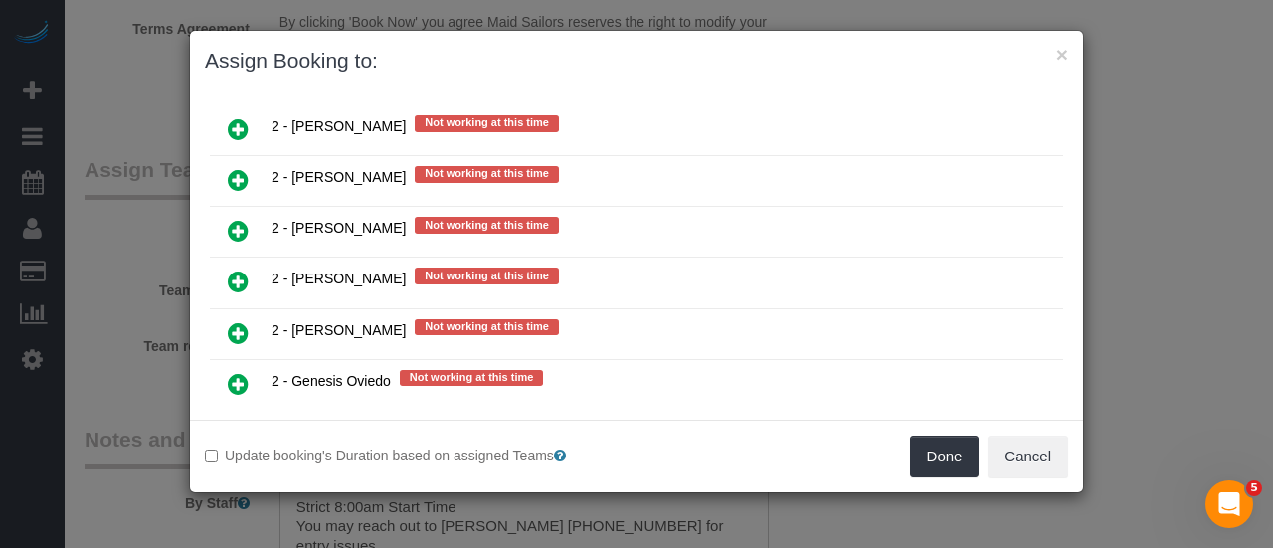
click at [240, 372] on icon at bounding box center [238, 384] width 21 height 24
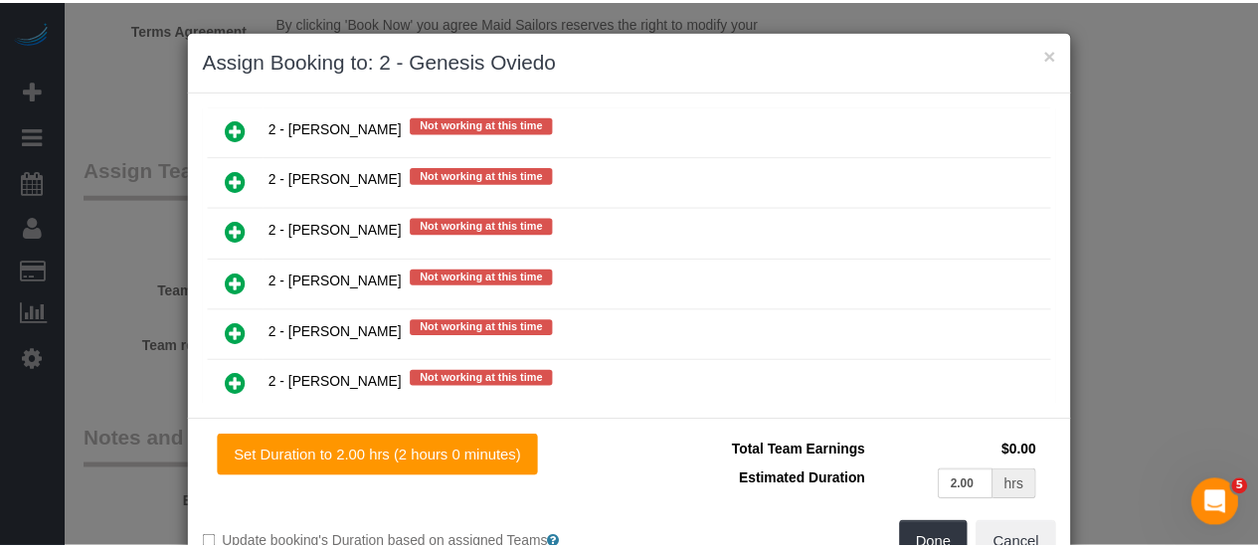
scroll to position [60, 0]
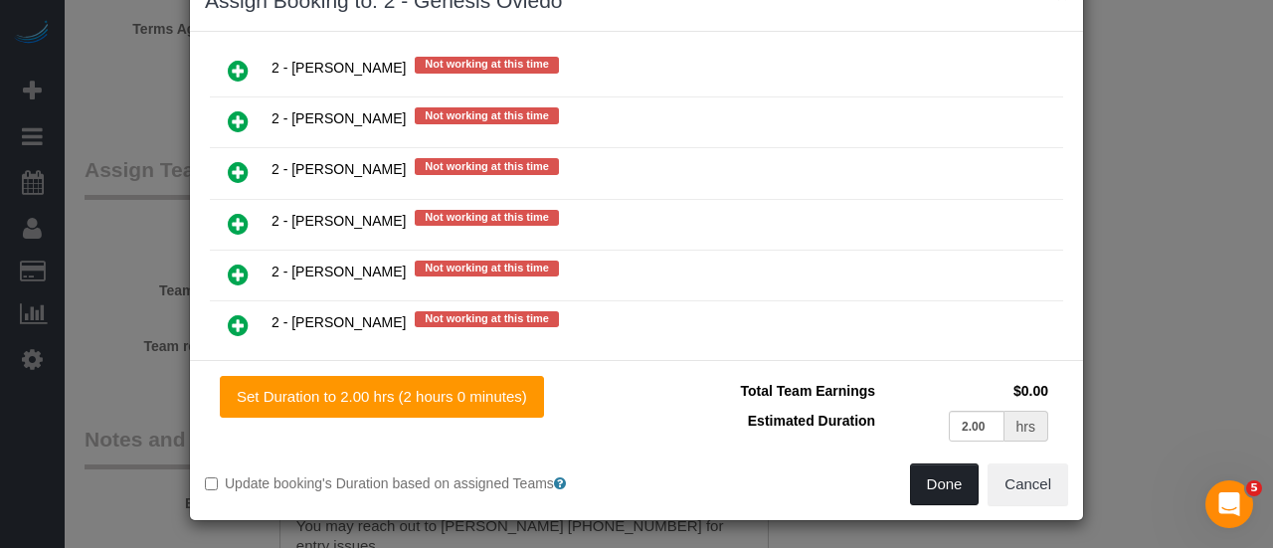
click at [946, 483] on button "Done" at bounding box center [945, 484] width 70 height 42
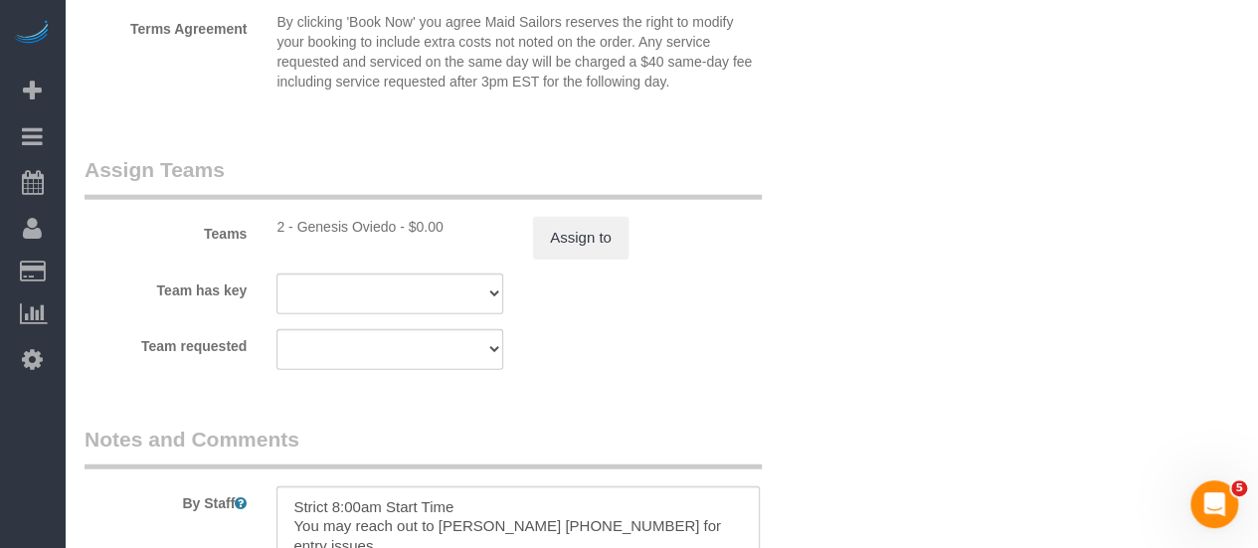
click at [760, 324] on sui-booking-teams "Teams 2 - Genesis Oviedo - $0.00 Assign to Team has key 000- Donna Mercado 000 …" at bounding box center [454, 262] width 739 height 215
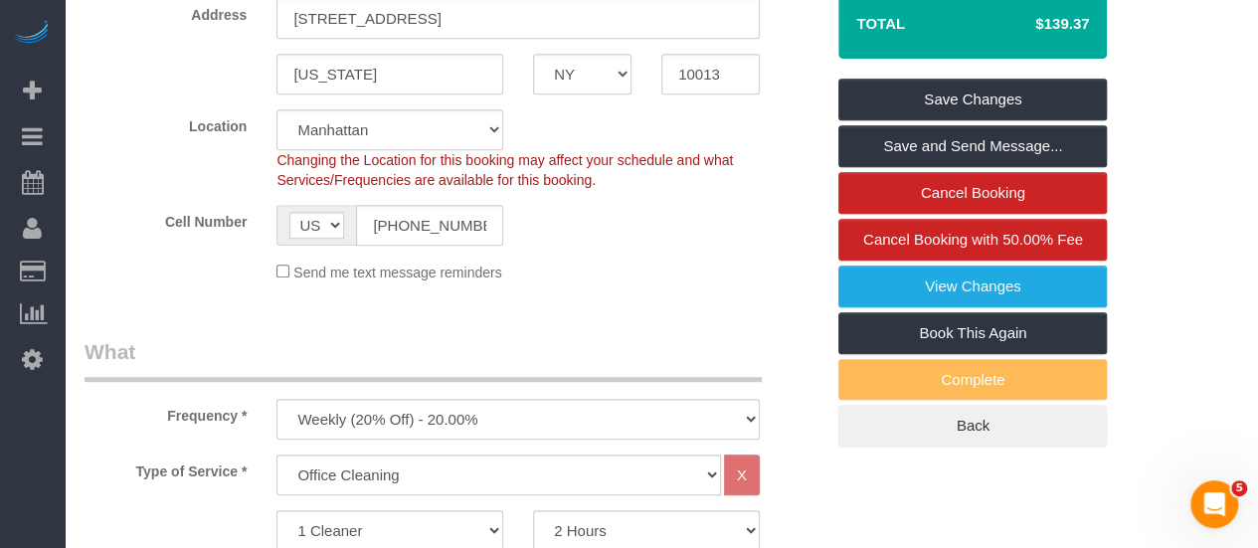
scroll to position [491, 0]
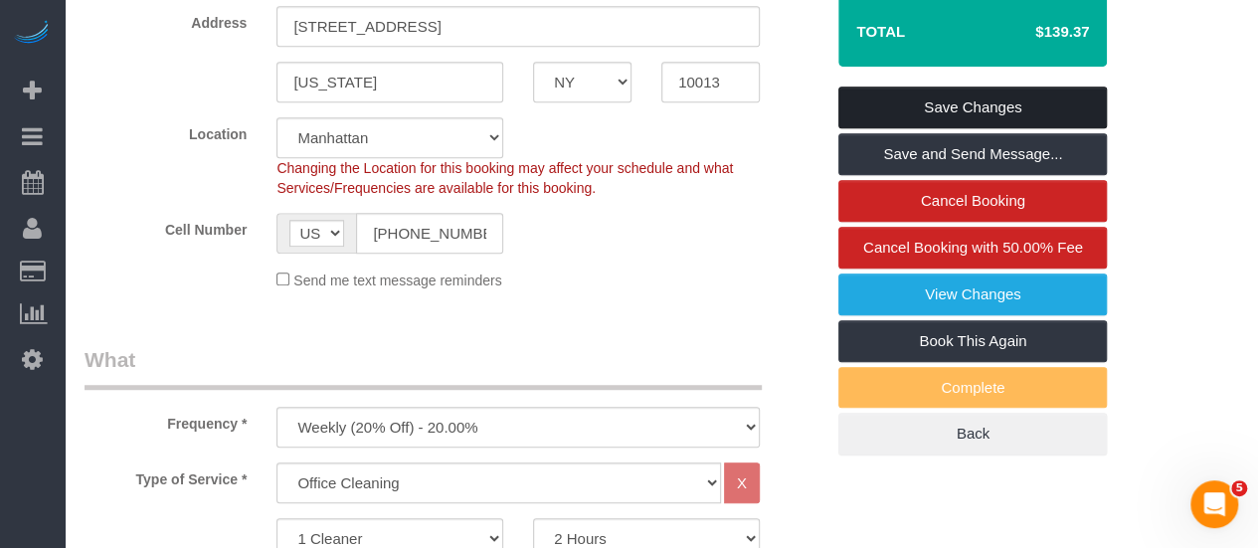
click at [963, 107] on link "Save Changes" at bounding box center [972, 108] width 268 height 42
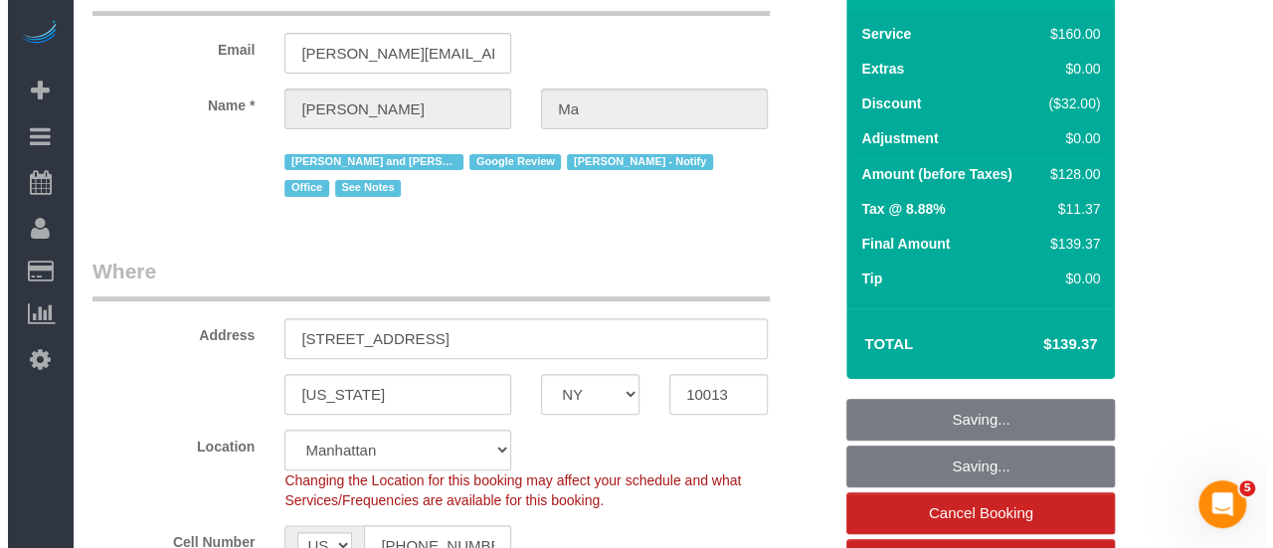
scroll to position [0, 0]
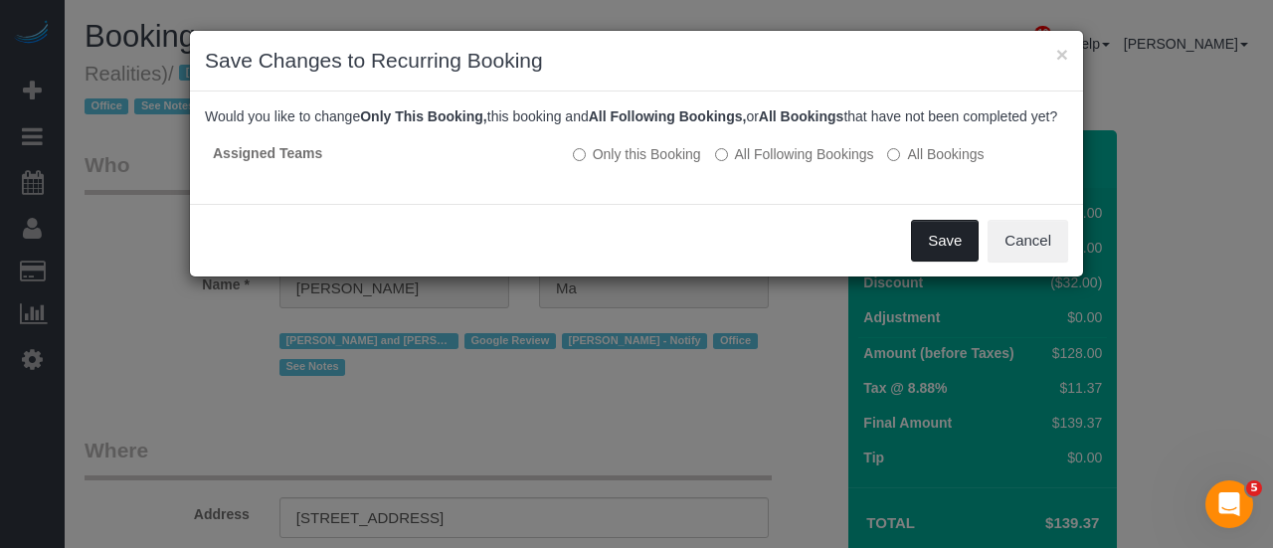
click at [945, 258] on button "Save" at bounding box center [945, 241] width 68 height 42
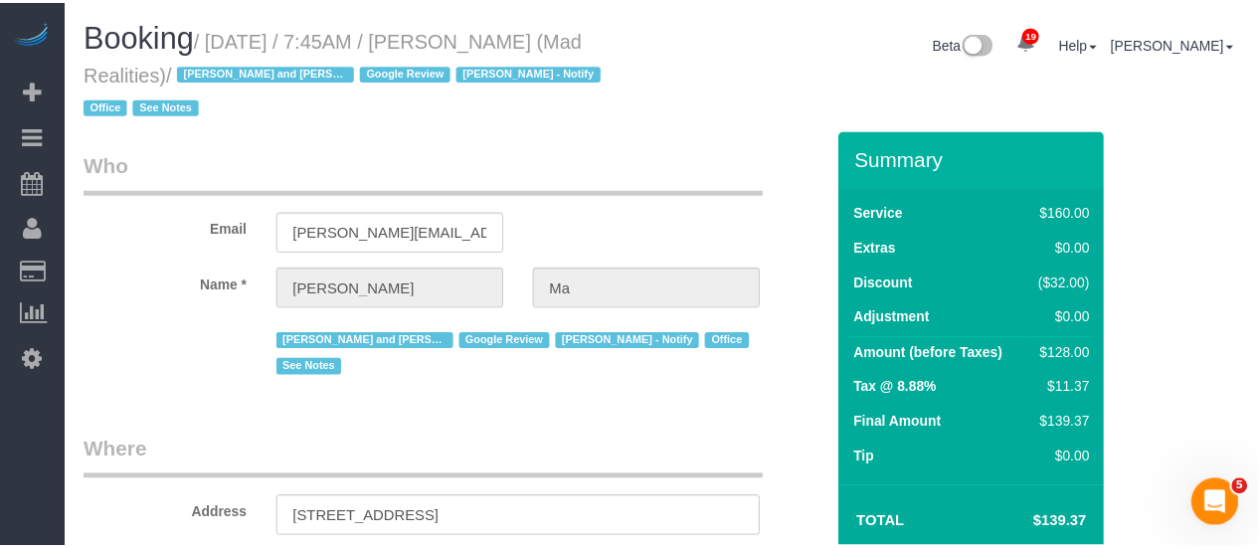
scroll to position [323, 0]
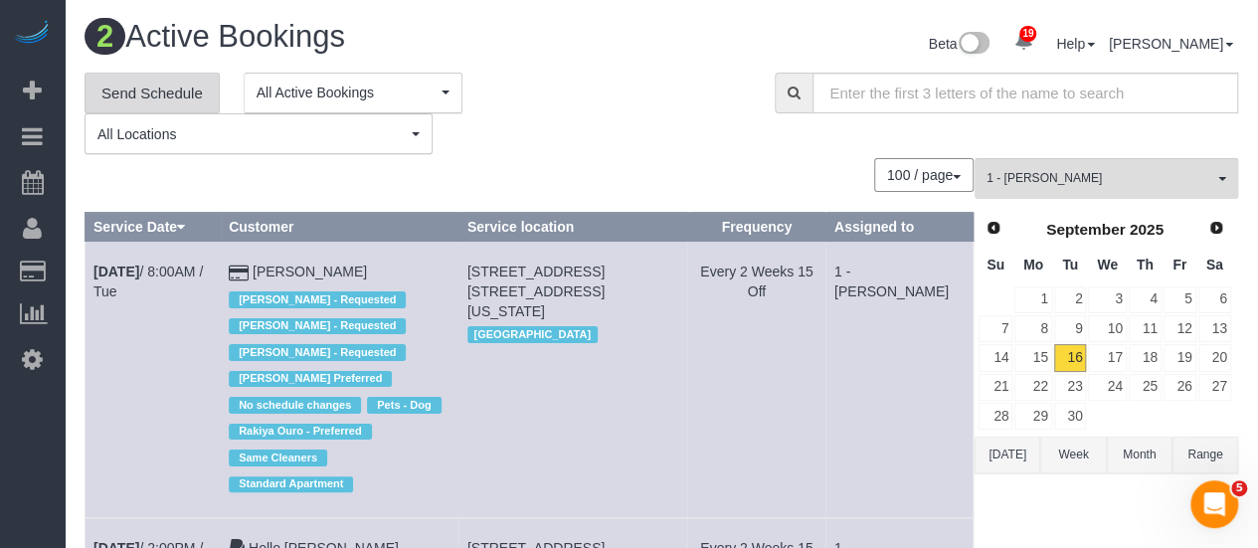
click at [127, 90] on link "Send Schedule" at bounding box center [152, 94] width 135 height 42
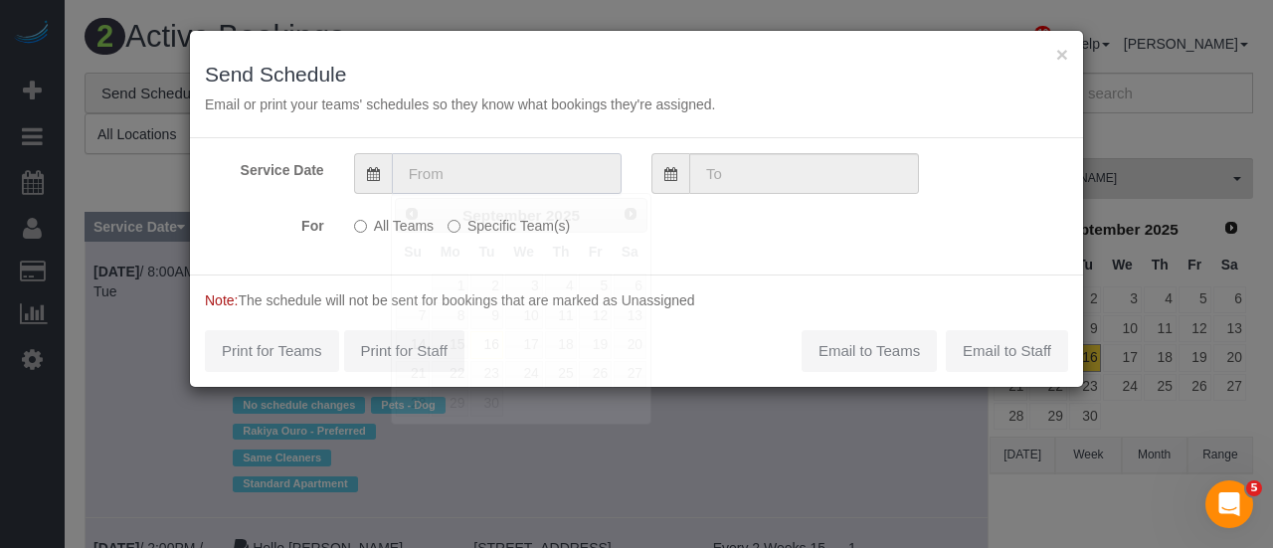
click at [535, 179] on input "text" at bounding box center [507, 173] width 230 height 41
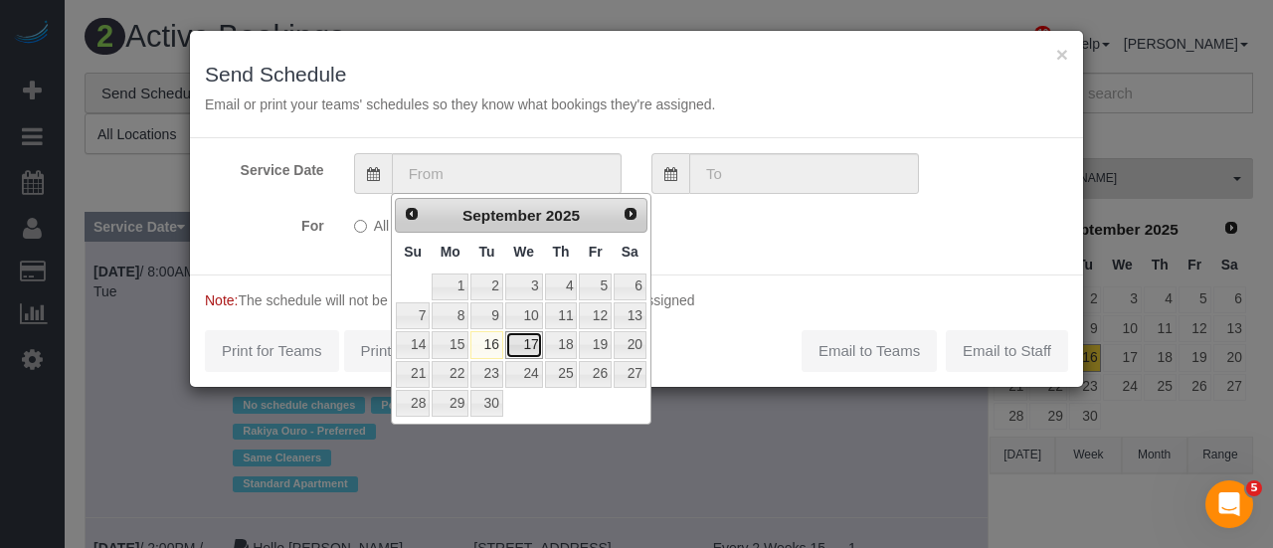
click at [532, 344] on link "17" at bounding box center [524, 344] width 38 height 27
type input "09/17/2025"
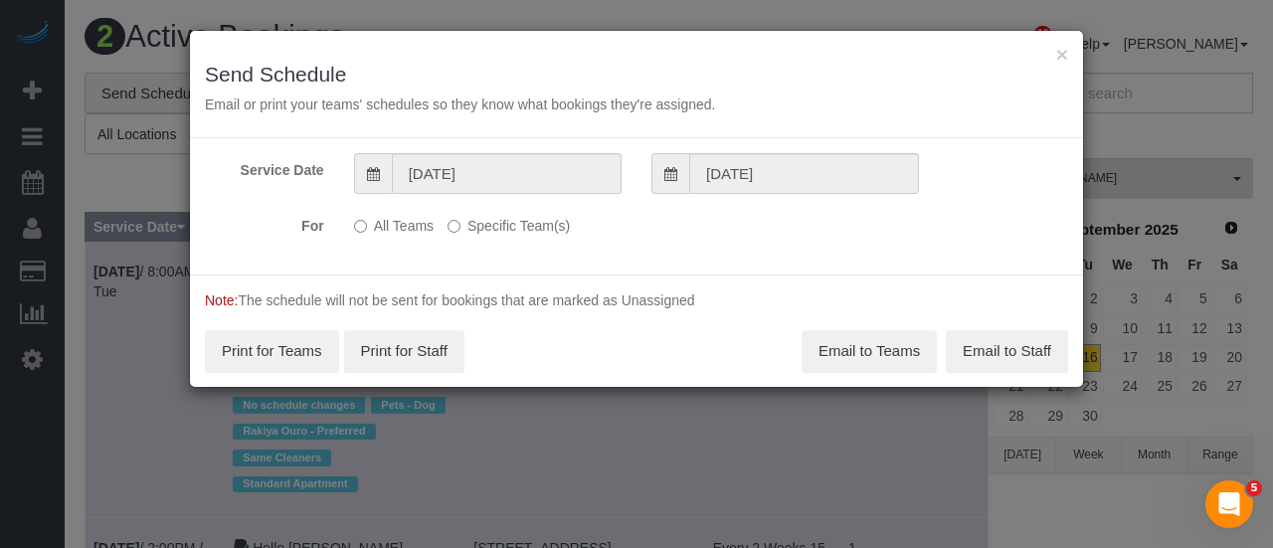
click at [509, 230] on label "Specific Team(s)" at bounding box center [508, 222] width 122 height 27
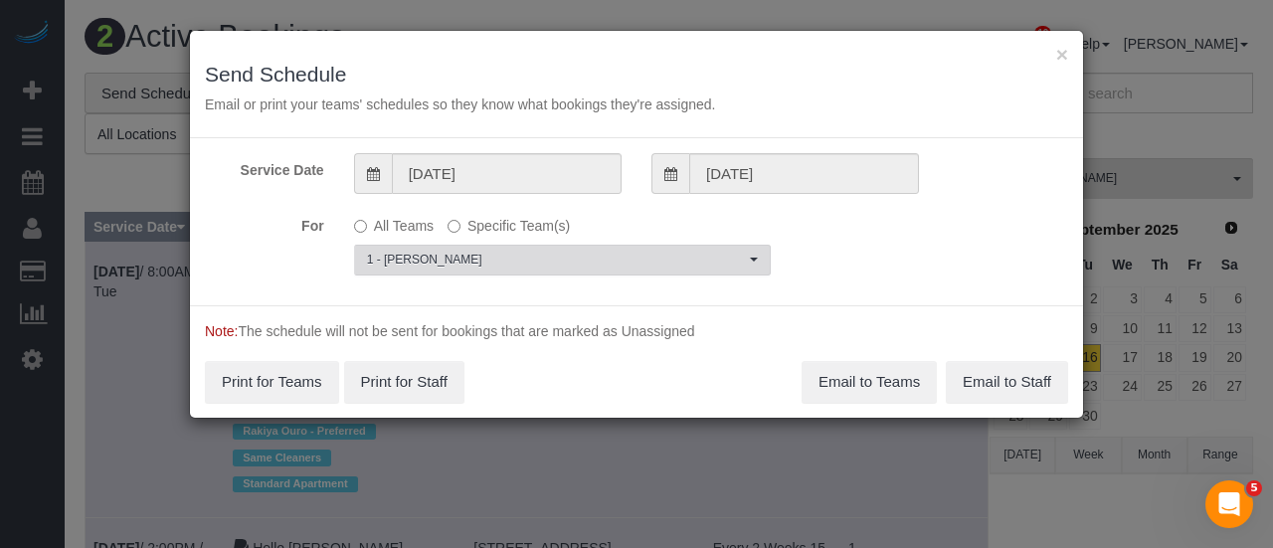
click at [519, 254] on span "1 - Ingrid Malasi" at bounding box center [556, 260] width 378 height 17
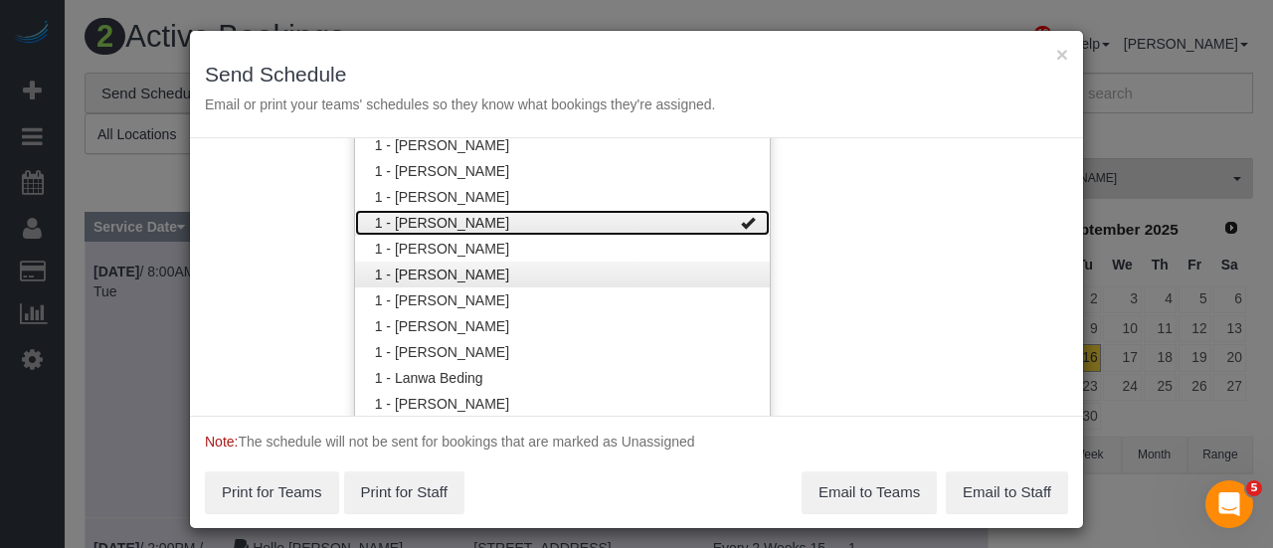
drag, startPoint x: 630, startPoint y: 216, endPoint x: 628, endPoint y: 267, distance: 51.7
click at [631, 216] on link "1 - Ingrid Malasi" at bounding box center [562, 223] width 415 height 26
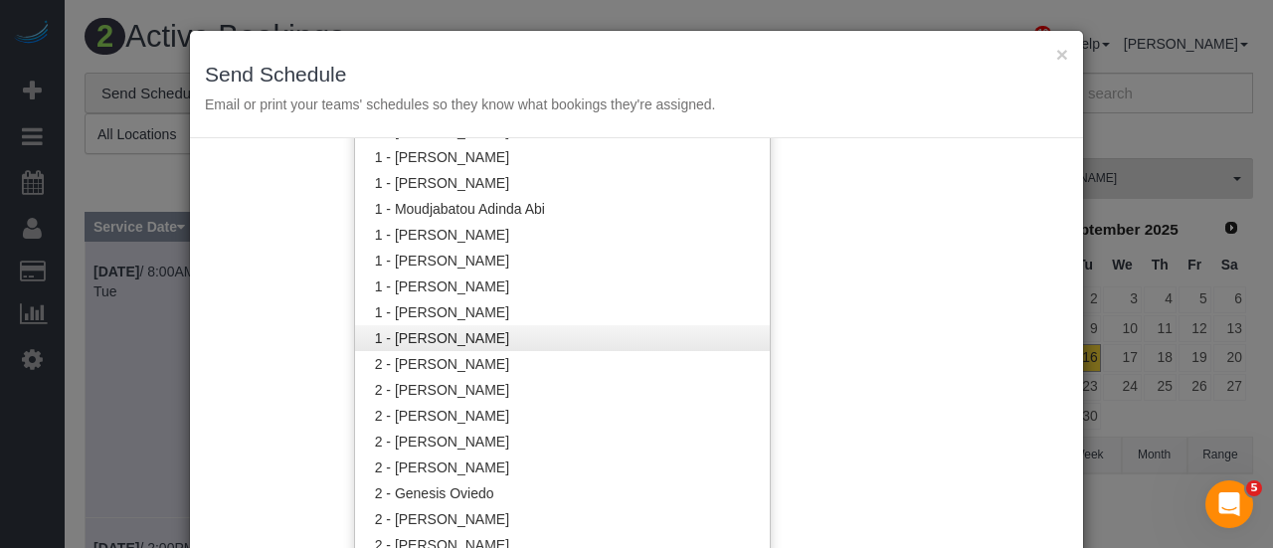
scroll to position [1317, 0]
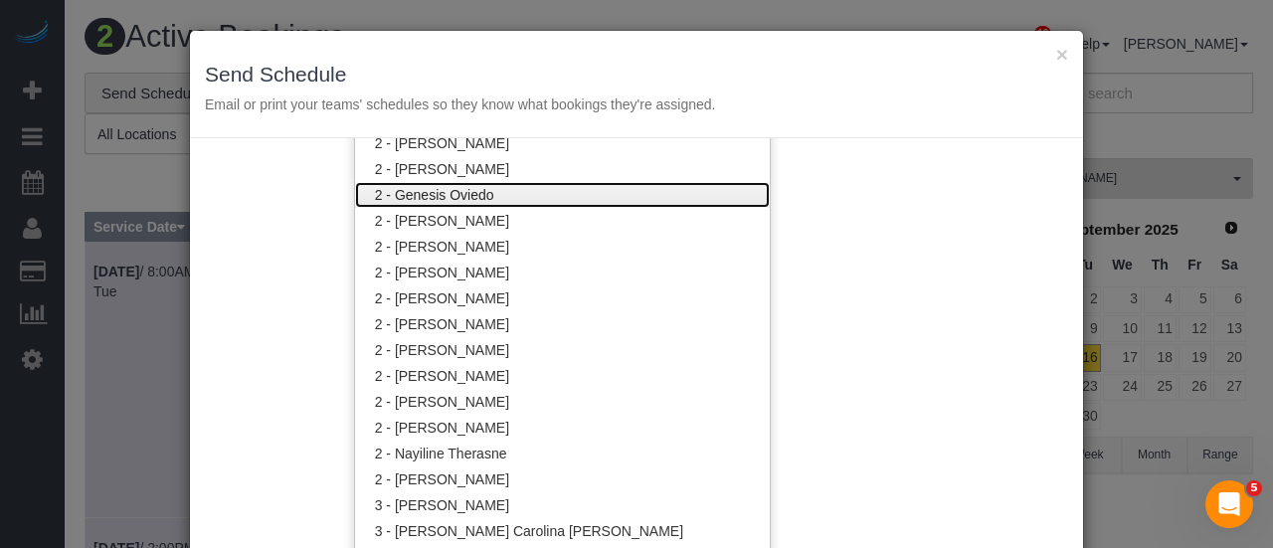
click at [588, 202] on link "2 - Genesis Oviedo" at bounding box center [562, 195] width 415 height 26
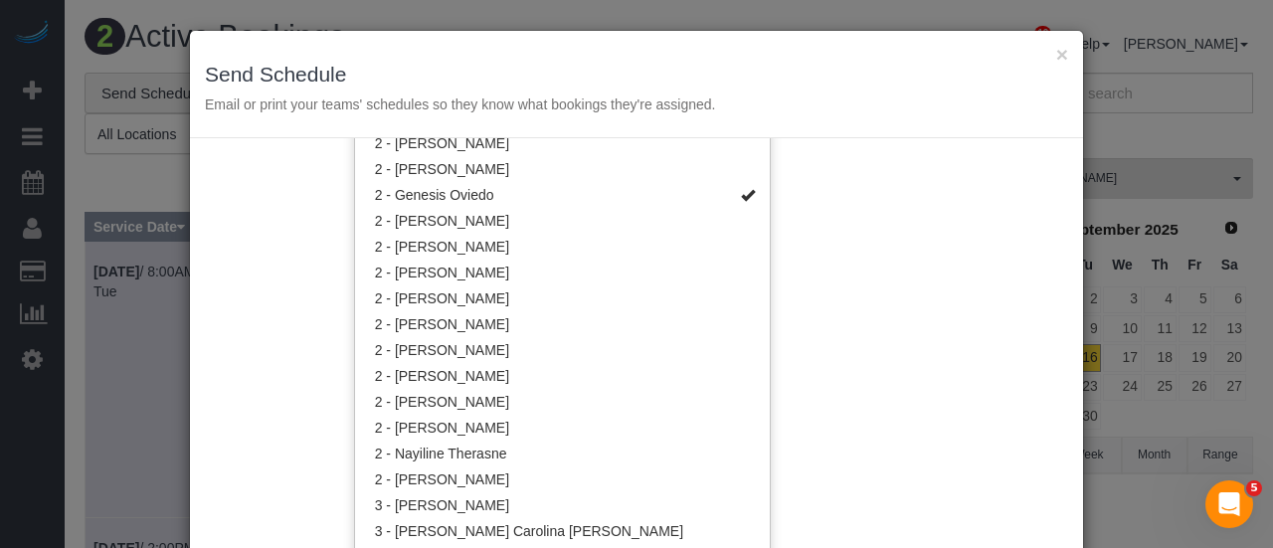
click at [873, 212] on div "Service Date 09/17/2025 09/17/2025 For All Teams Specific Team(s) 2 - Genesis O…" at bounding box center [636, 346] width 893 height 416
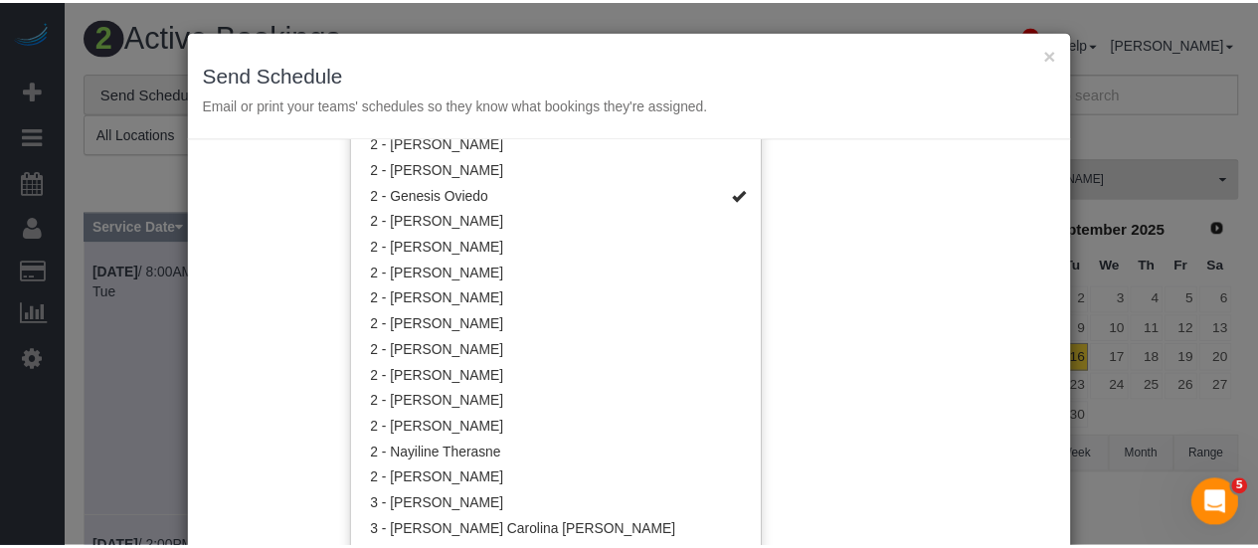
scroll to position [0, 0]
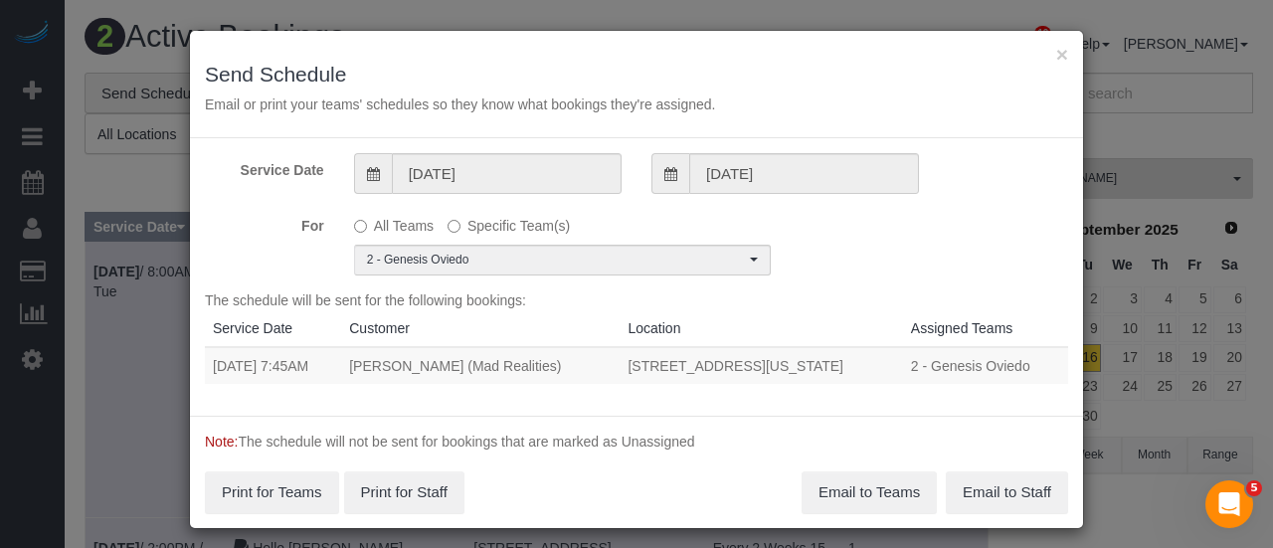
drag, startPoint x: 201, startPoint y: 365, endPoint x: 852, endPoint y: 371, distance: 651.3
click at [852, 371] on tr "09/17/2025 7:45AM Alice Ma (Mad Realities) 425 Broadway, Suite 2, New York, NY …" at bounding box center [636, 365] width 863 height 37
copy tr "09/17/2025 7:45AM Alice Ma (Mad Realities) 425 Broadway, Suite 2, New York, NY …"
click at [869, 484] on button "Email to Teams" at bounding box center [868, 492] width 135 height 42
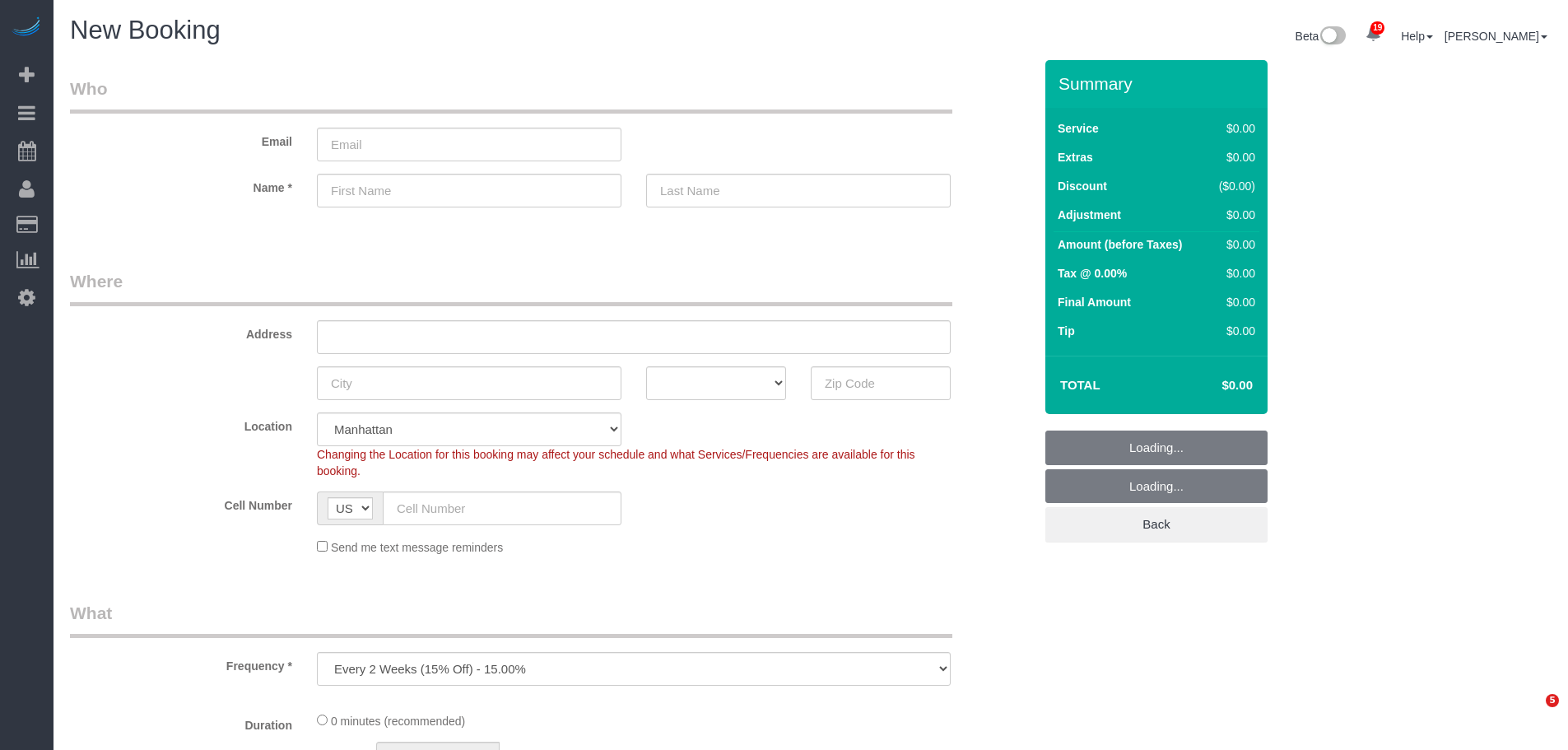
select select "number:89"
select select "number:90"
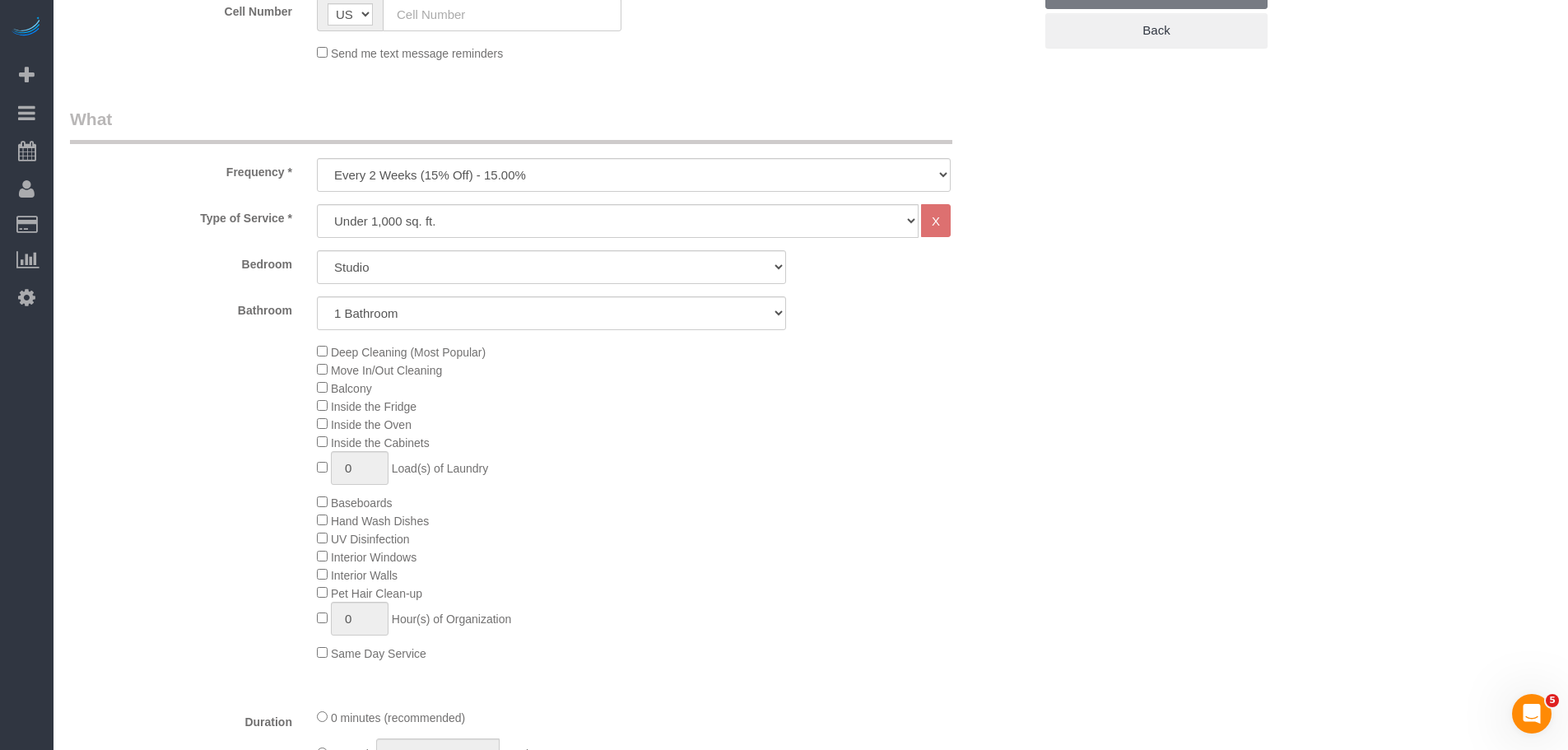
scroll to position [494, 0]
click at [496, 189] on select "One Time Weekly (20% Off) - 20.00% Every 2 Weeks (15% Off) - 15.00% Every 4 Wee…" at bounding box center [634, 175] width 634 height 34
select select "object:1724"
click at [317, 158] on select "One Time Weekly (20% Off) - 20.00% Every 2 Weeks (15% Off) - 15.00% Every 4 Wee…" at bounding box center [634, 175] width 634 height 34
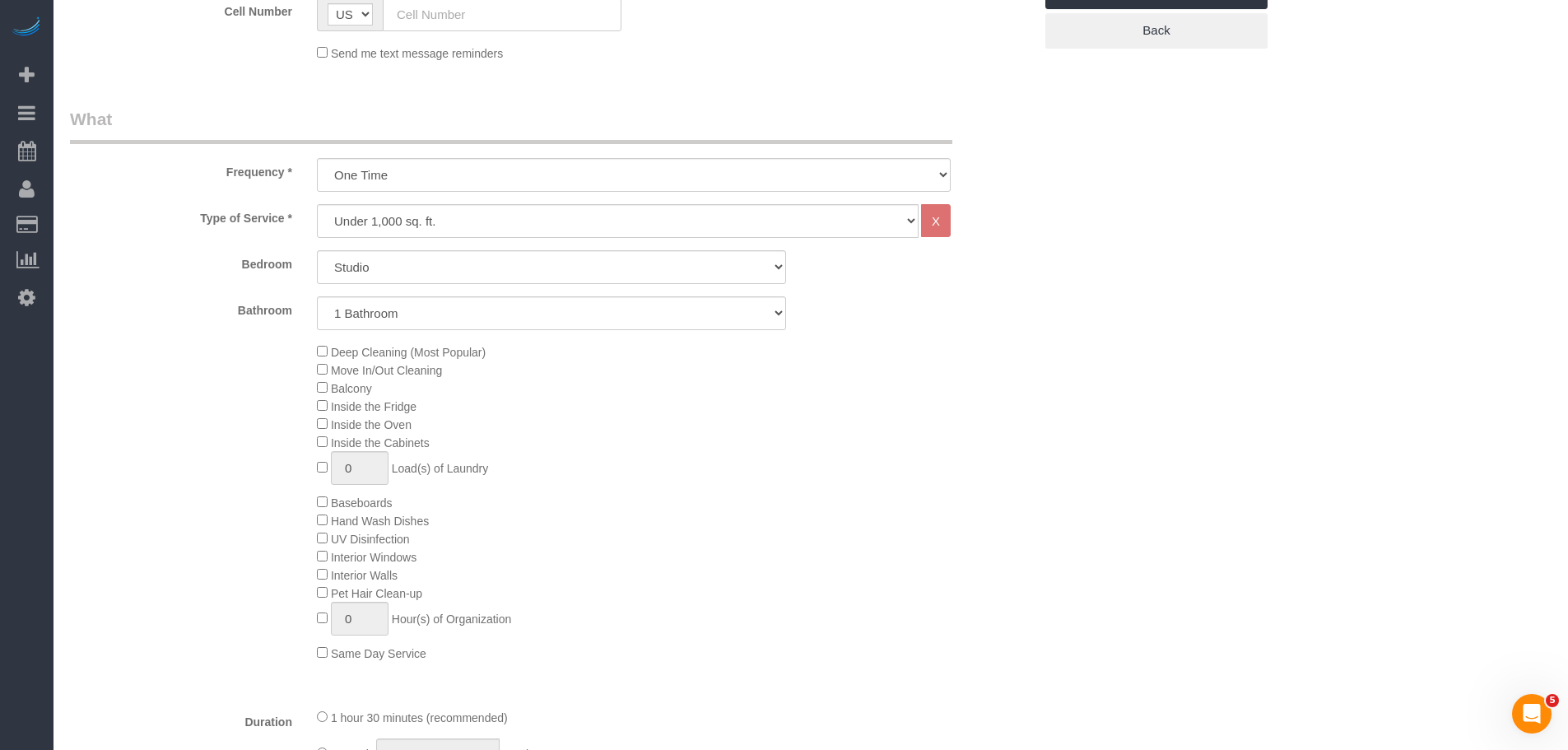
click at [498, 275] on select "Studio 1 Bedroom 2 Bedrooms 3 Bedrooms" at bounding box center [551, 267] width 469 height 34
select select "2"
click at [317, 250] on select "Studio 1 Bedroom 2 Bedrooms 3 Bedrooms" at bounding box center [551, 267] width 469 height 34
click at [493, 314] on select "1 Bathroom 2 Bathrooms" at bounding box center [551, 313] width 469 height 34
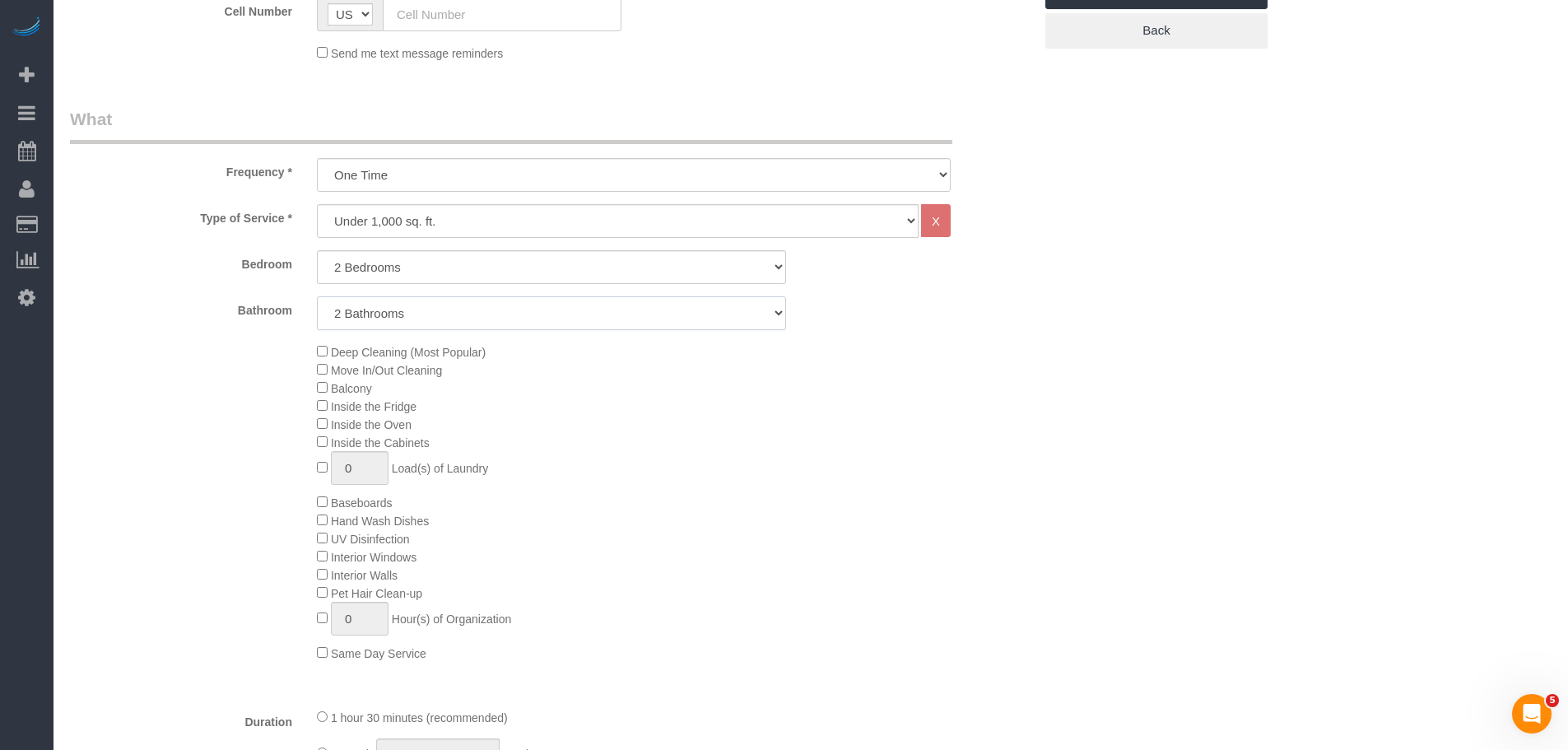
click at [317, 296] on select "1 Bathroom 2 Bathrooms" at bounding box center [551, 313] width 469 height 34
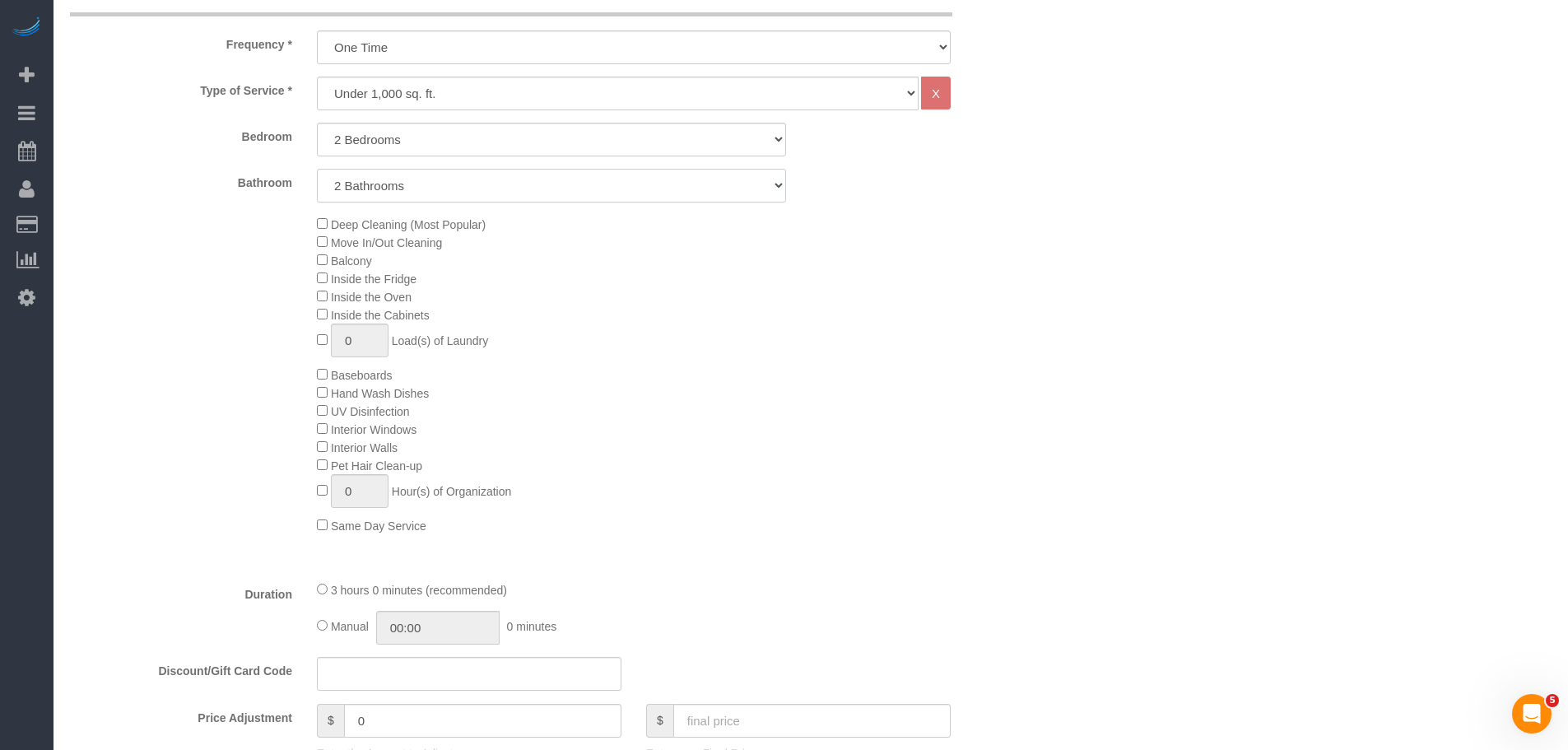
scroll to position [659, 0]
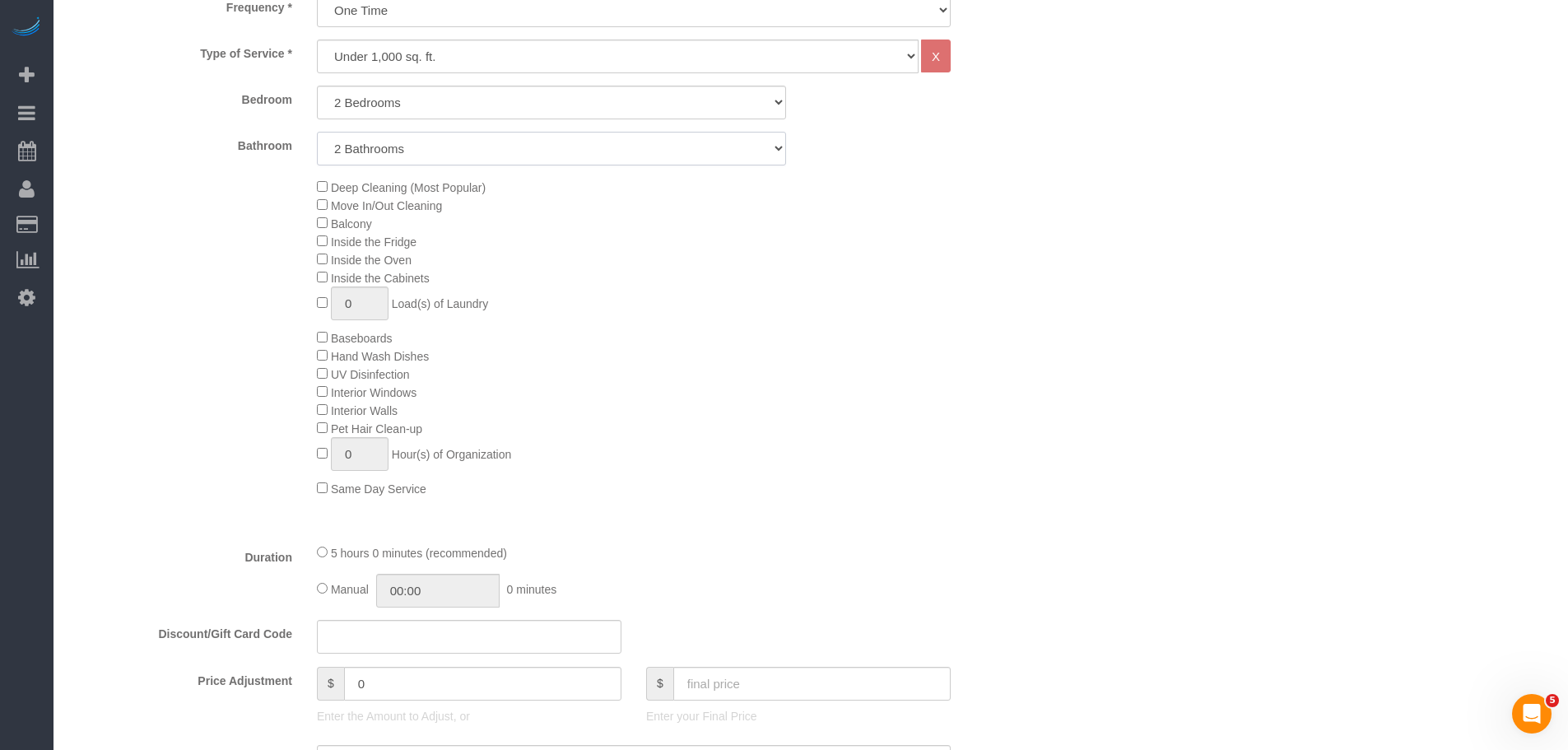
click at [517, 152] on select "1 Bathroom 2 Bathrooms" at bounding box center [551, 148] width 469 height 34
select select "1"
click at [317, 132] on select "1 Bathroom 2 Bathrooms" at bounding box center [551, 148] width 469 height 34
click at [1047, 300] on div "Who Email Name * Where Address AK AL AR AZ CA CO CT DC DE FL GA HI IA ID IL IN …" at bounding box center [811, 738] width 1482 height 2673
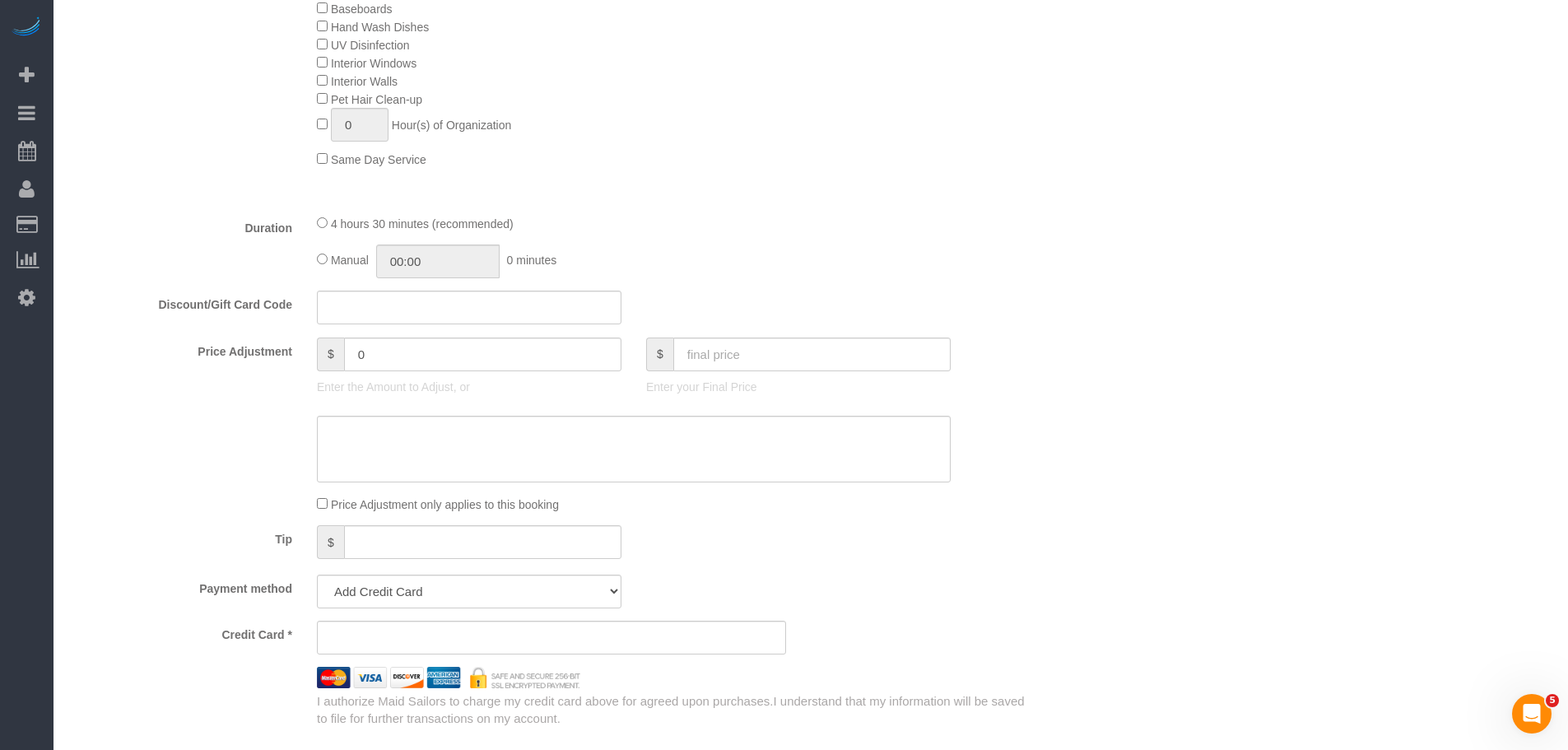
click at [925, 209] on fieldset "What Frequency * One Time Weekly (20% Off) - 20.00% Every 2 Weeks (15% Off) - 1…" at bounding box center [551, 171] width 963 height 1114
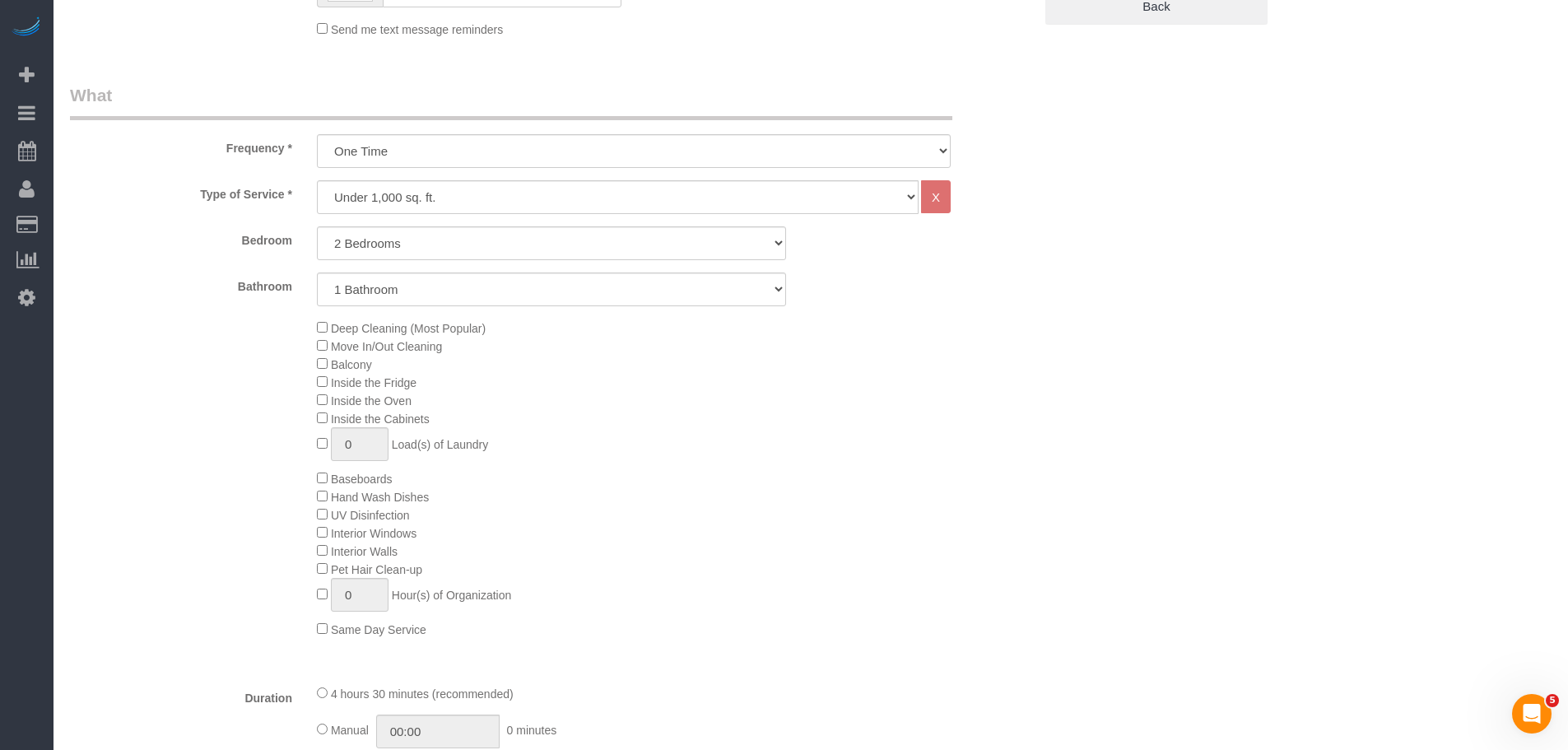
scroll to position [329, 0]
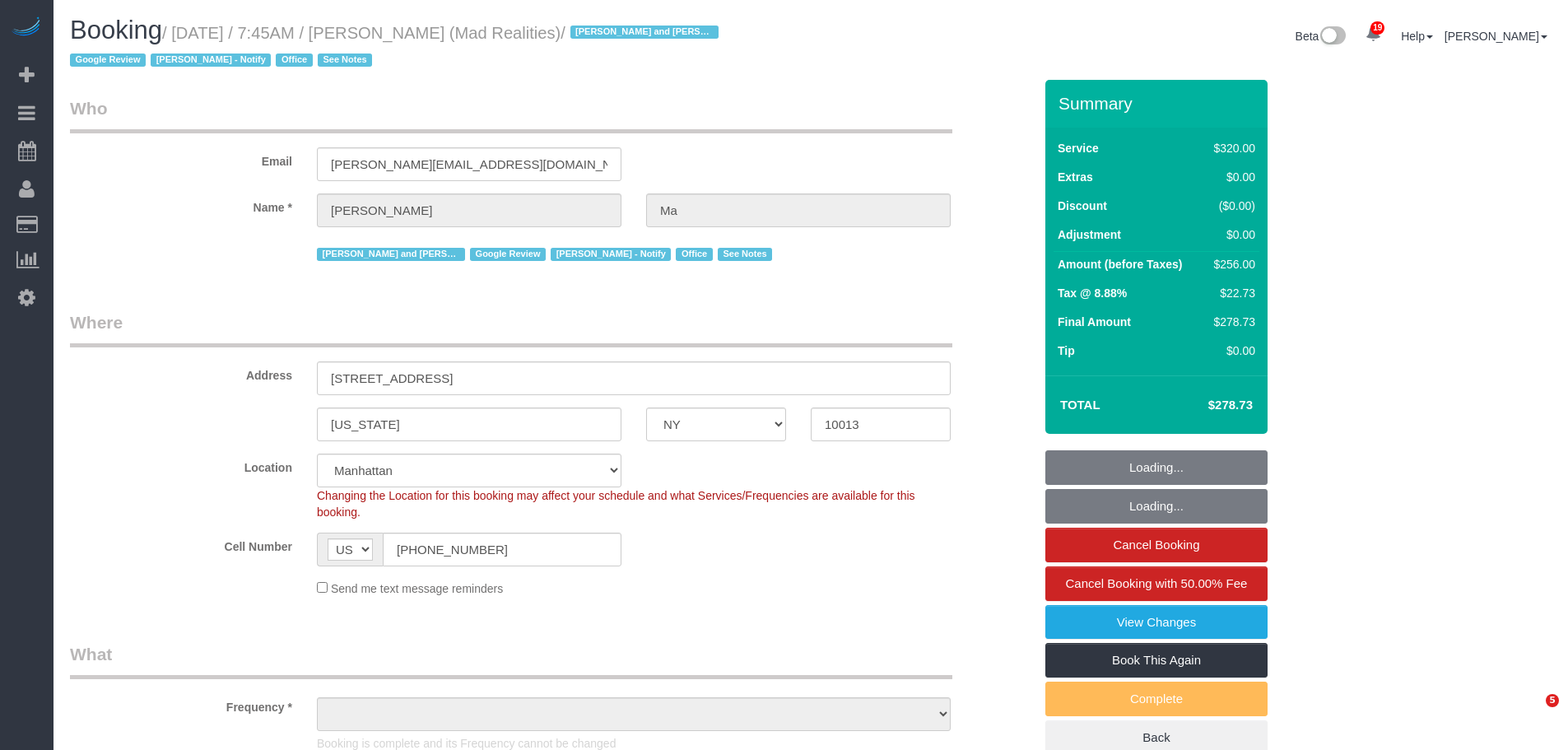
select select "NY"
select select "object:822"
select select "2"
select select "string:stripe-pm_1PsB1j4VGloSiKo7cb06islp"
select select "object:1335"
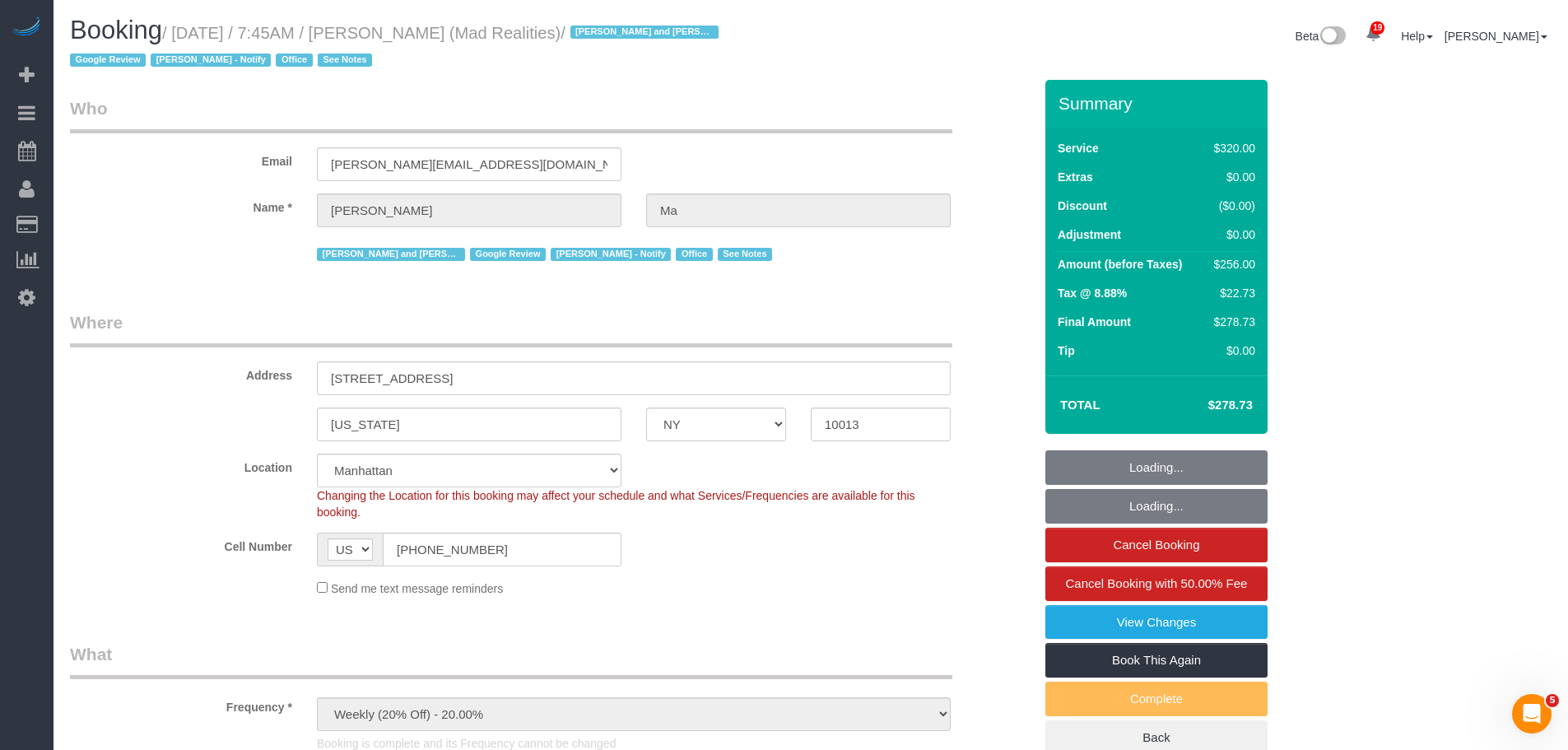
select select "number:89"
select select "number:90"
select select "number:15"
select select "number:7"
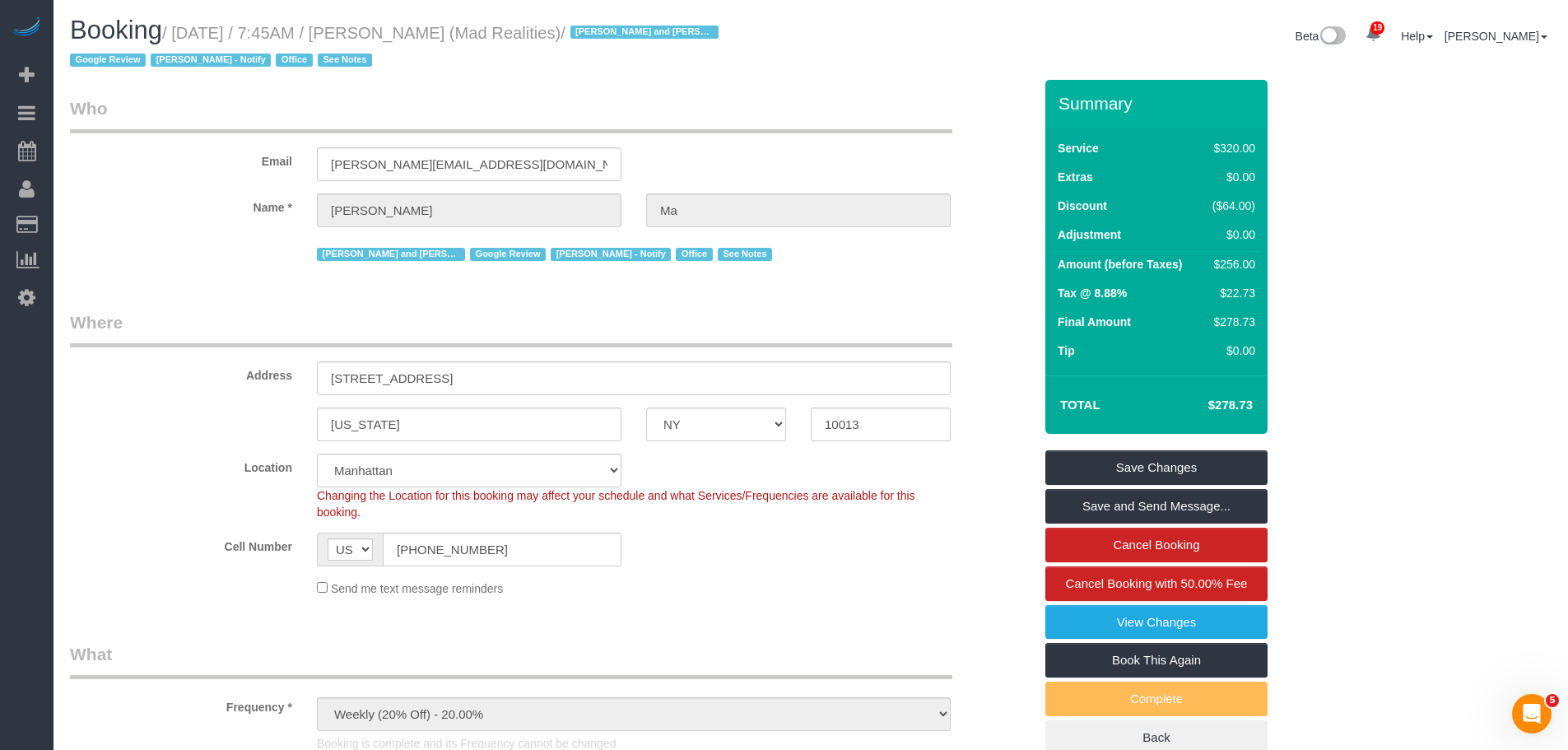
click at [900, 120] on legend "Who" at bounding box center [512, 114] width 883 height 37
click at [861, 118] on legend "Who" at bounding box center [512, 114] width 883 height 37
